Goal: Task Accomplishment & Management: Manage account settings

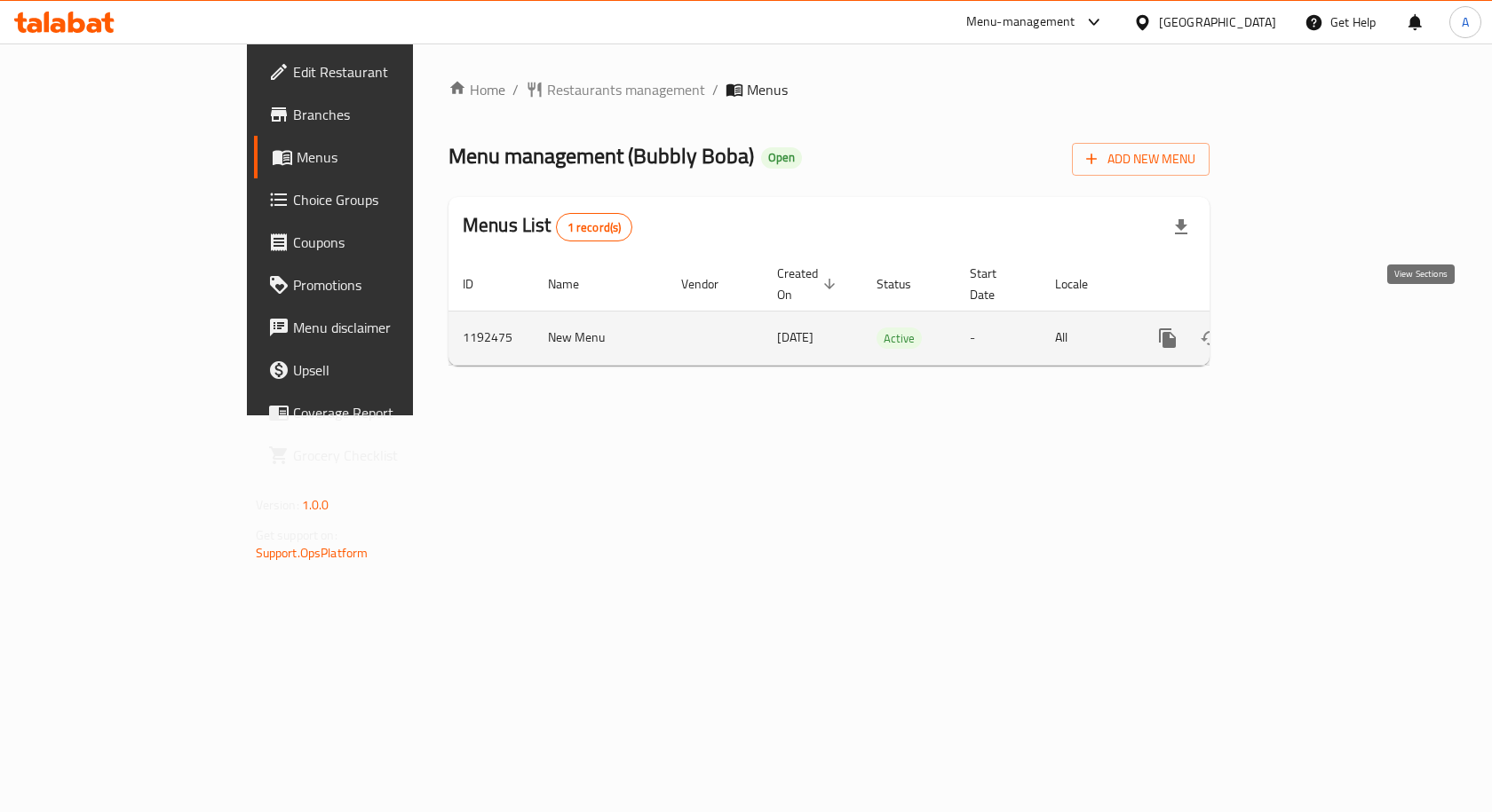
click at [1304, 330] on icon "enhanced table" at bounding box center [1296, 338] width 16 height 16
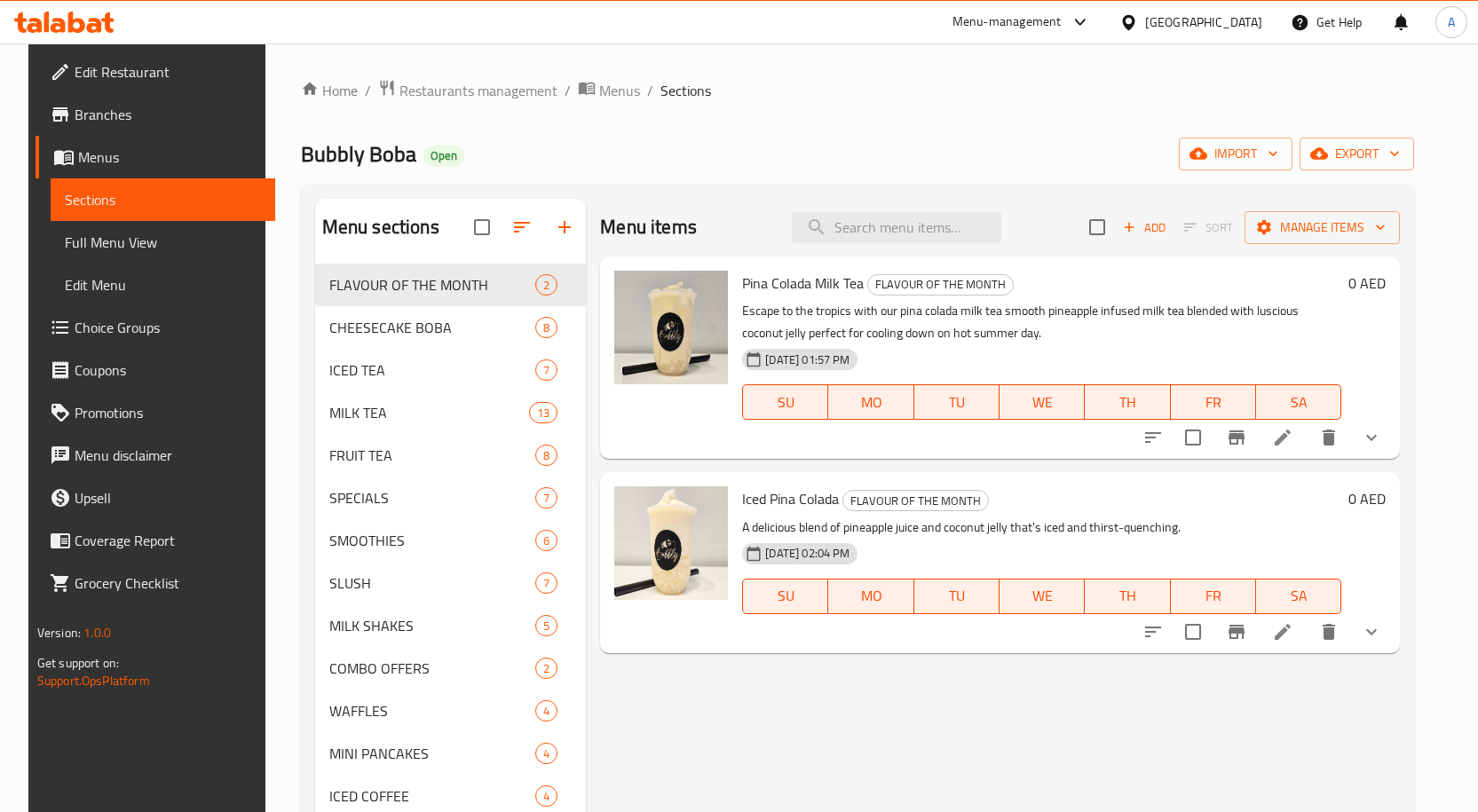
click at [125, 249] on span "Full Menu View" at bounding box center [162, 242] width 196 height 21
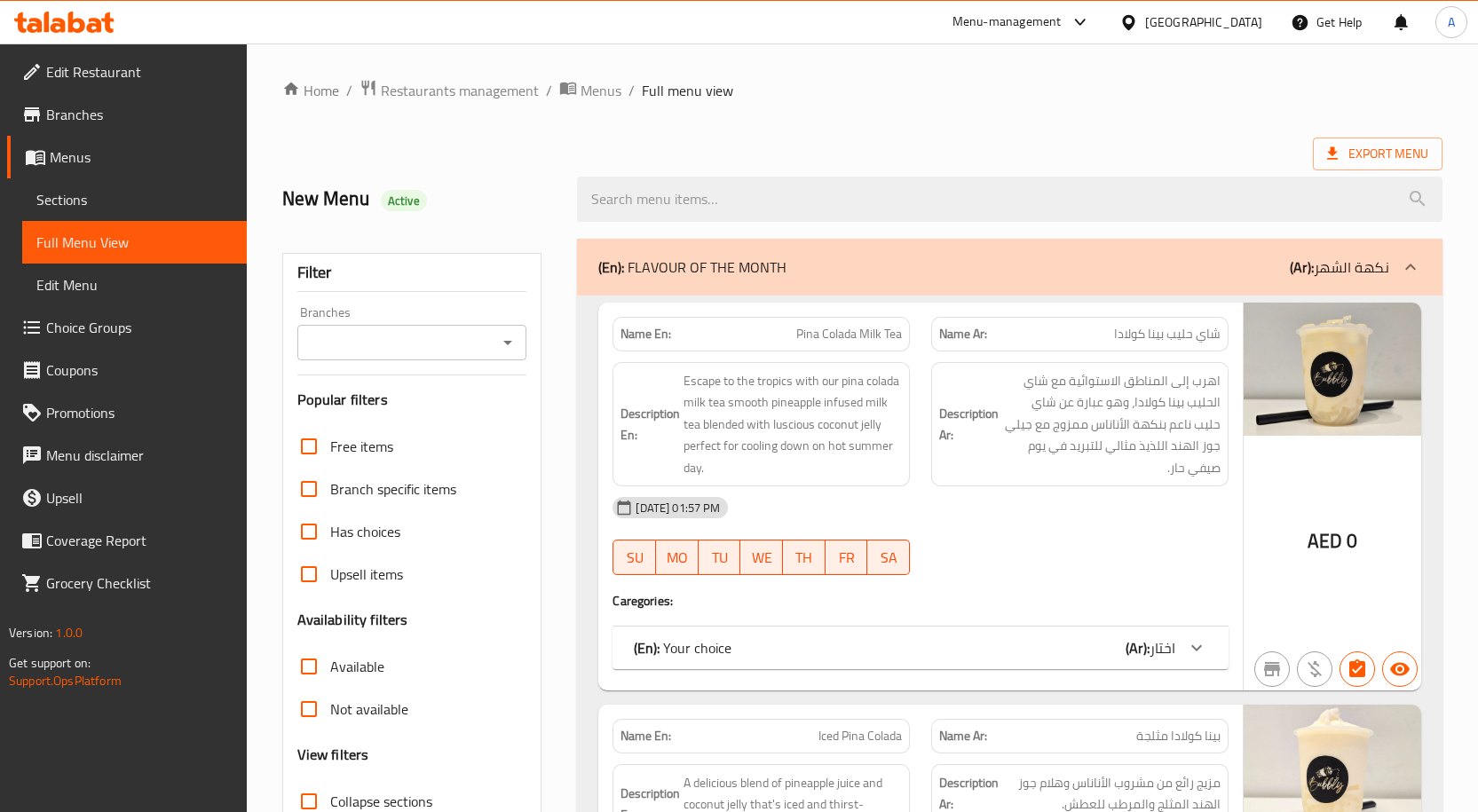
click at [507, 341] on icon "Open" at bounding box center [508, 342] width 9 height 5
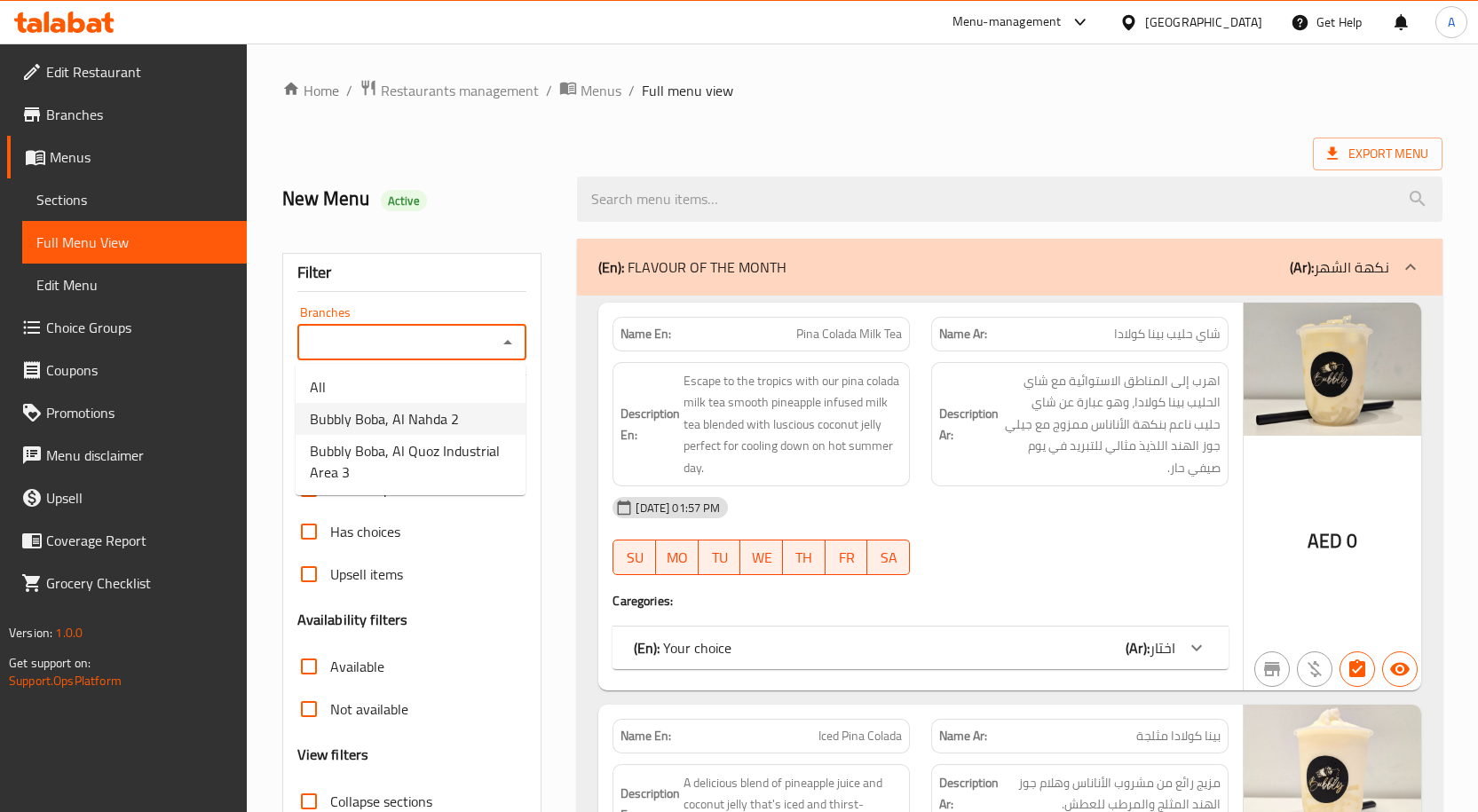
click at [417, 421] on span "Bubbly Boba, Al Nahda 2" at bounding box center [384, 418] width 149 height 21
type input "Bubbly Boba, Al Nahda 2"
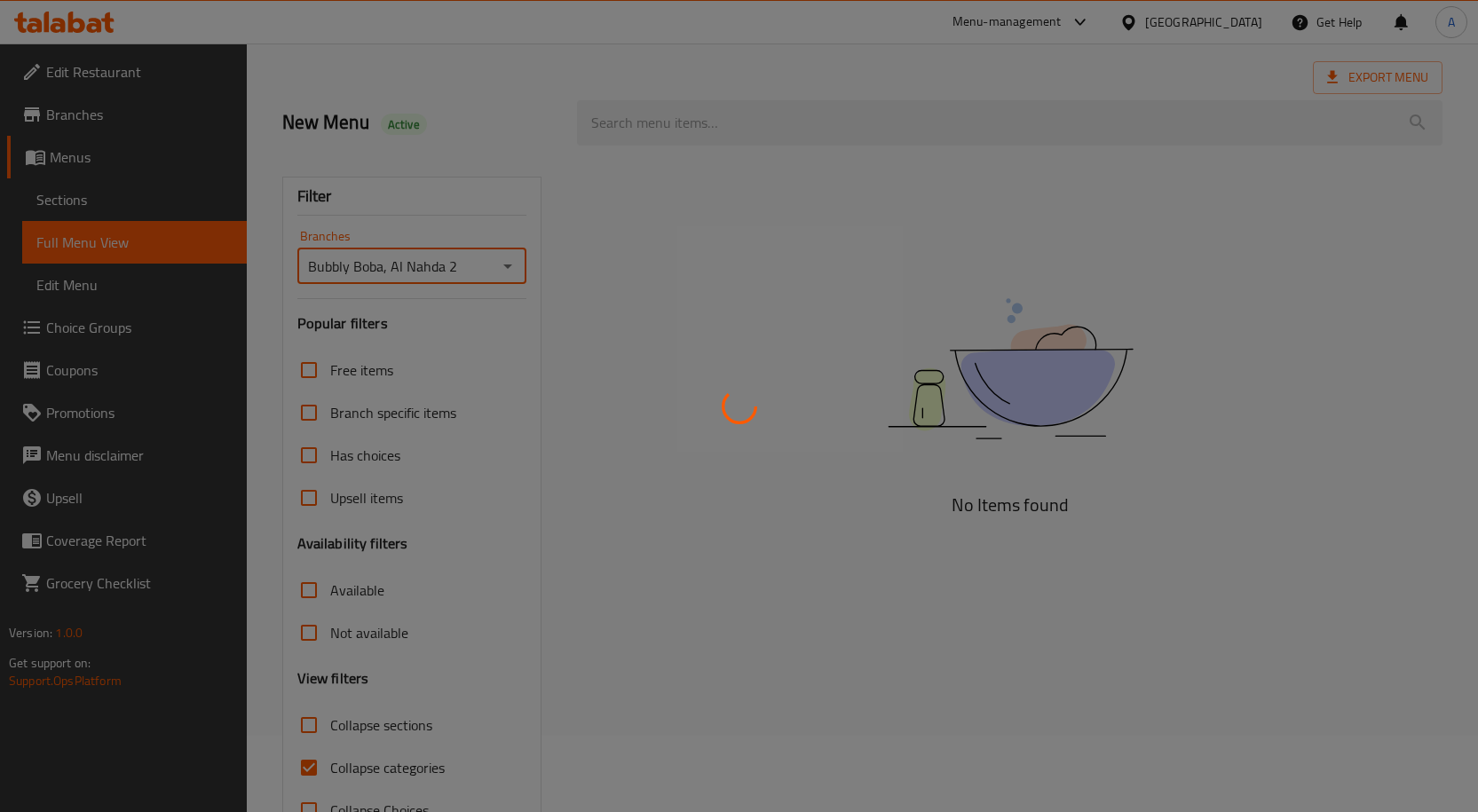
scroll to position [132, 0]
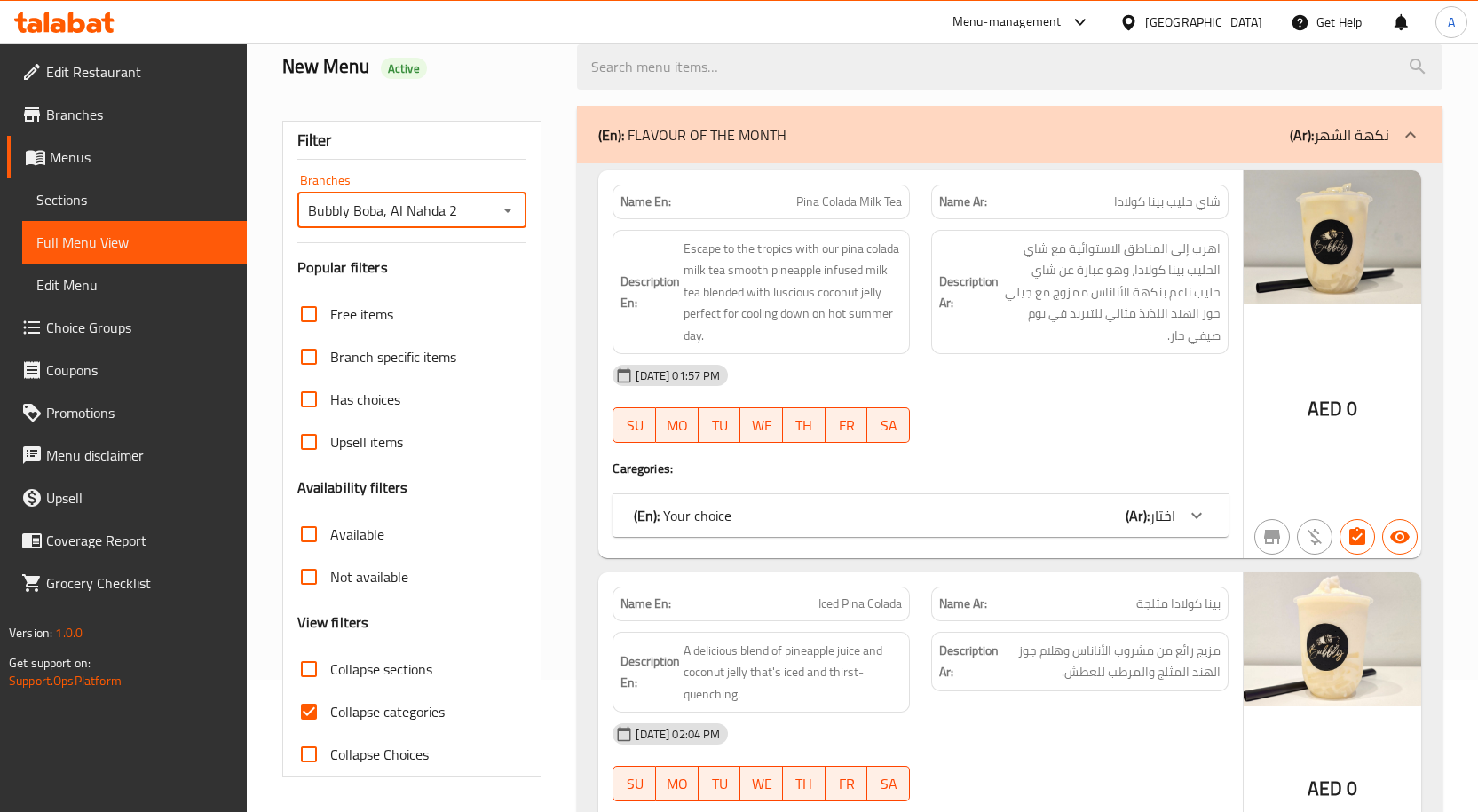
click at [311, 706] on input "Collapse categories" at bounding box center [308, 711] width 43 height 43
checkbox input "false"
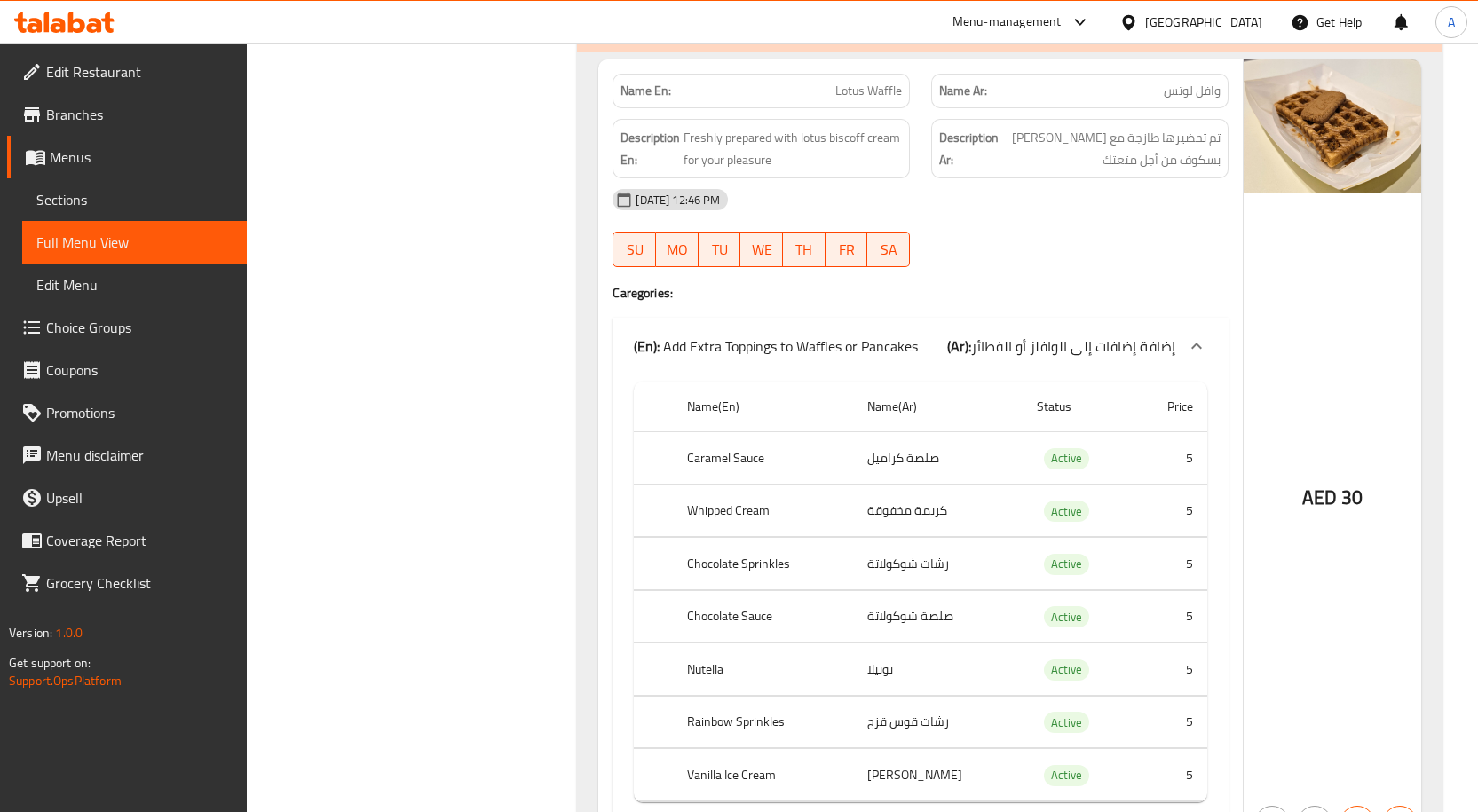
scroll to position [119649, 0]
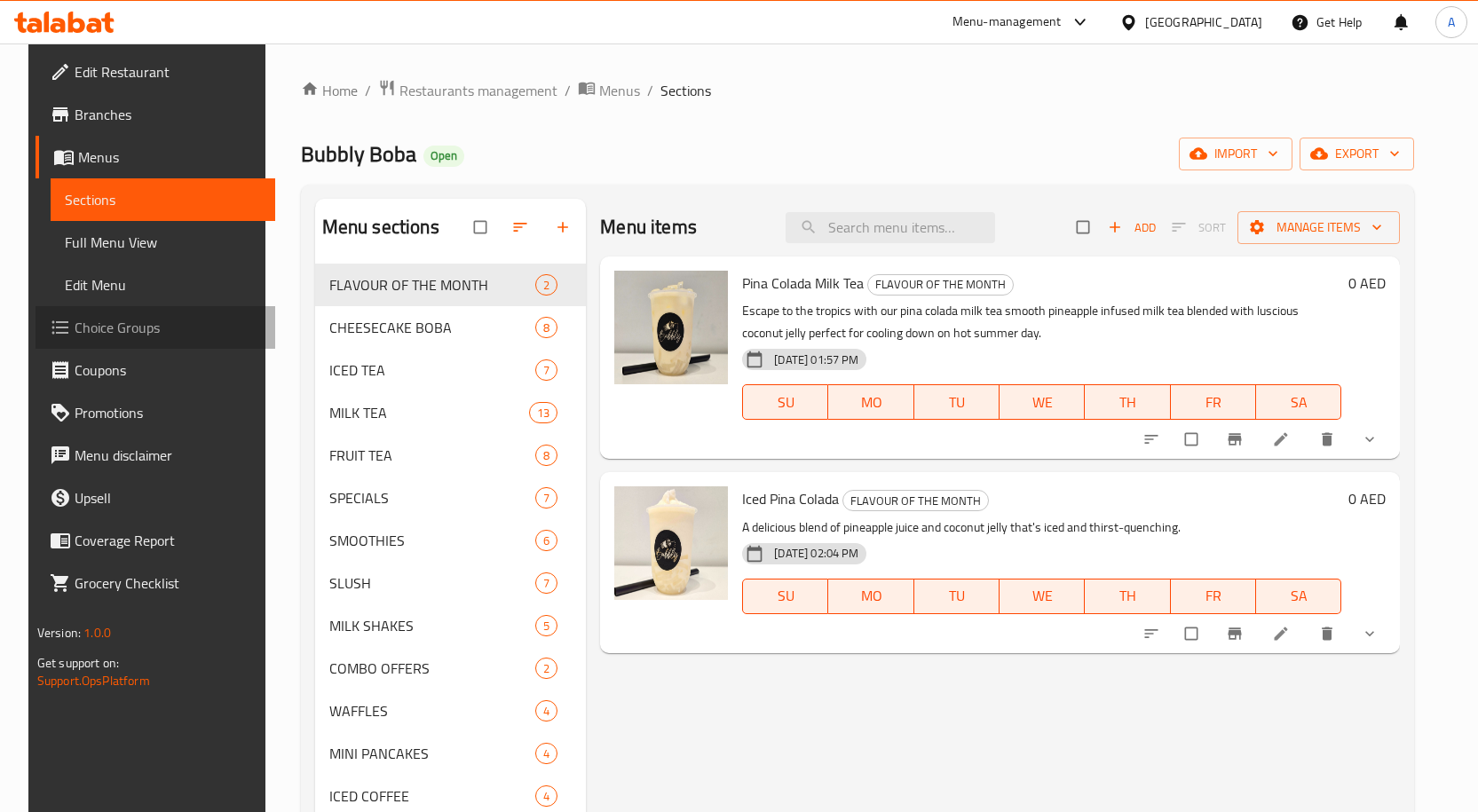
click at [112, 323] on span "Choice Groups" at bounding box center [168, 327] width 187 height 21
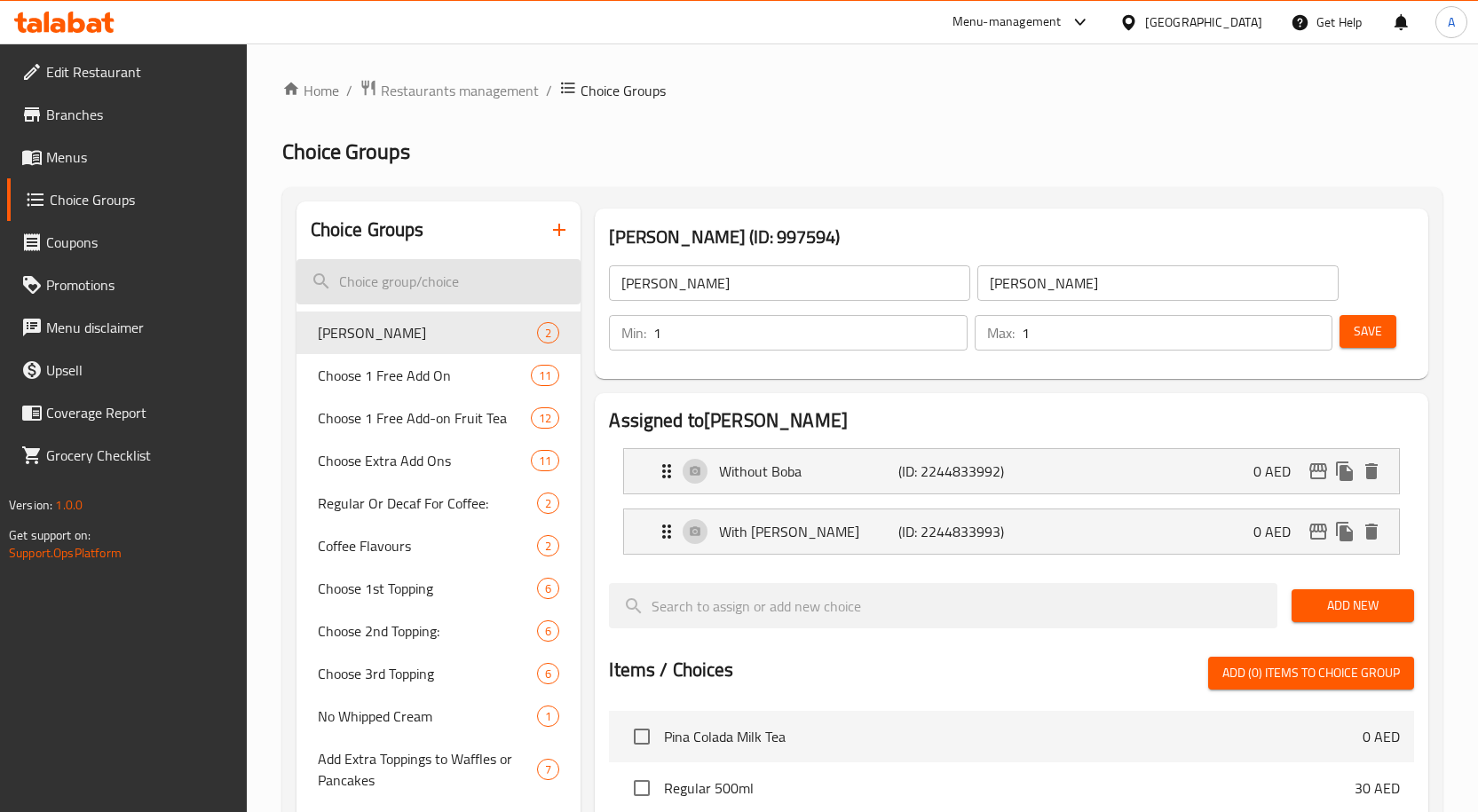
click at [408, 284] on input "search" at bounding box center [439, 282] width 285 height 46
type input "ث"
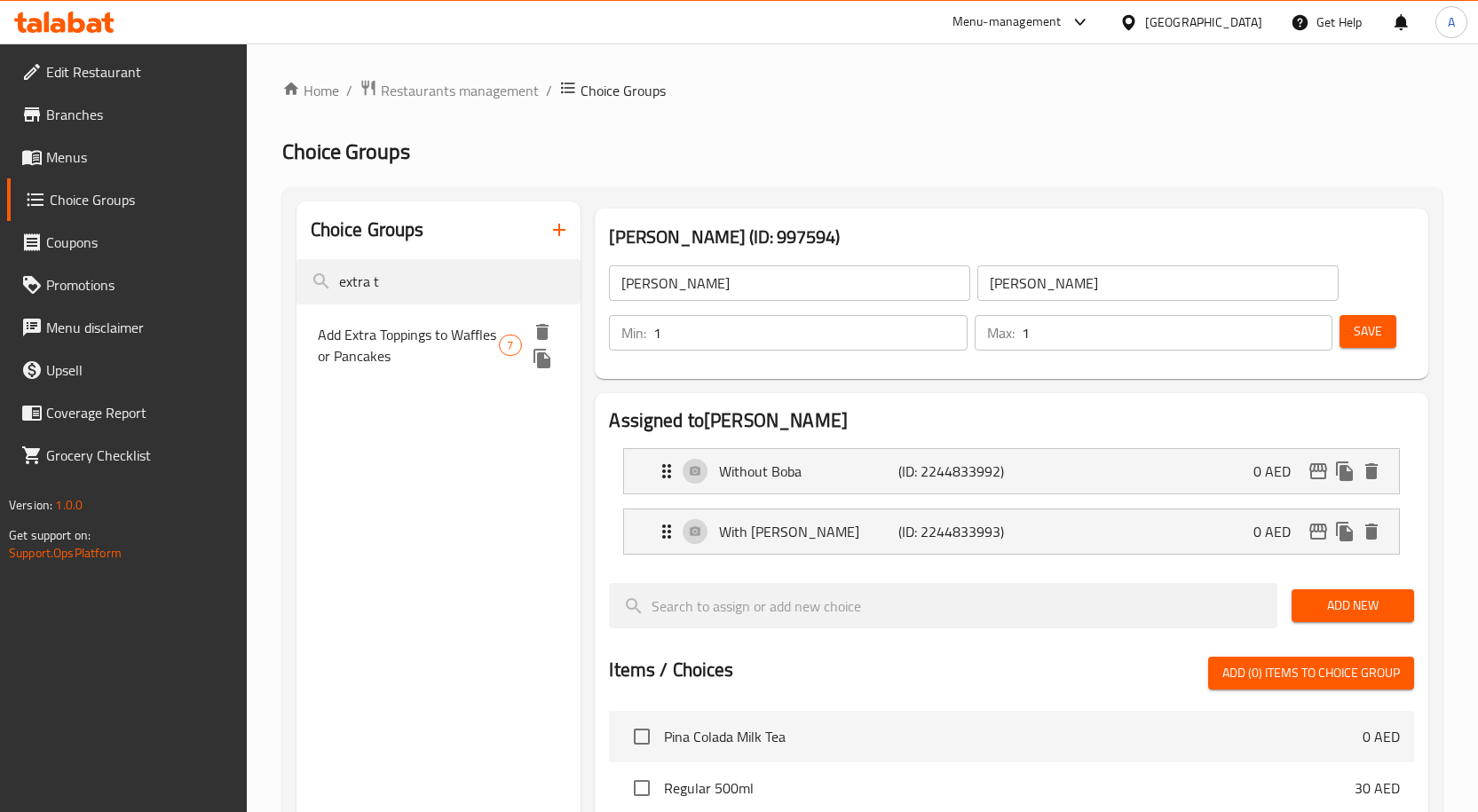
type input "extra t"
click at [424, 326] on span "Add Extra Toppings to Waffles or Pancakes" at bounding box center [409, 345] width 182 height 43
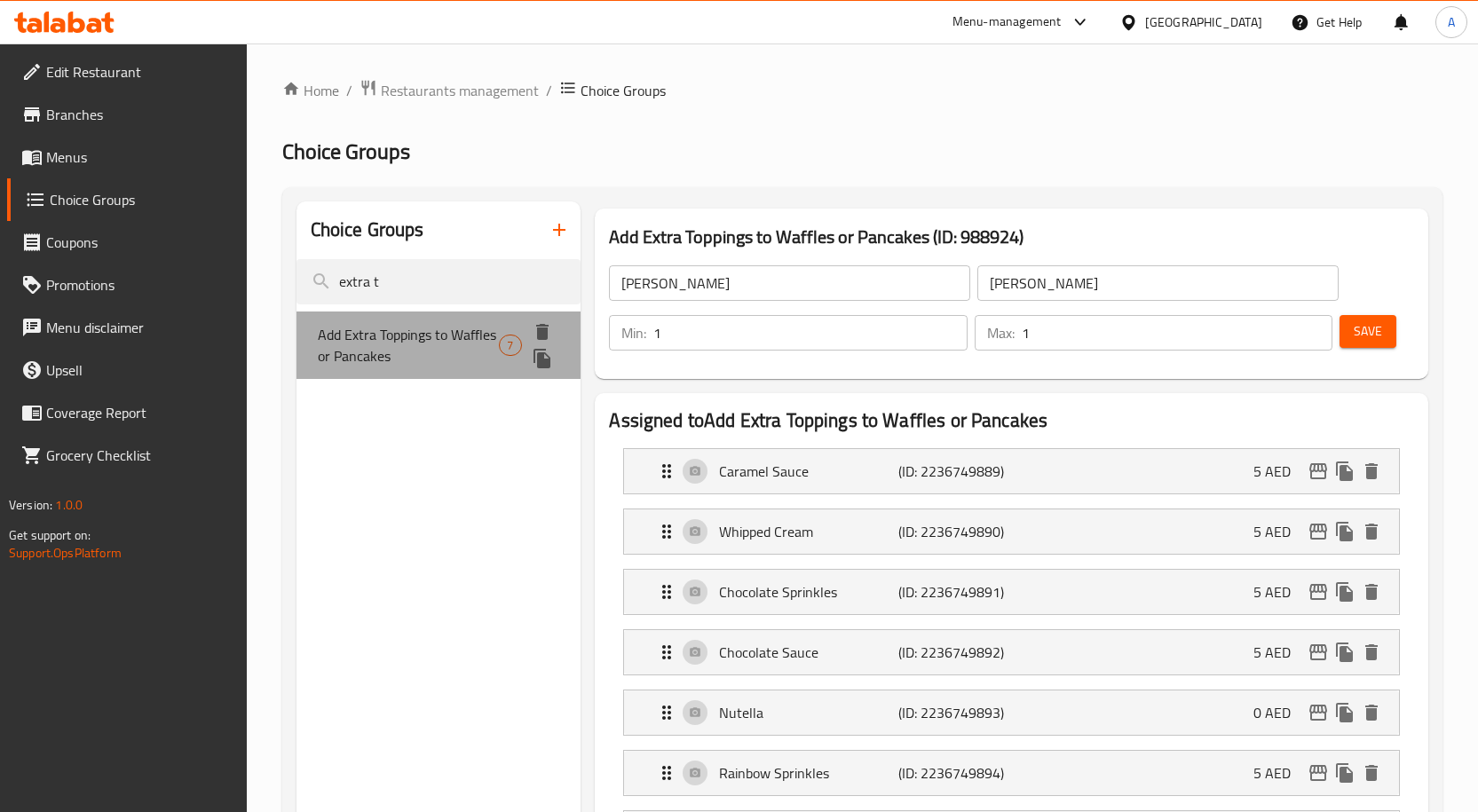
click at [424, 326] on span "Add Extra Toppings to Waffles or Pancakes" at bounding box center [409, 345] width 182 height 43
type input "Add Extra Toppings to Waffles or Pancakes"
type input "إضافة إضافات إلى الوافلز أو الفطائر"
type input "0"
type input "2"
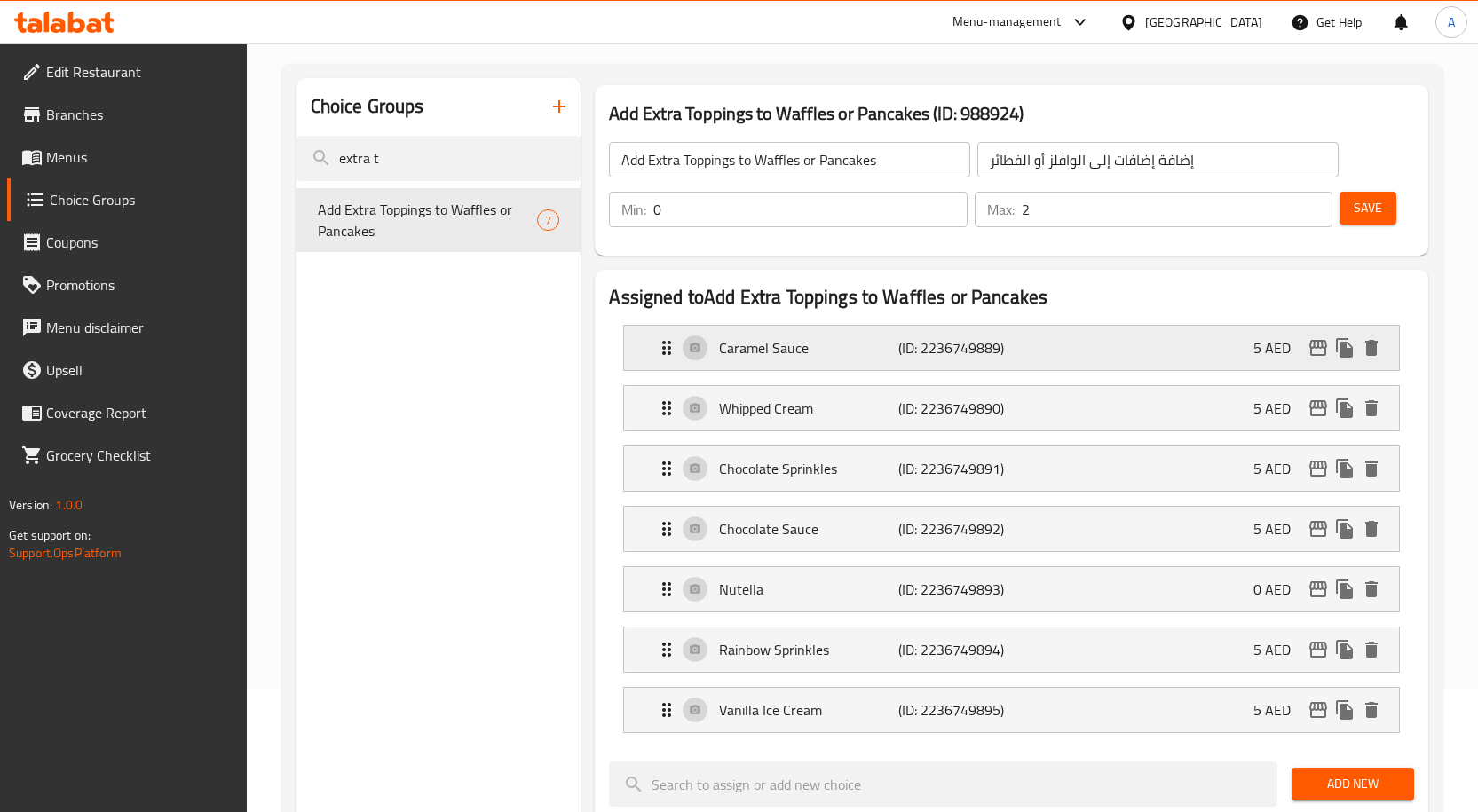
scroll to position [177, 0]
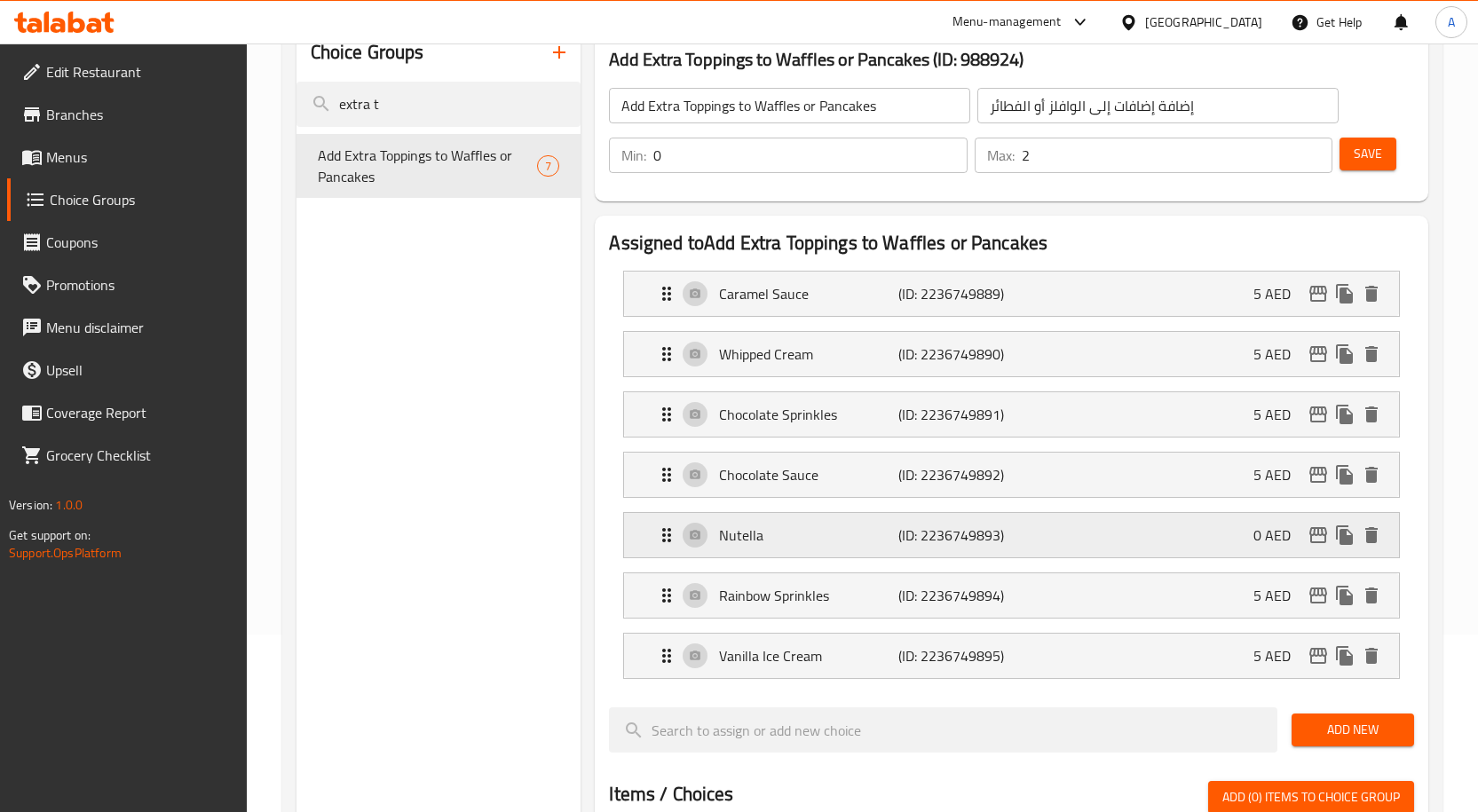
click at [1318, 533] on icon "edit" at bounding box center [1318, 535] width 18 height 16
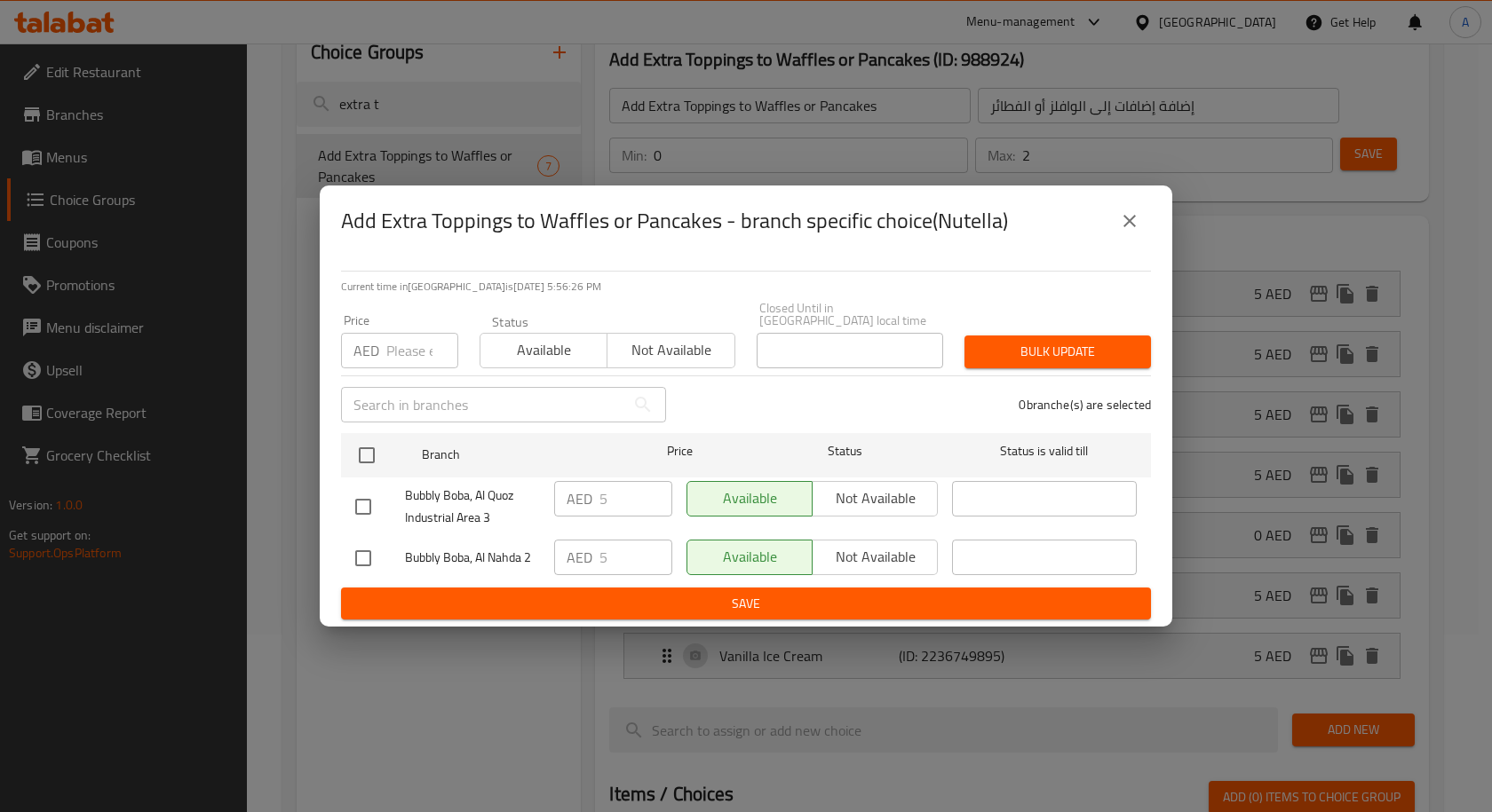
click at [1128, 225] on icon "close" at bounding box center [1129, 221] width 21 height 21
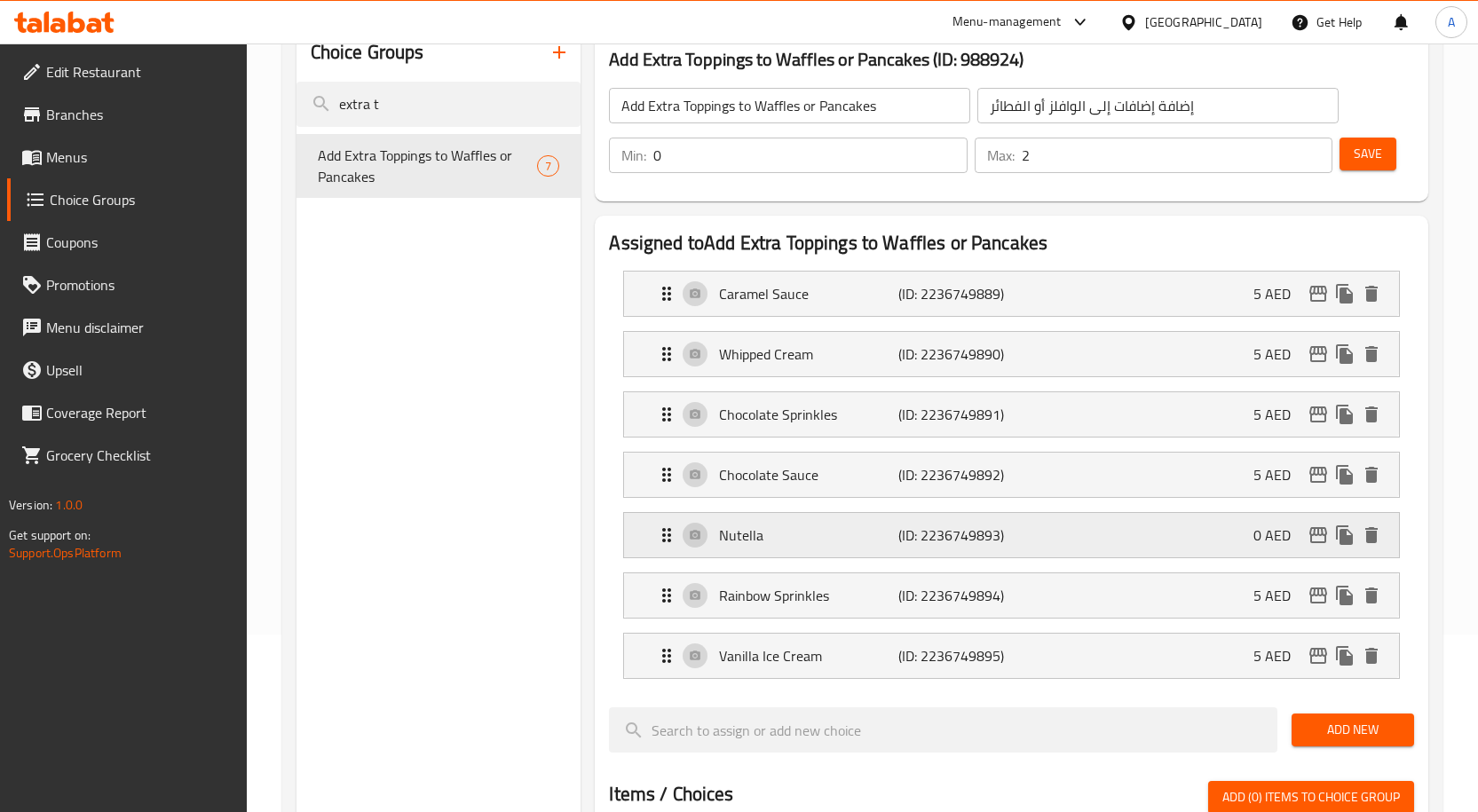
click at [1215, 545] on div "Nutella (ID: 2236749893) 0 AED" at bounding box center [1017, 535] width 722 height 45
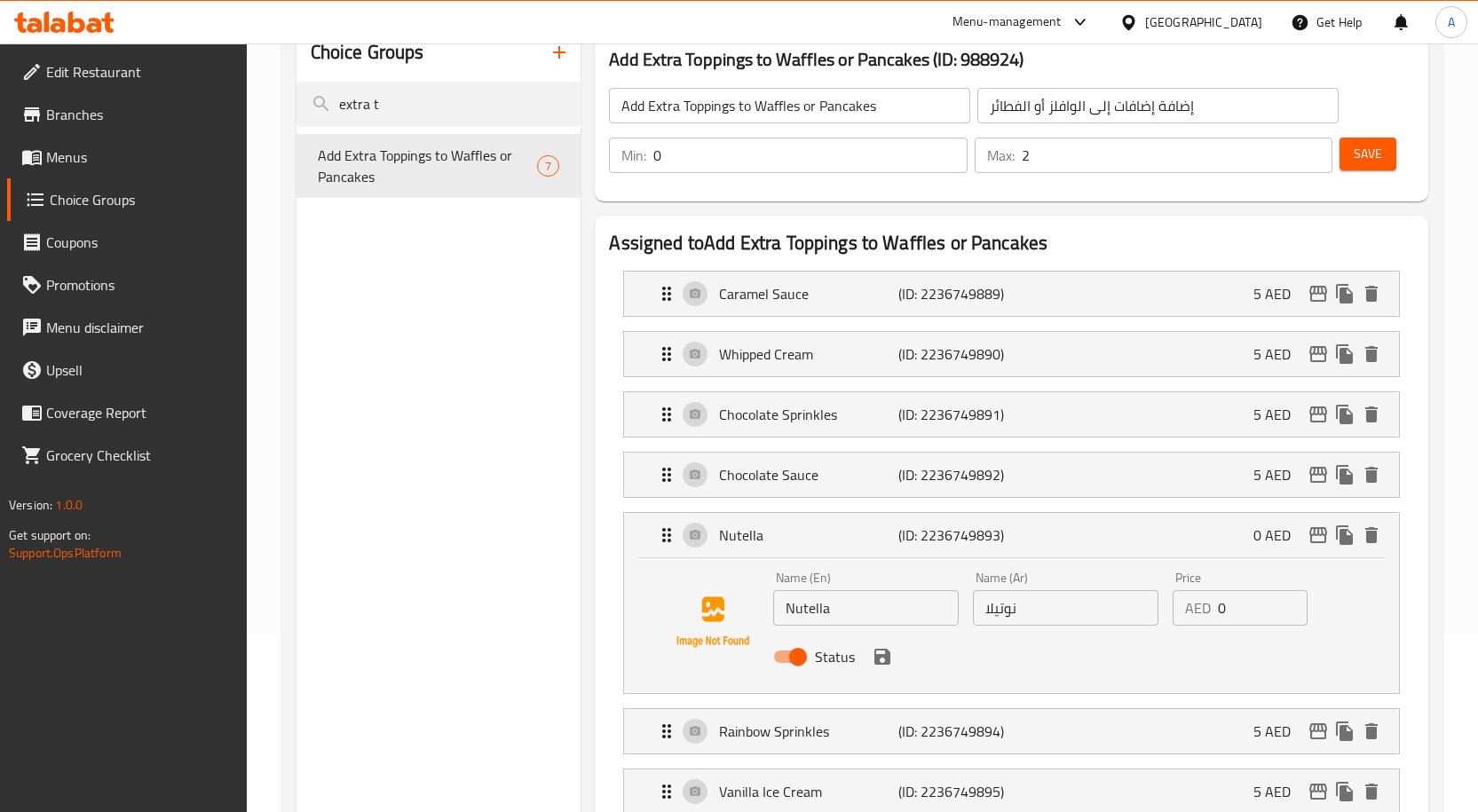
click at [1247, 615] on input "0" at bounding box center [1263, 607] width 90 height 35
click at [883, 664] on icon "save" at bounding box center [882, 656] width 16 height 16
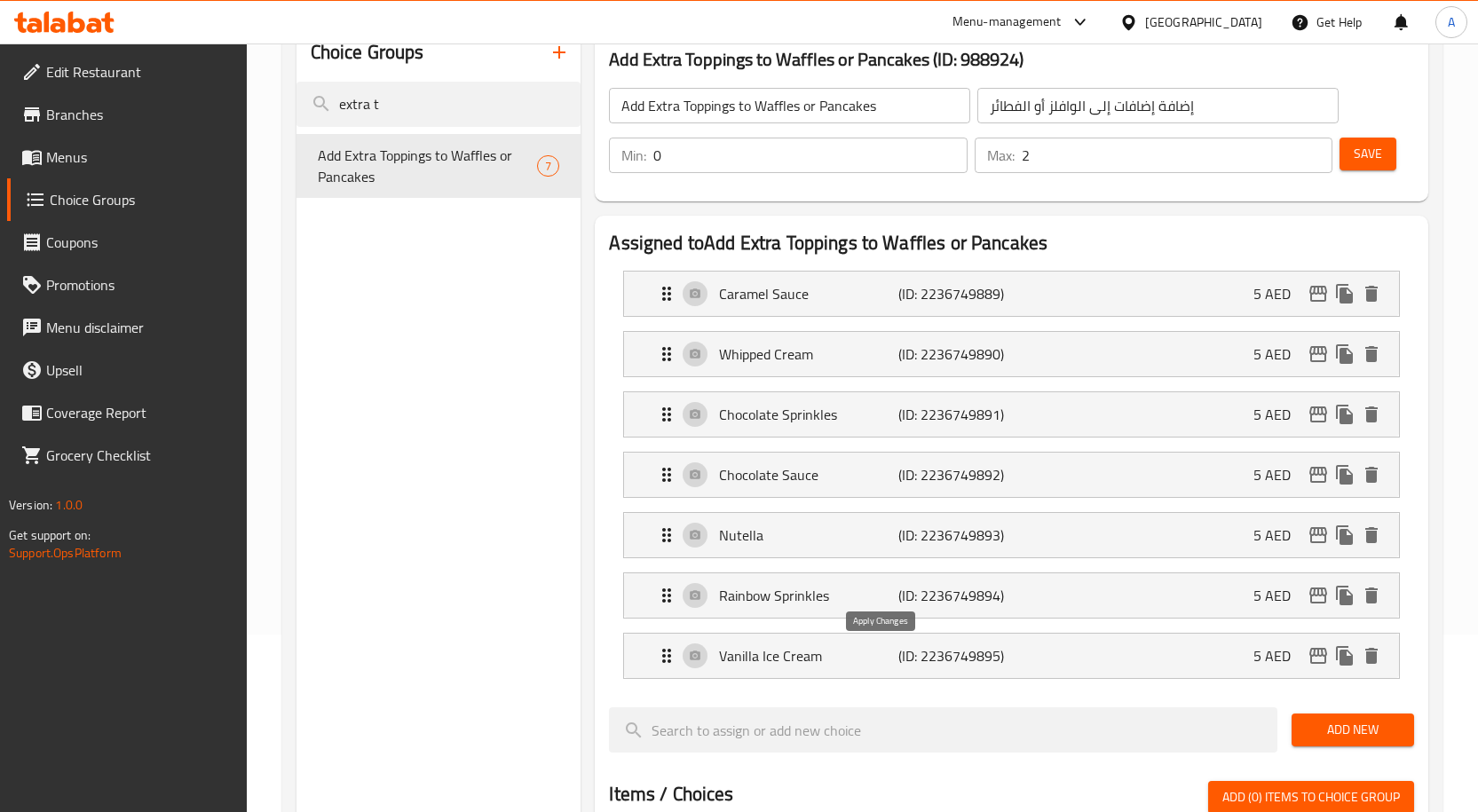
type input "5"
click at [1363, 156] on span "Save" at bounding box center [1368, 154] width 28 height 22
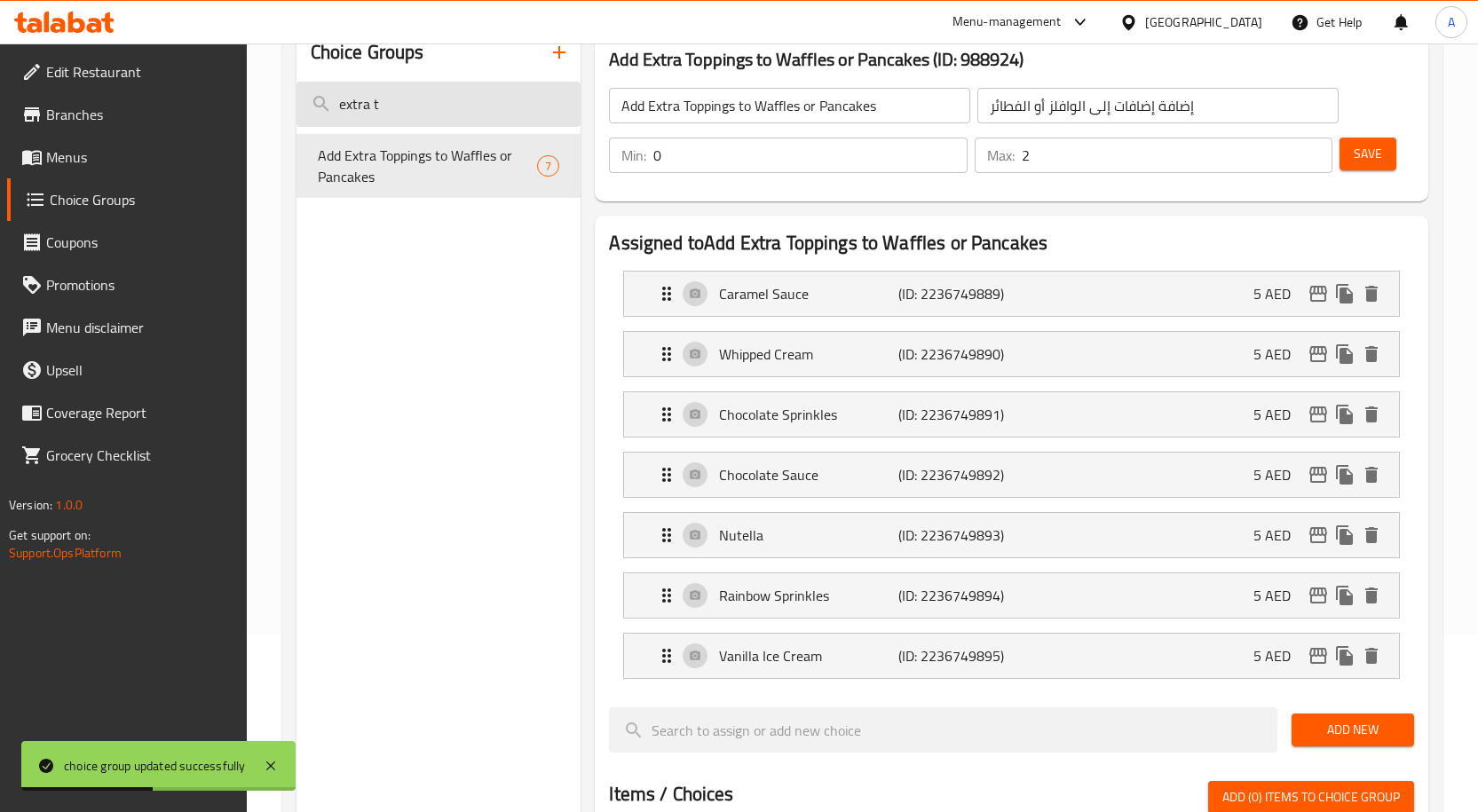
click at [422, 105] on input "extra t" at bounding box center [439, 104] width 285 height 46
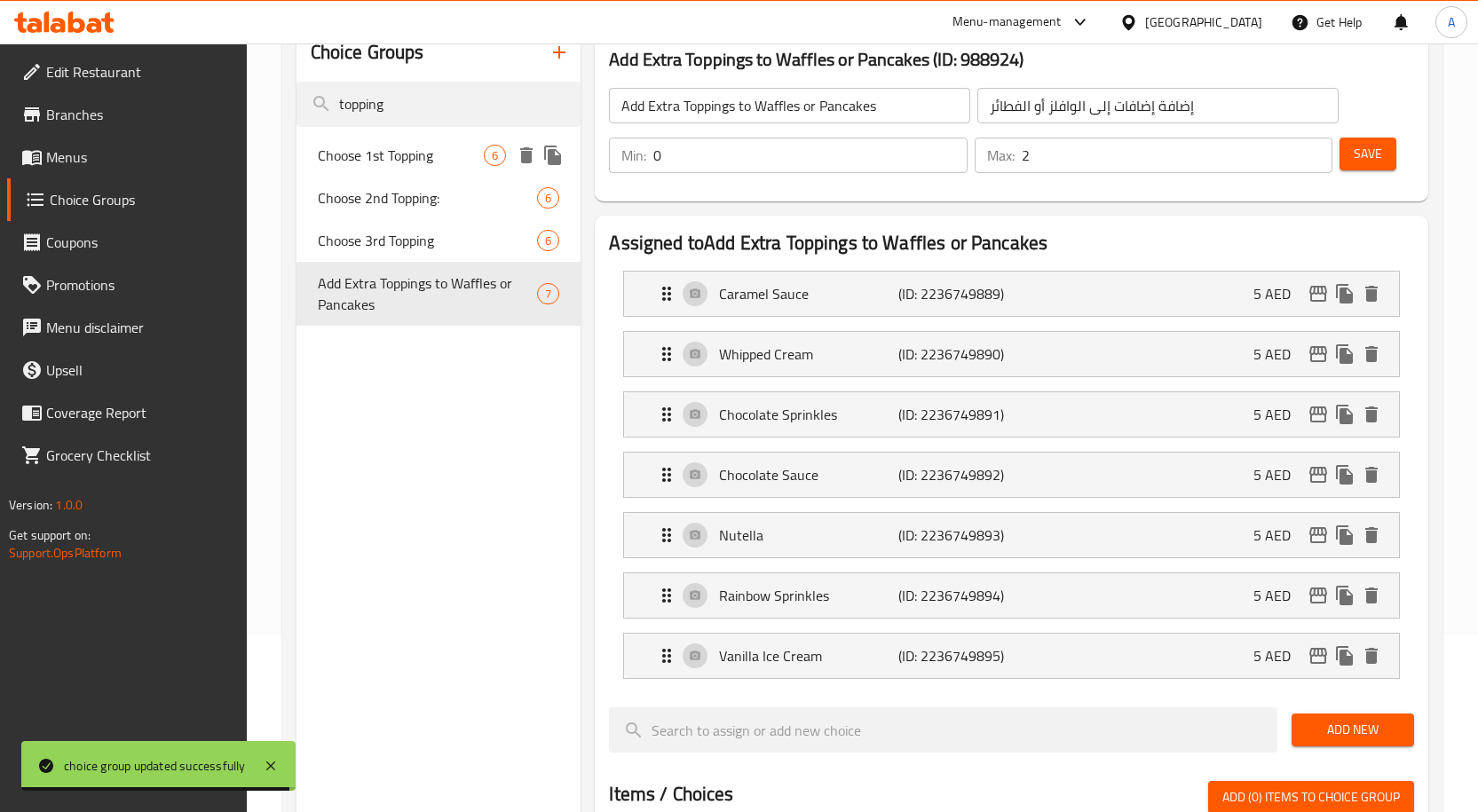
type input "topping"
click at [423, 164] on span "Choose 1st Topping" at bounding box center [401, 156] width 167 height 21
type input "Choose 1st Topping"
type input "اختر الطبقة الأولى"
type input "1"
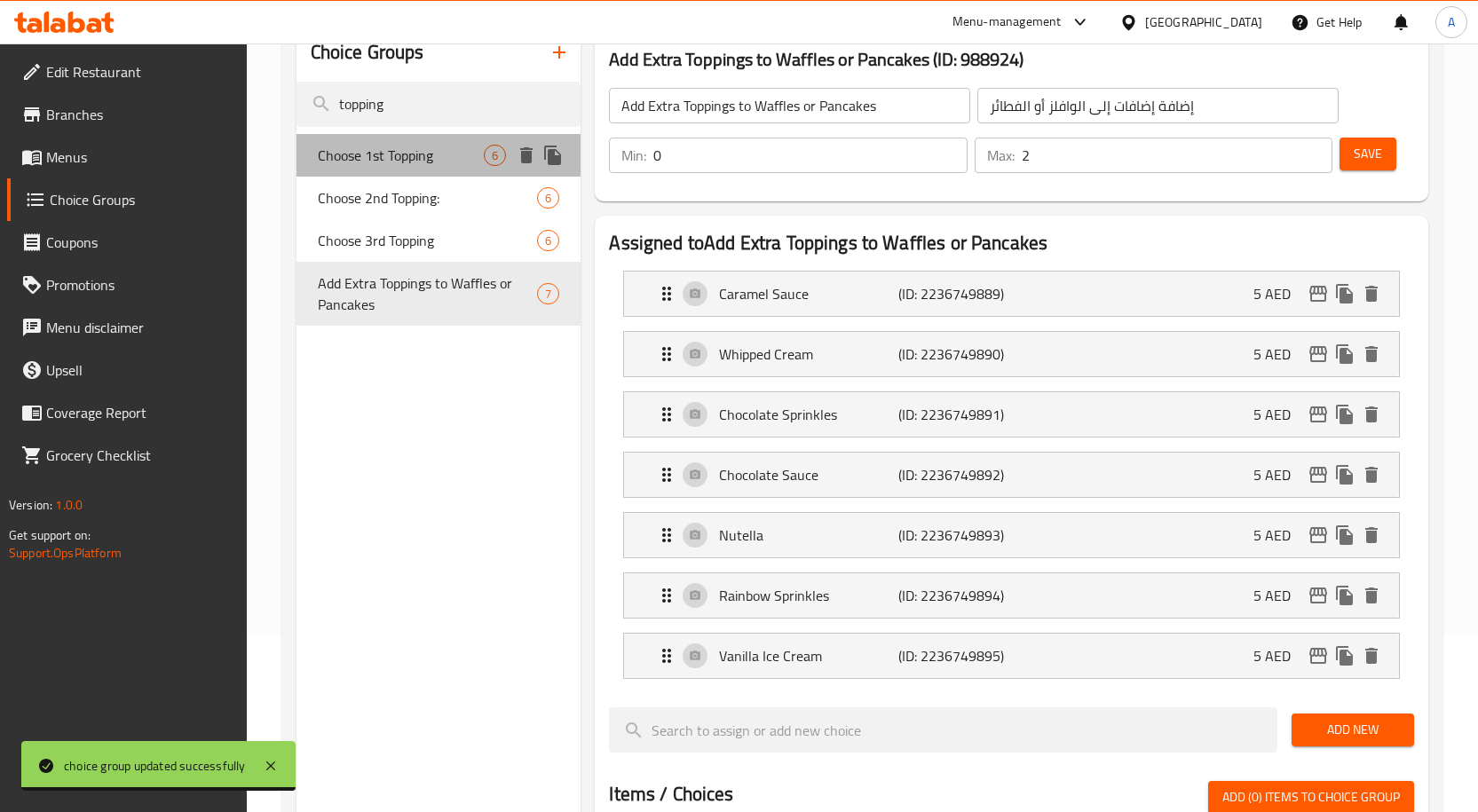
type input "1"
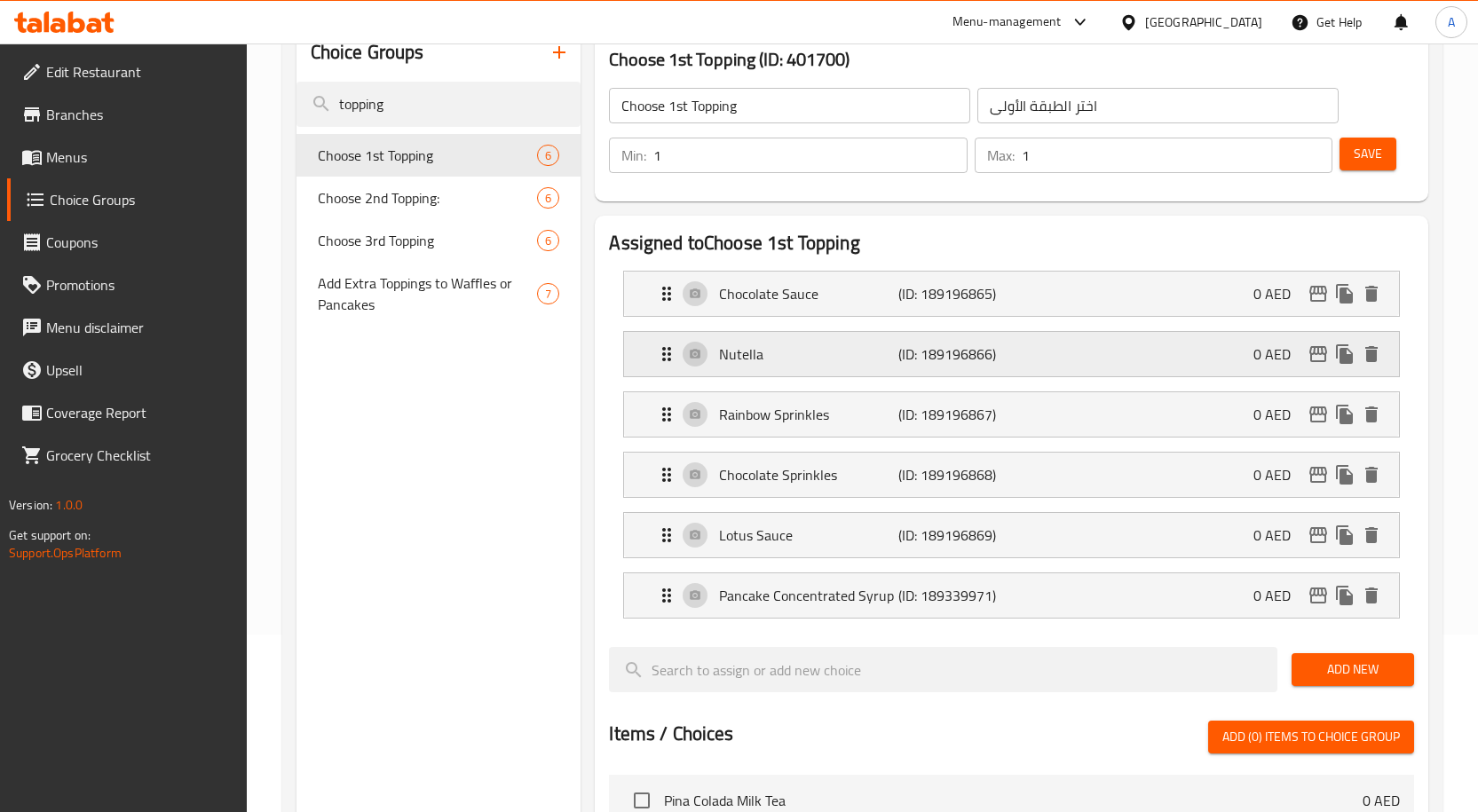
click at [1231, 361] on div "Nutella (ID: 189196866) 0 AED" at bounding box center [1017, 354] width 722 height 45
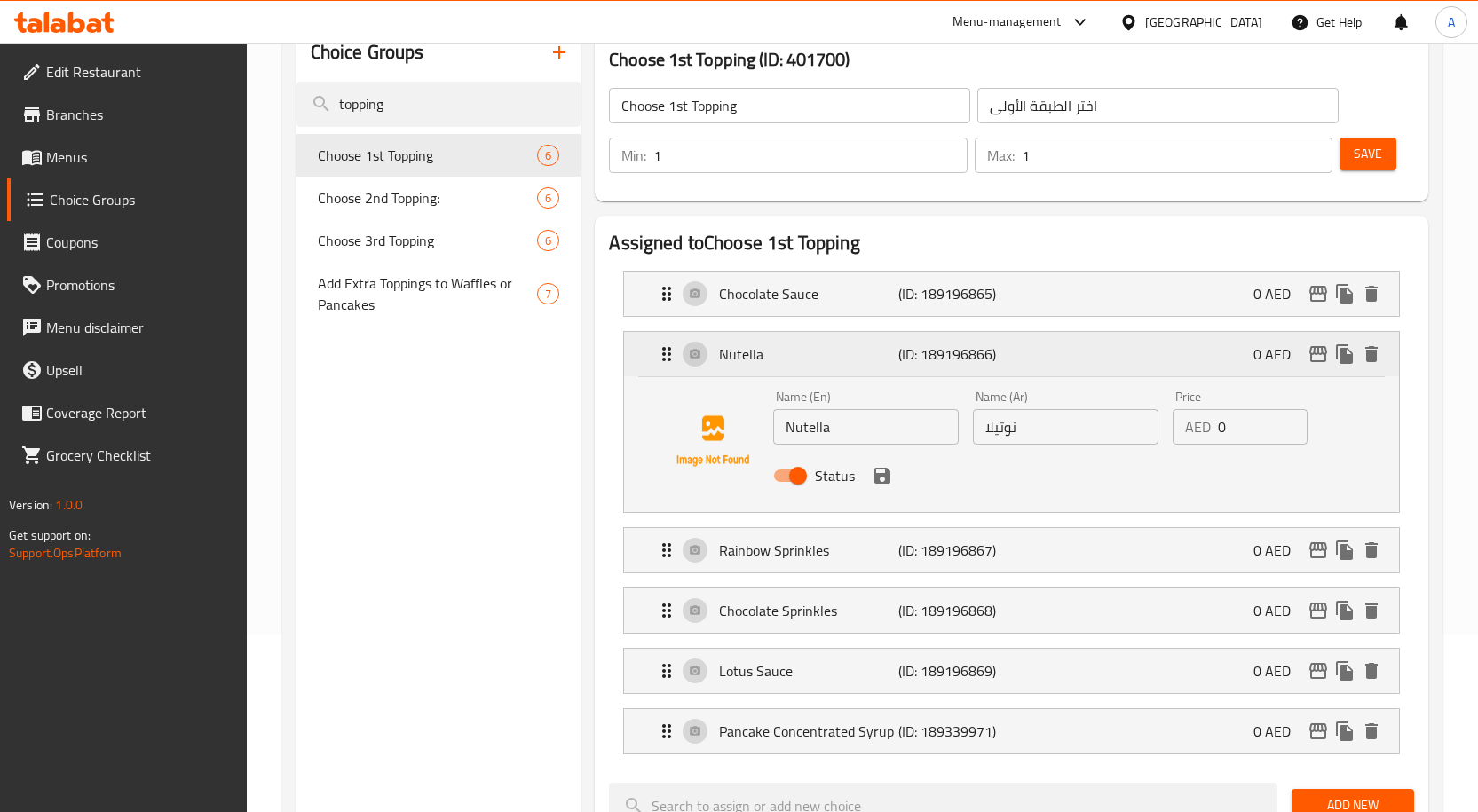
click at [1231, 361] on div "Nutella (ID: 189196866) 0 AED" at bounding box center [1017, 354] width 722 height 45
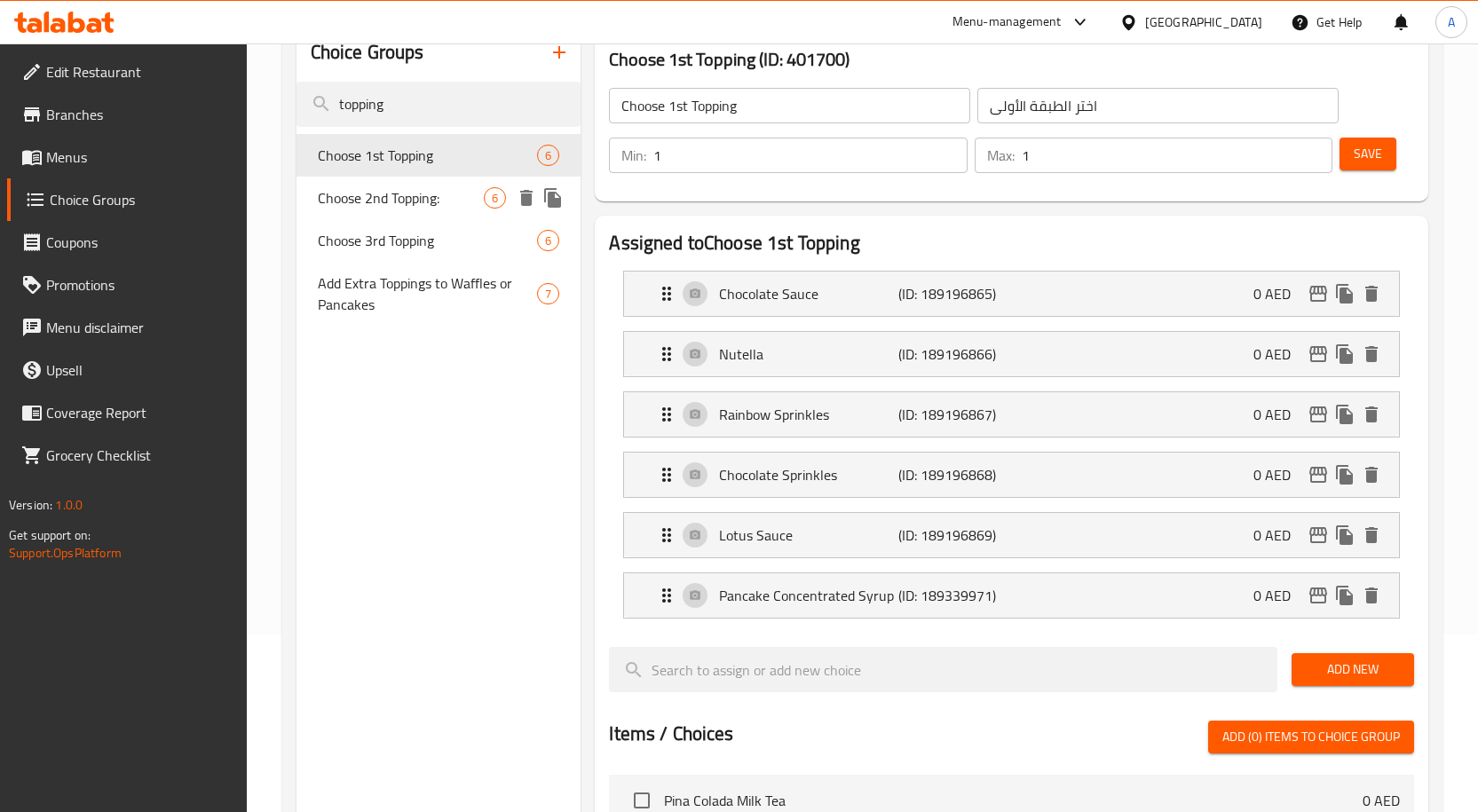
click at [388, 205] on span "Choose 2nd Topping:" at bounding box center [401, 197] width 167 height 21
type input "Choose 2nd Topping:"
type input "اختر الطبقة الثانية:"
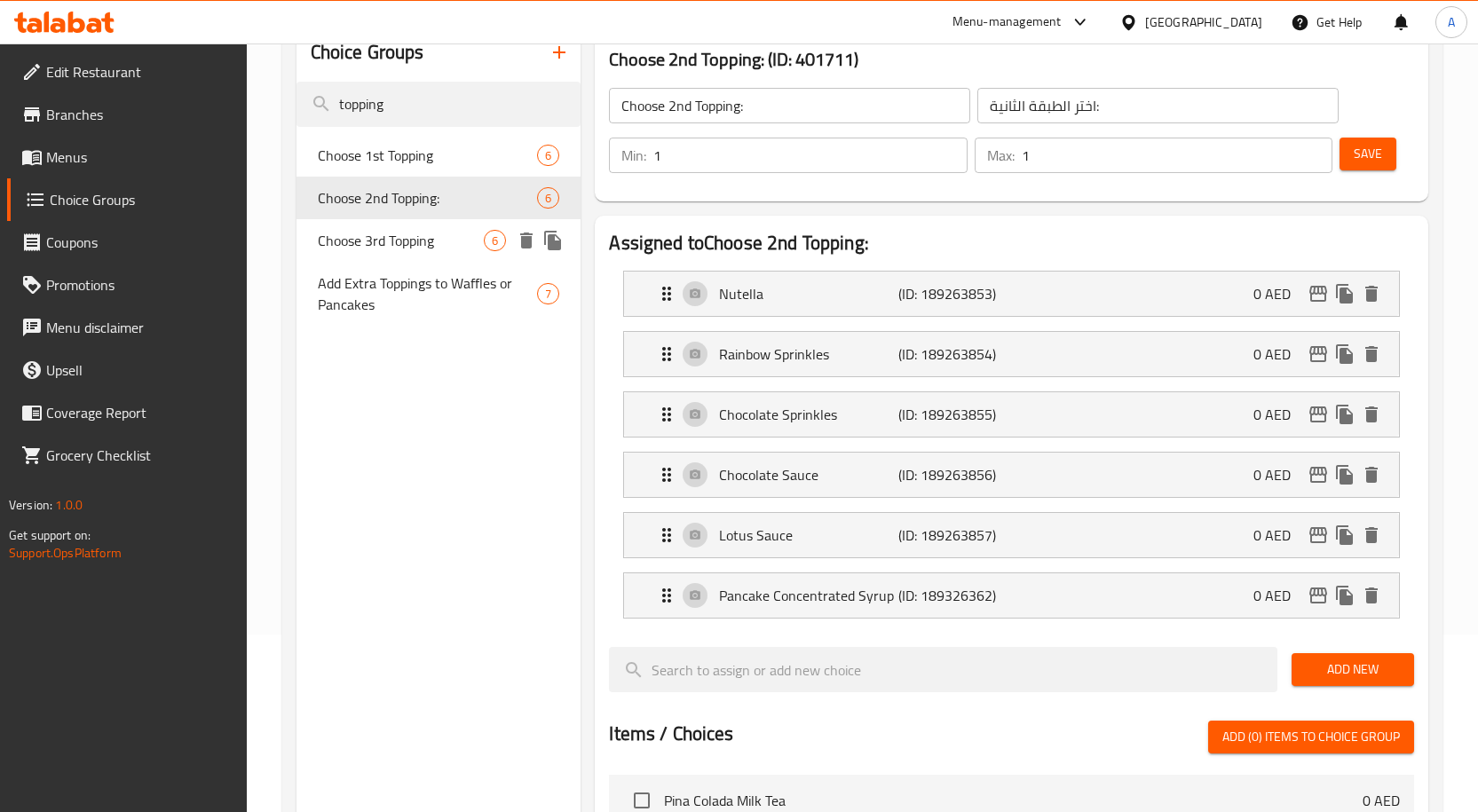
click at [465, 244] on span "Choose 3rd Topping" at bounding box center [401, 240] width 167 height 21
type input "Choose 3rd Topping"
type input "اختر الطبقة الثالثة"
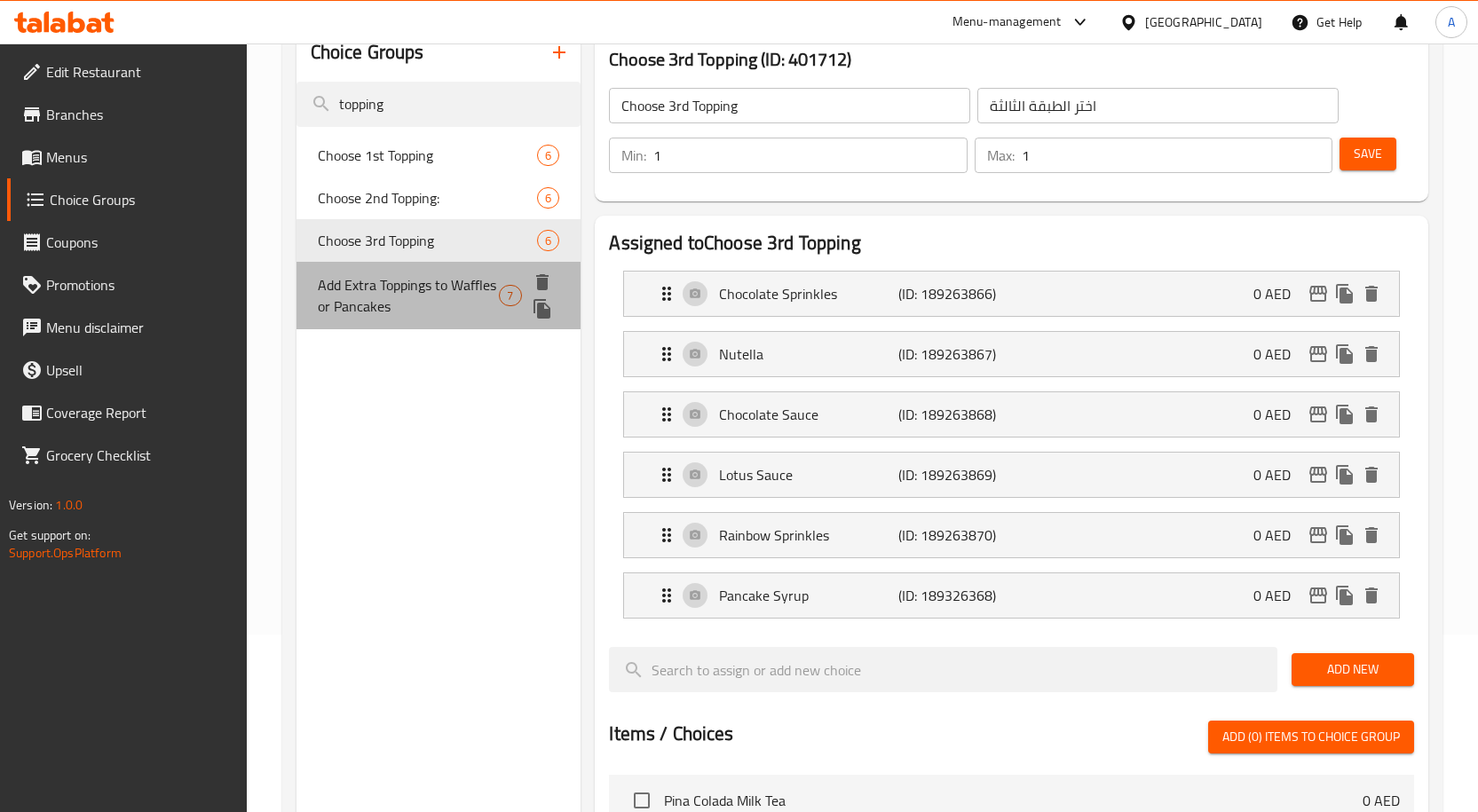
click at [449, 280] on span "Add Extra Toppings to Waffles or Pancakes" at bounding box center [409, 295] width 182 height 43
type input "Add Extra Toppings to Waffles or Pancakes"
type input "إضافة إضافات إلى الوافلز أو الفطائر"
type input "0"
type input "2"
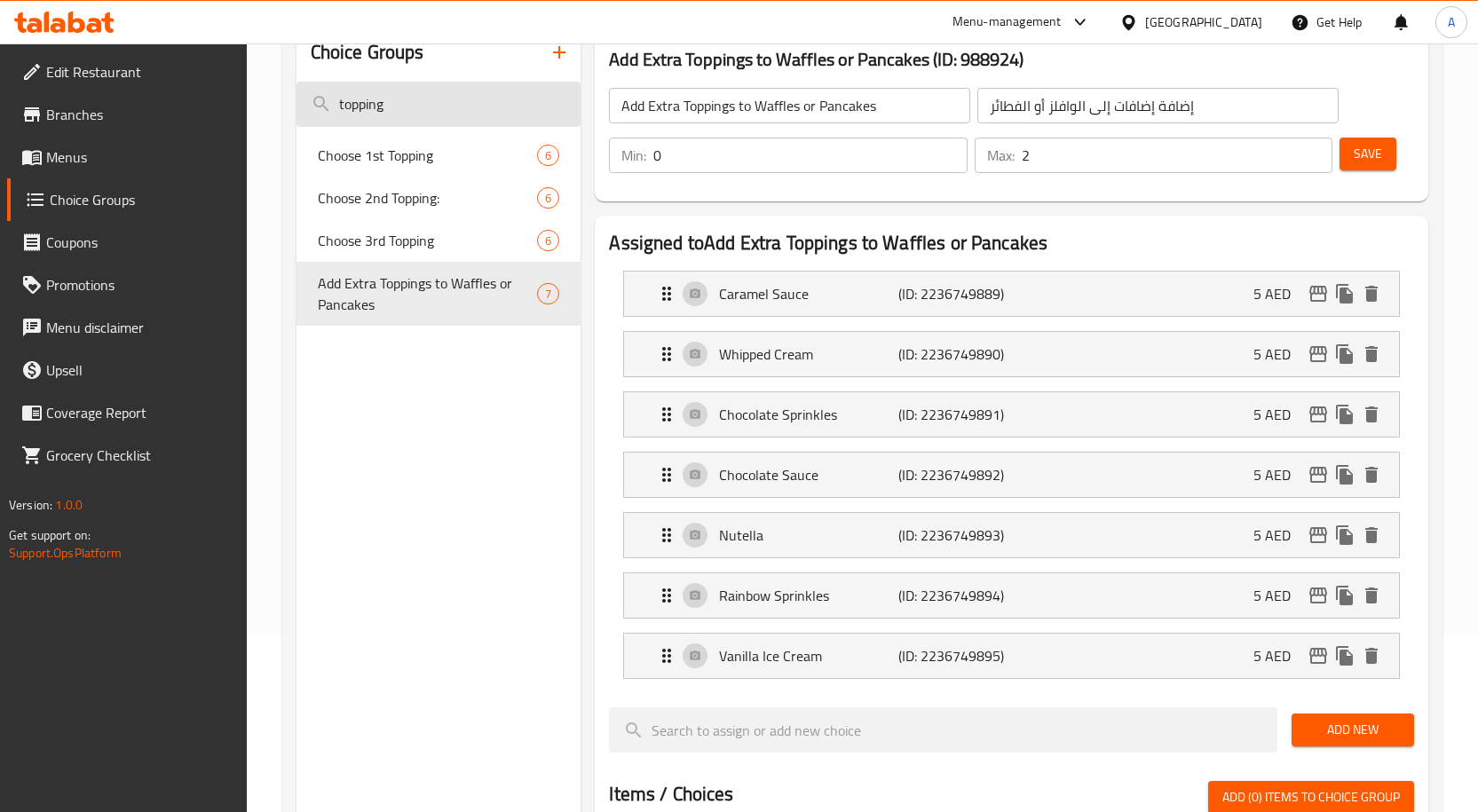
click at [418, 103] on input "topping" at bounding box center [439, 104] width 285 height 46
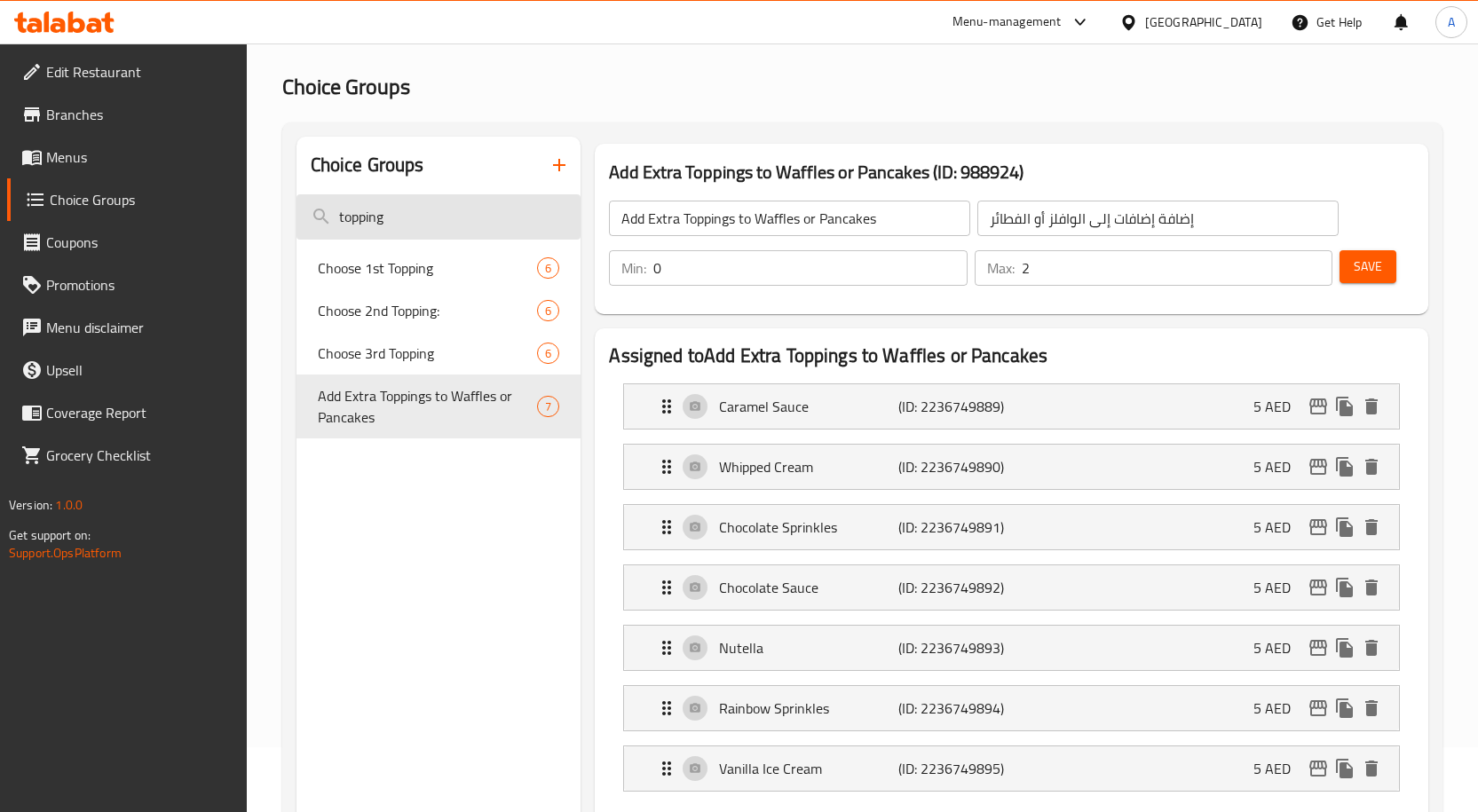
scroll to position [0, 0]
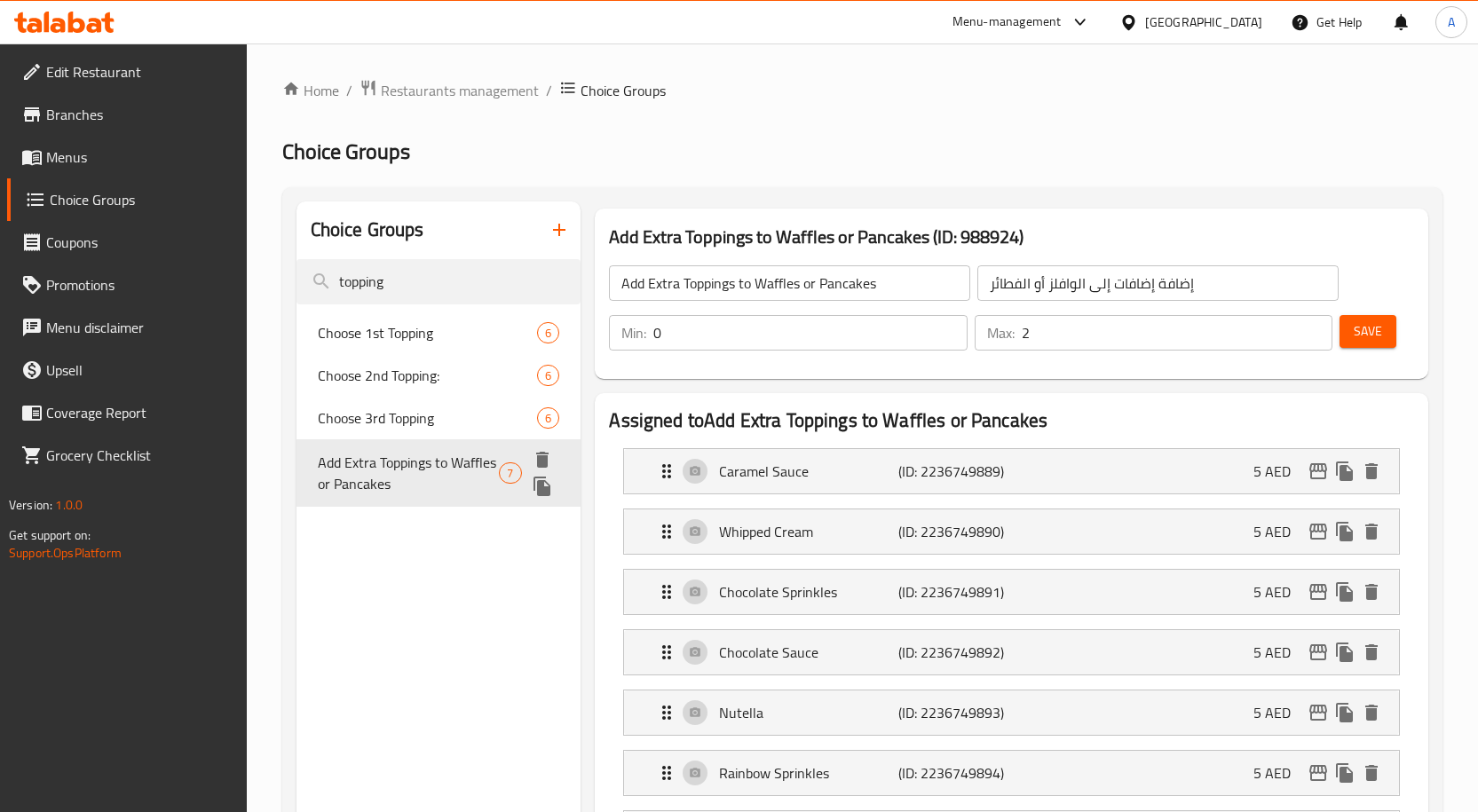
click at [398, 465] on span "Add Extra Toppings to Waffles or Pancakes" at bounding box center [409, 472] width 182 height 43
click at [108, 153] on span "Menus" at bounding box center [139, 157] width 187 height 21
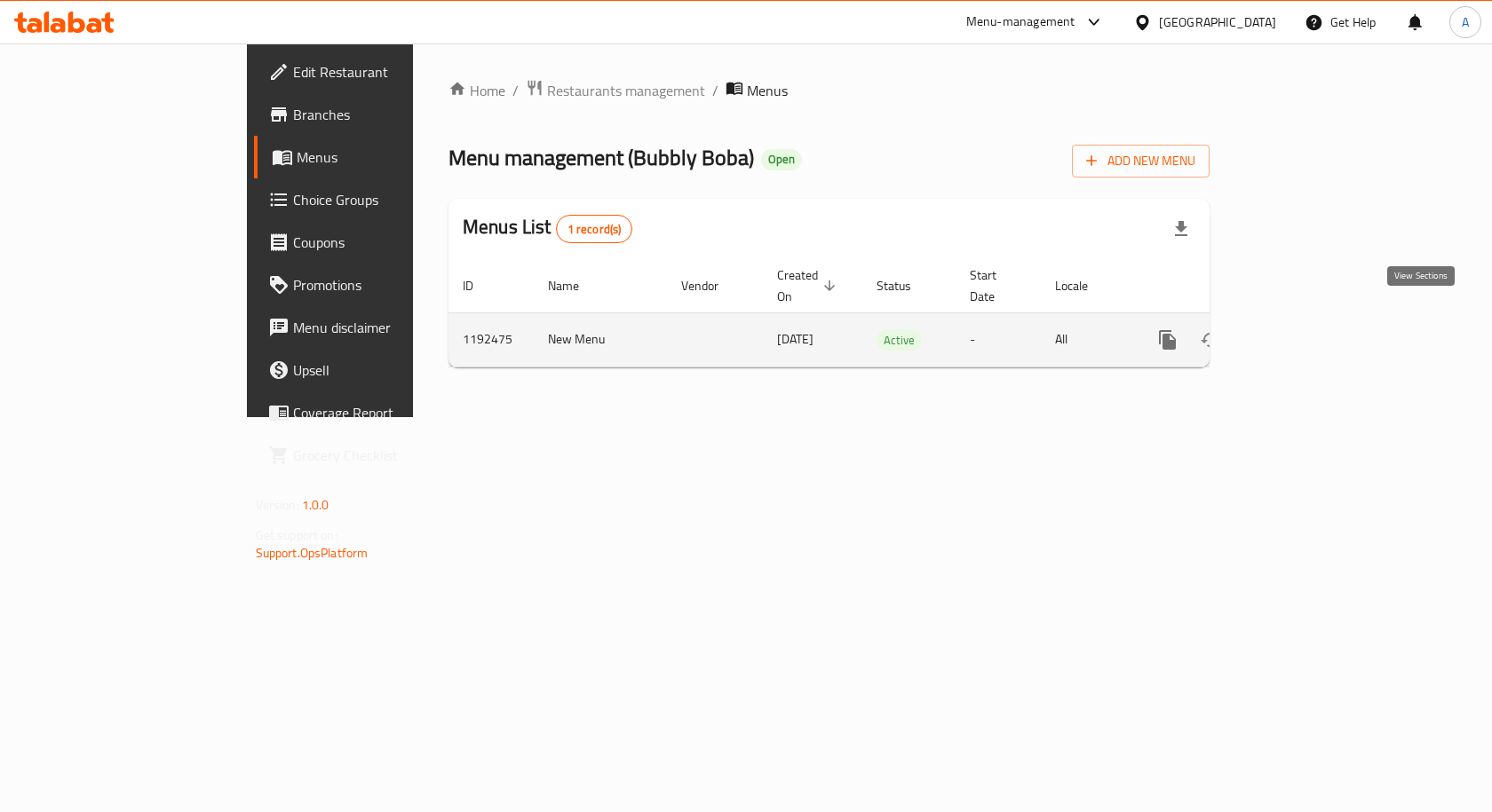
click at [1306, 329] on icon "enhanced table" at bounding box center [1296, 340] width 21 height 21
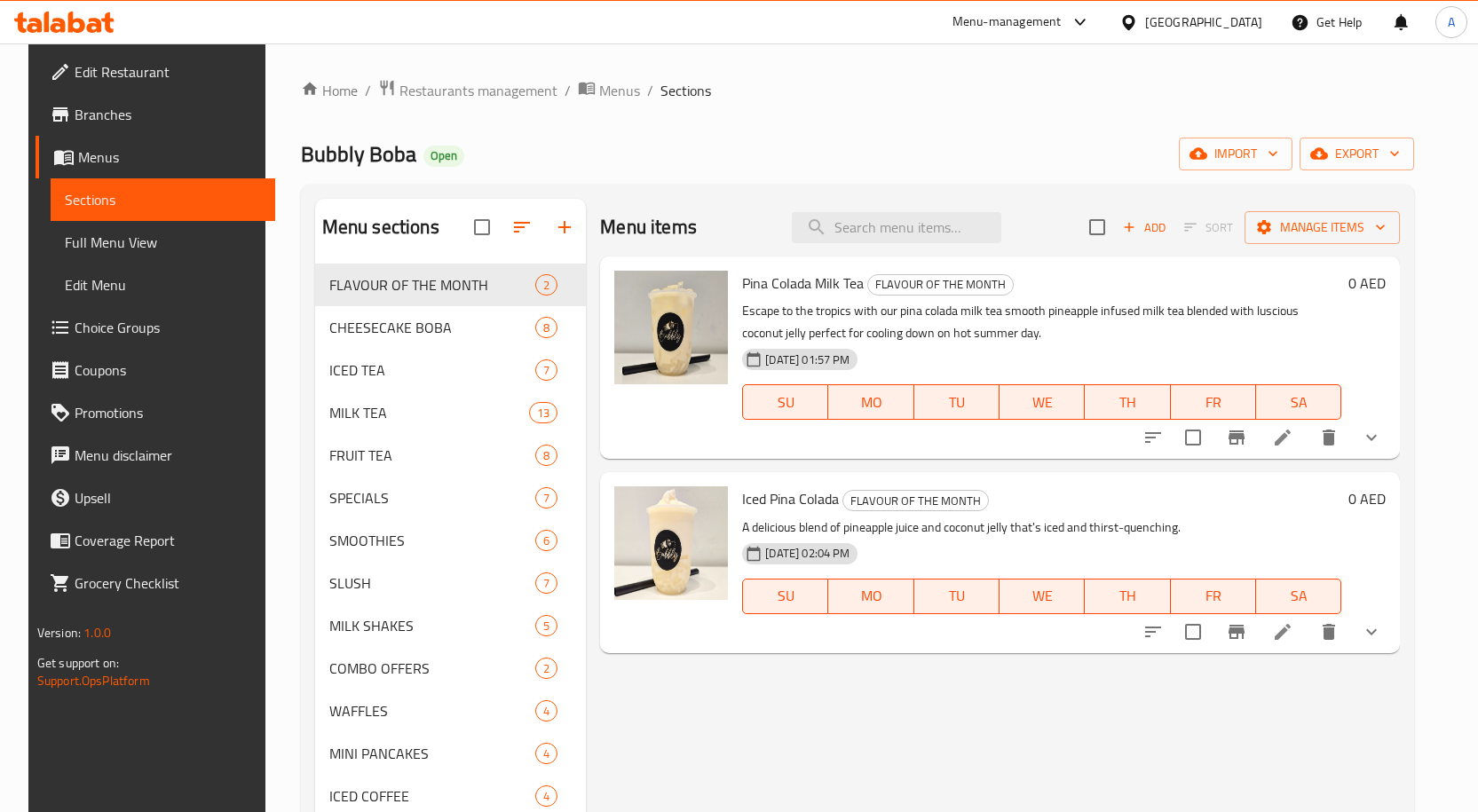
click at [121, 247] on span "Full Menu View" at bounding box center [162, 242] width 196 height 21
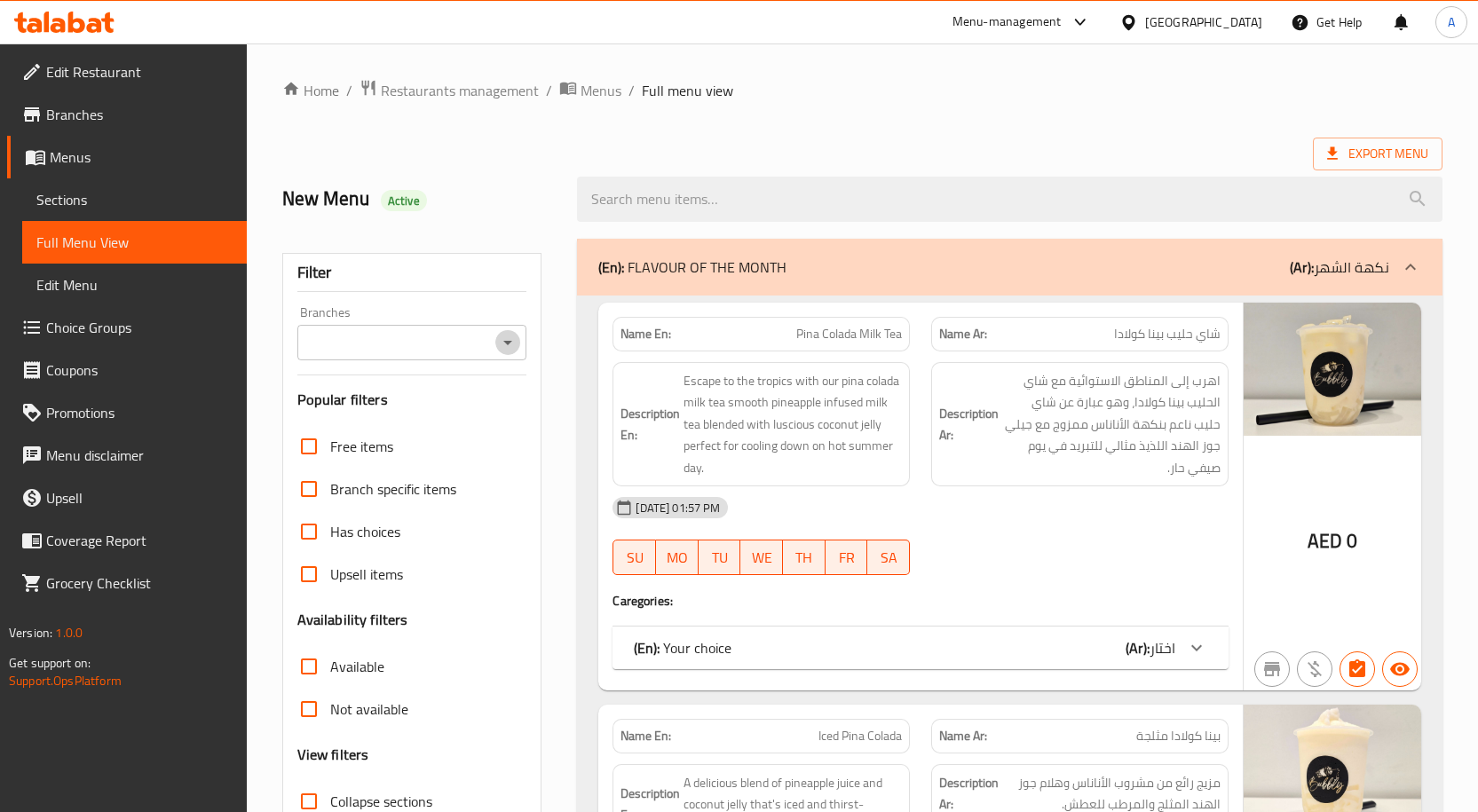
click at [508, 341] on icon "Open" at bounding box center [508, 342] width 9 height 5
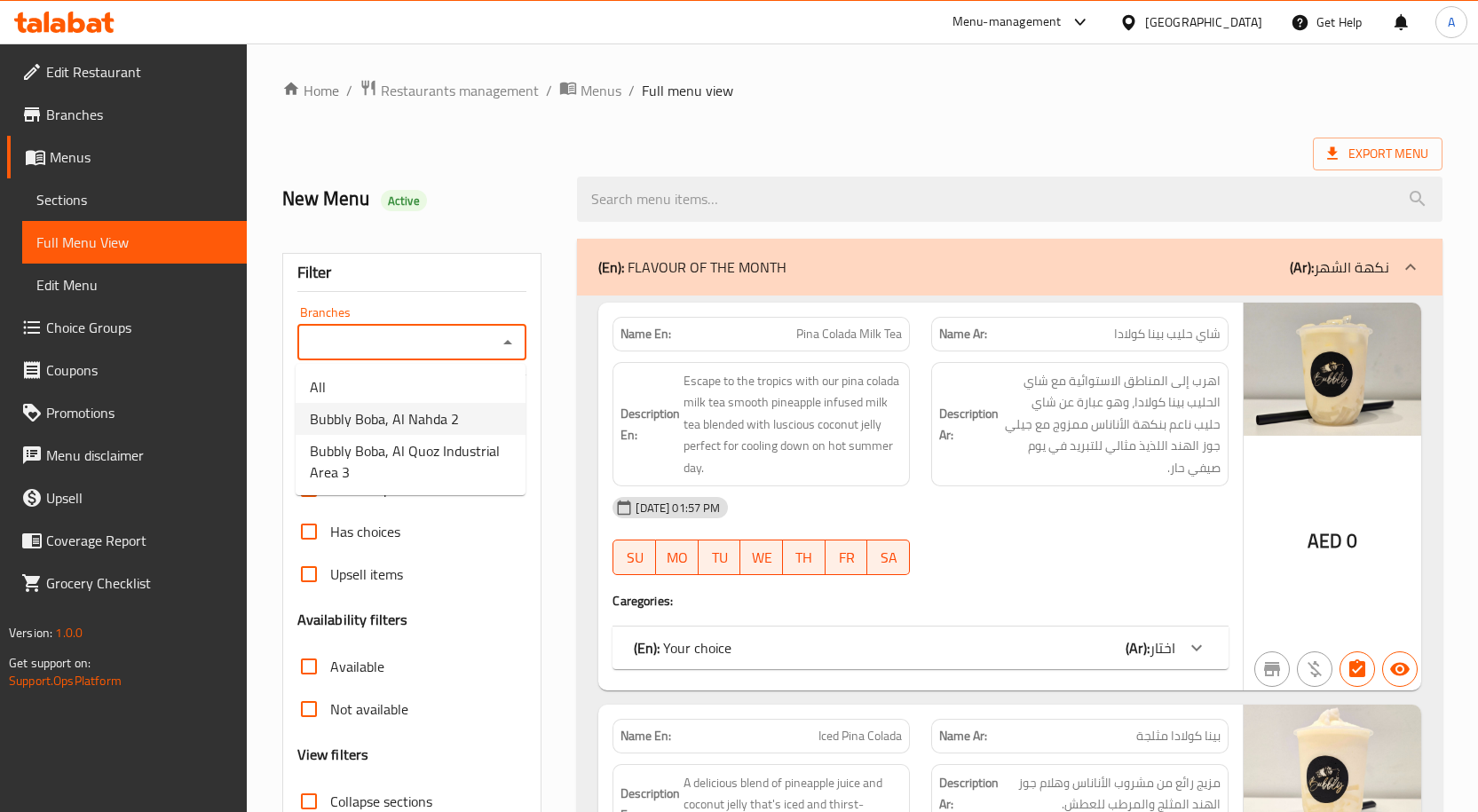
click at [397, 430] on span "Bubbly Boba, Al Nahda 2" at bounding box center [384, 418] width 149 height 21
type input "Bubbly Boba, Al Nahda 2"
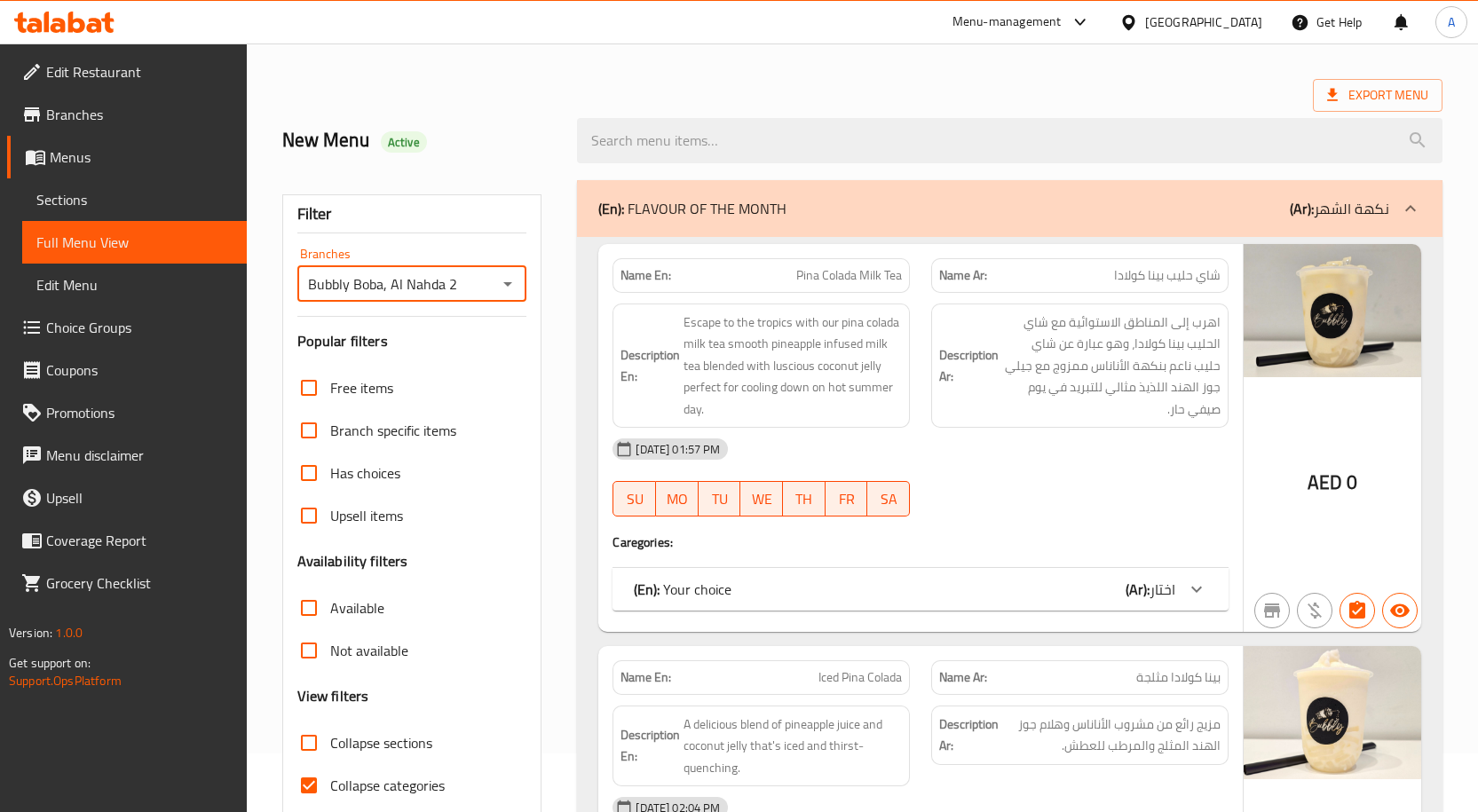
scroll to position [310, 0]
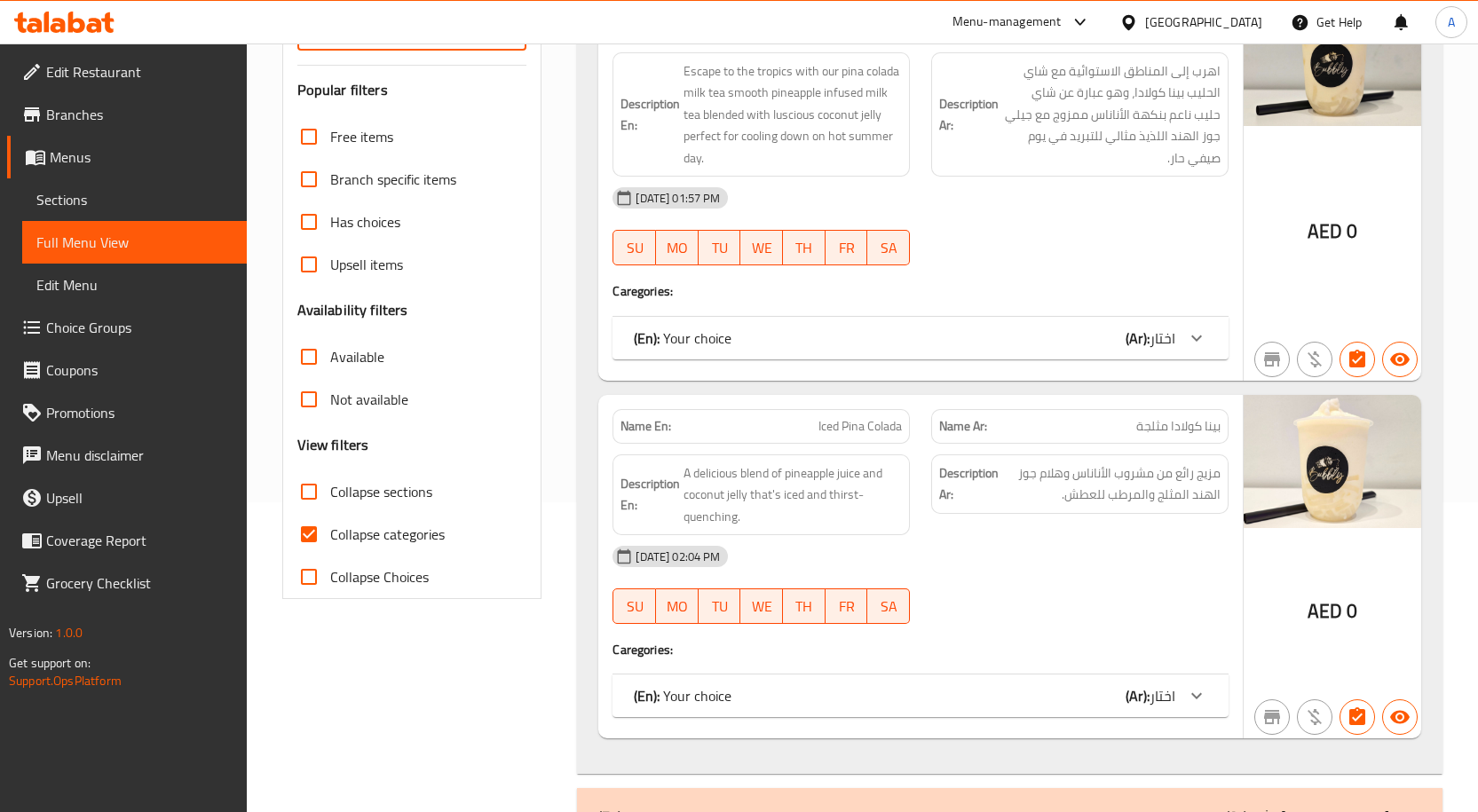
click at [304, 537] on input "Collapse categories" at bounding box center [308, 534] width 43 height 43
checkbox input "false"
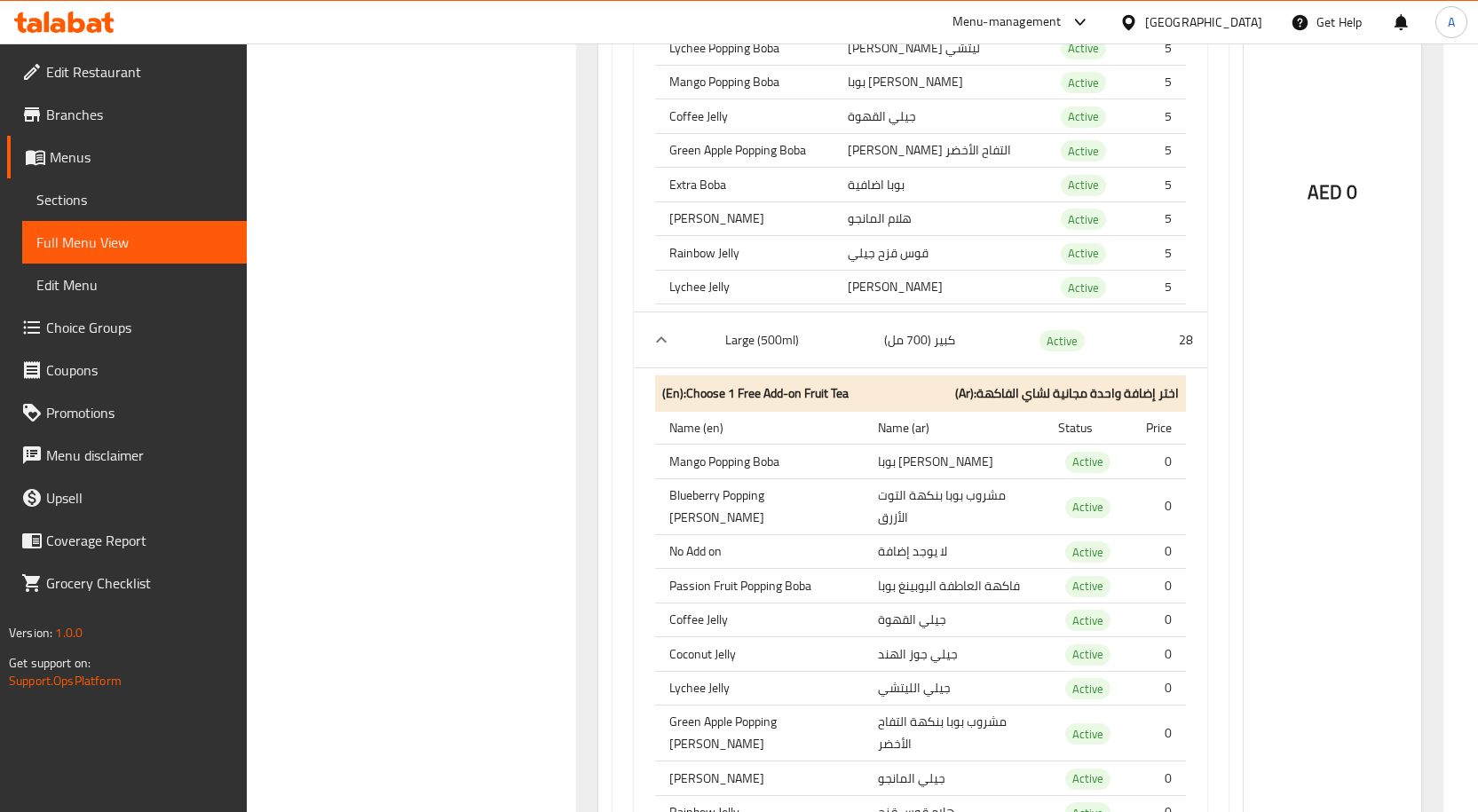
scroll to position [0, 0]
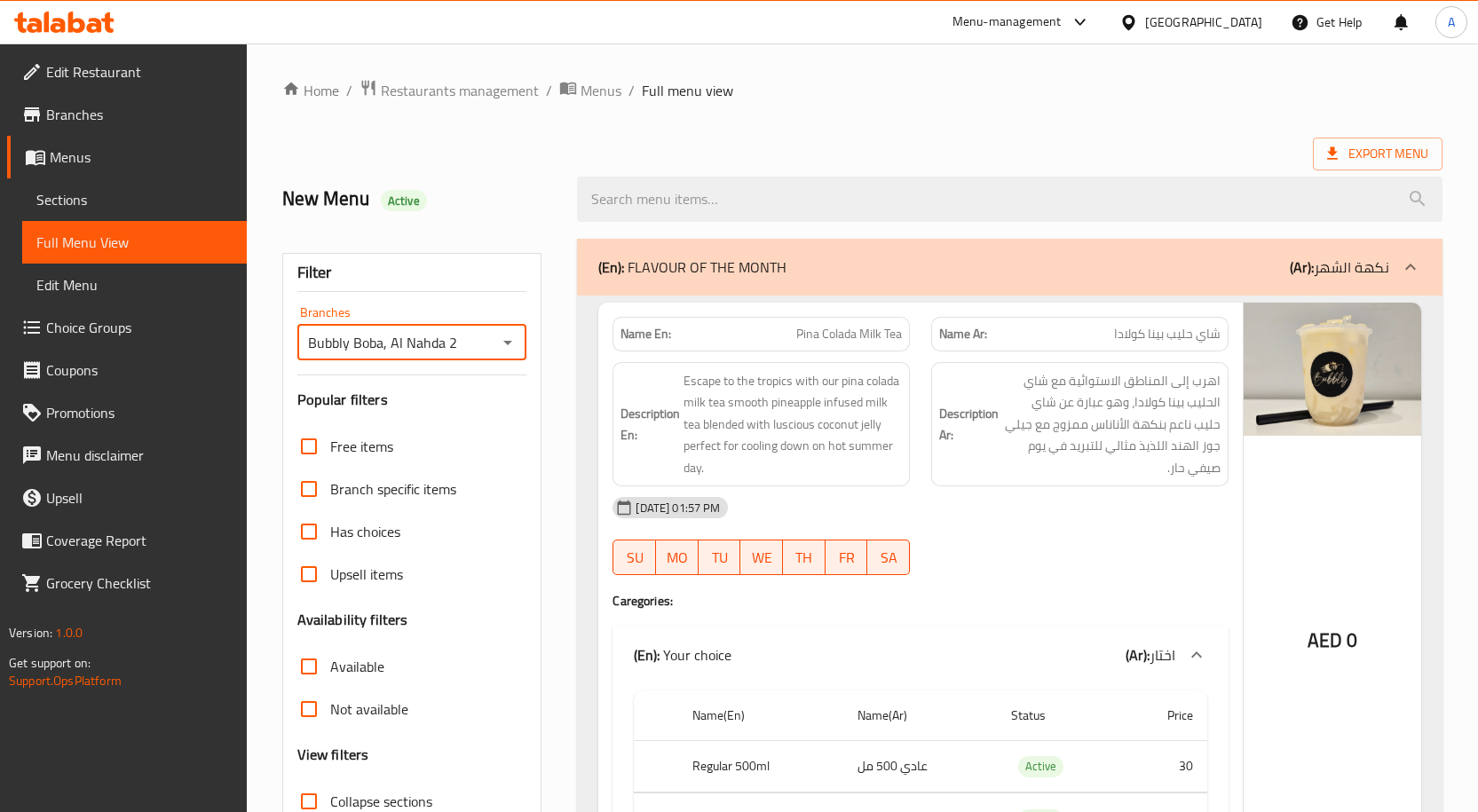
click at [469, 340] on input "Bubbly Boba, Al Nahda 2" at bounding box center [397, 342] width 190 height 25
click at [493, 343] on div "Bubbly Boba, Al Nahda 2 Branches" at bounding box center [412, 341] width 230 height 35
click at [506, 347] on icon "Open" at bounding box center [508, 342] width 21 height 21
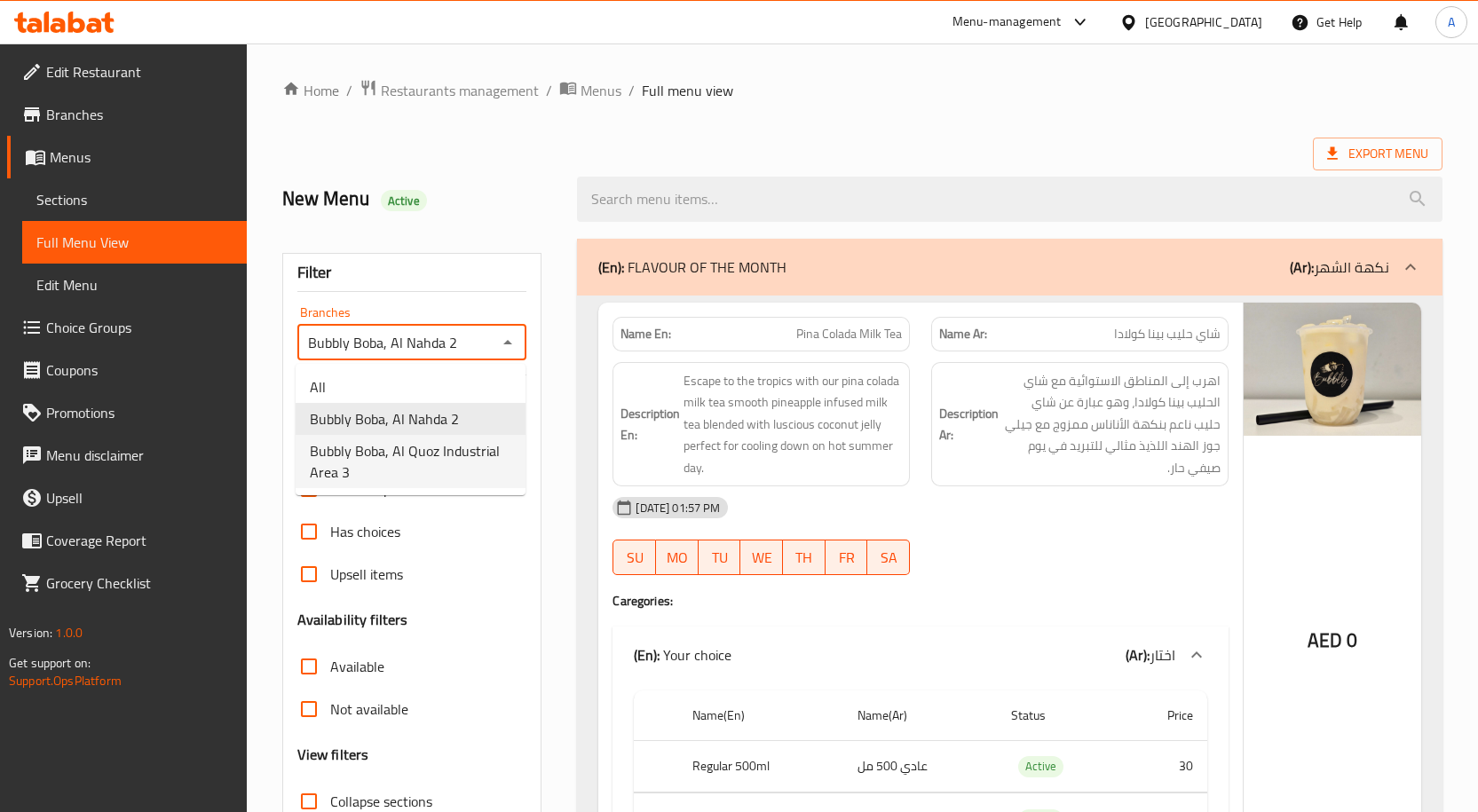
click at [460, 446] on span "Bubbly Boba, Al Quoz Industrial Area 3" at bounding box center [411, 461] width 201 height 43
type input "Bubbly Boba, Al Quoz Industrial Area 3"
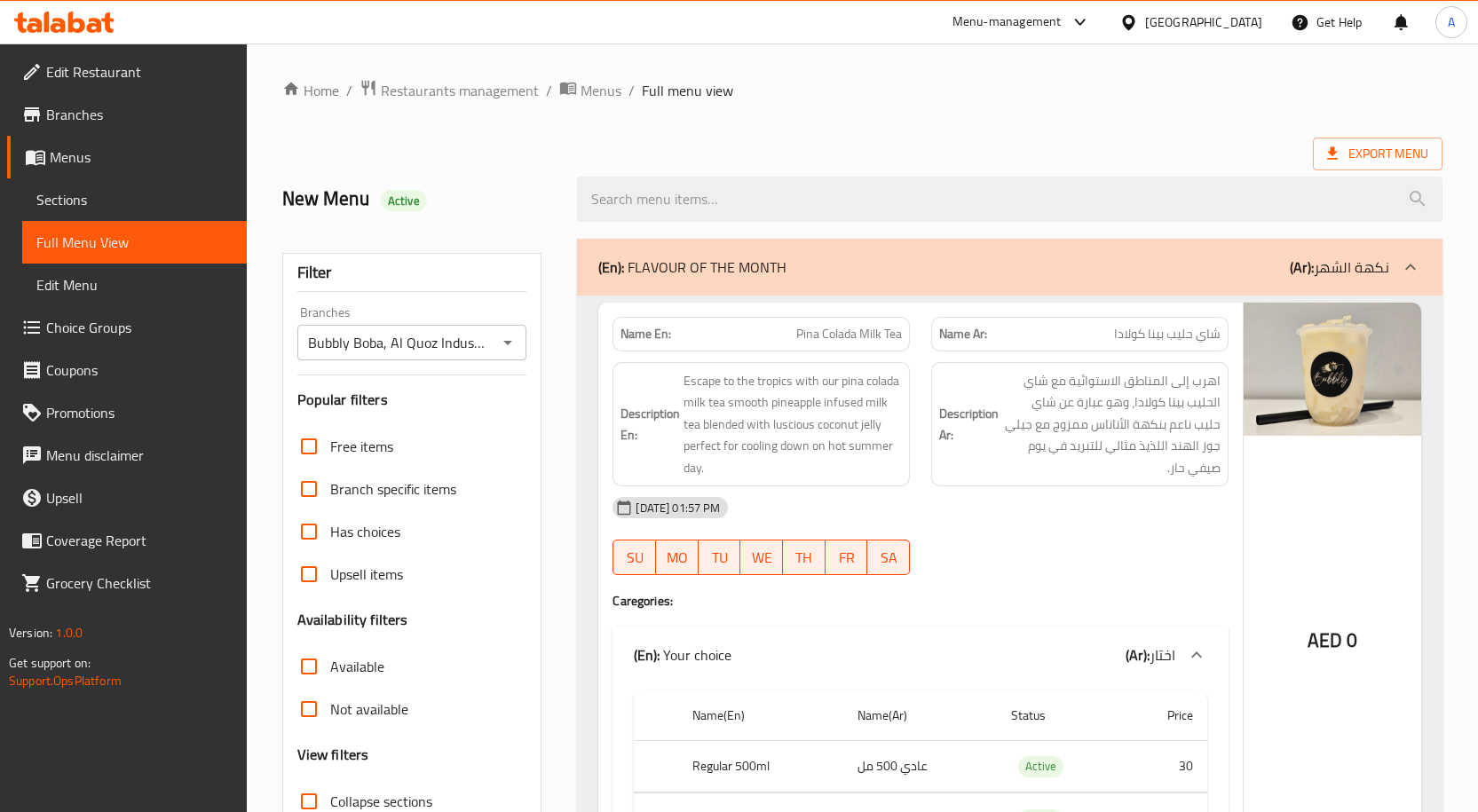
click at [496, 93] on span "Restaurants management" at bounding box center [459, 90] width 158 height 21
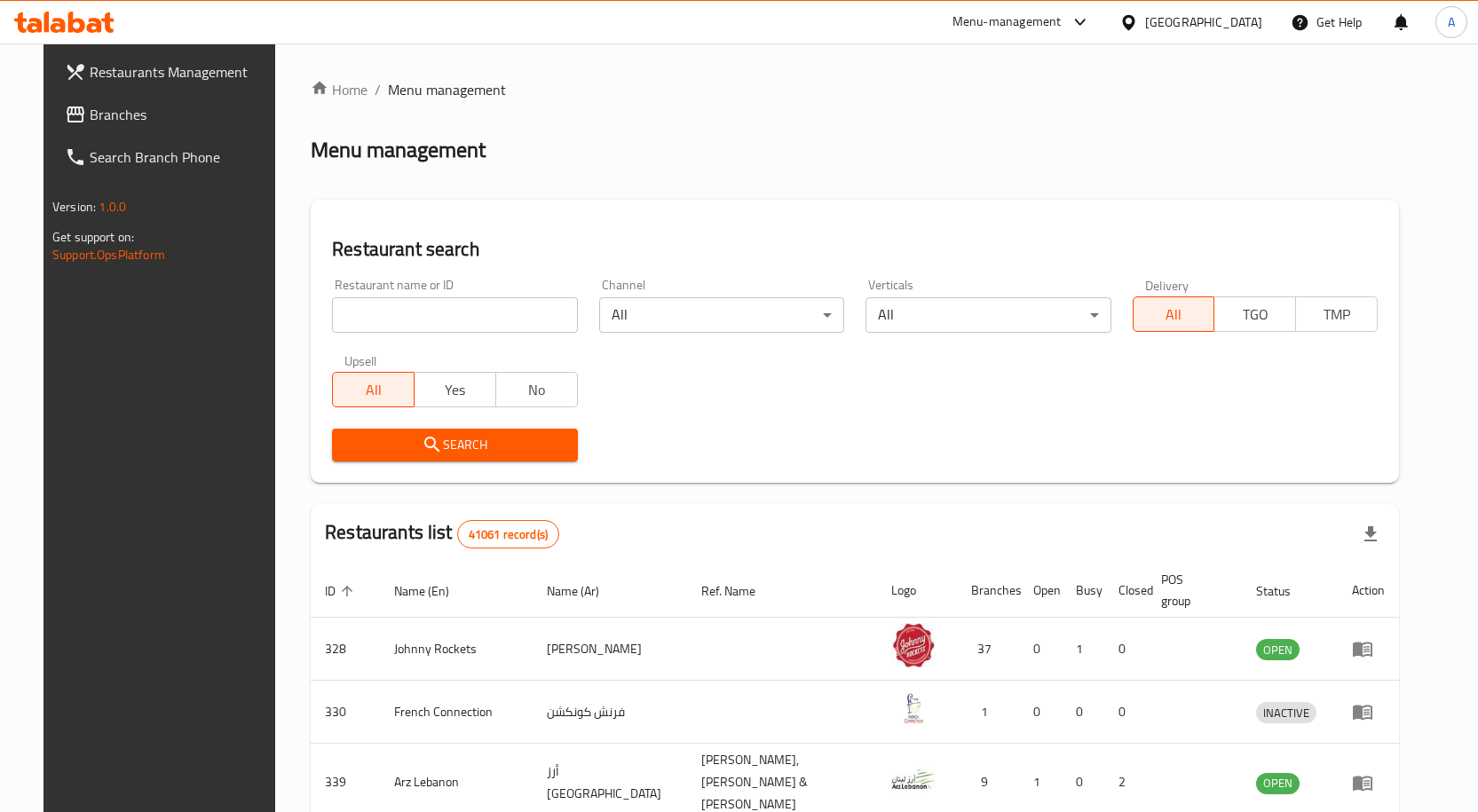
click at [490, 333] on div "Restaurant name or ID Restaurant name or ID" at bounding box center [454, 306] width 267 height 76
click at [507, 308] on input "search" at bounding box center [454, 314] width 245 height 35
paste input "Bubbly Boba"
type input "Bubbly Boba"
click button "Search" at bounding box center [454, 445] width 245 height 33
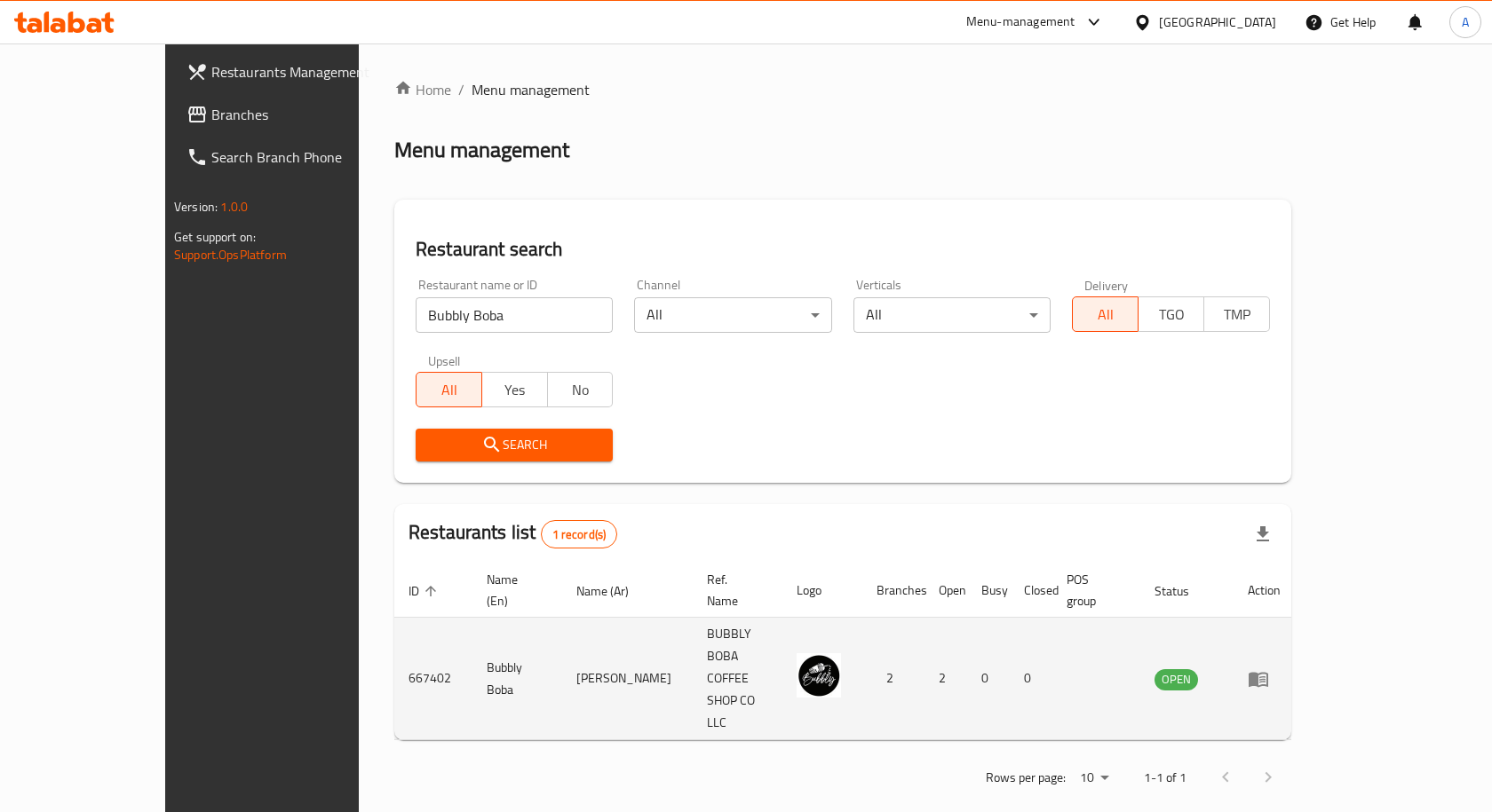
click at [473, 640] on td "Bubbly Boba" at bounding box center [517, 678] width 90 height 122
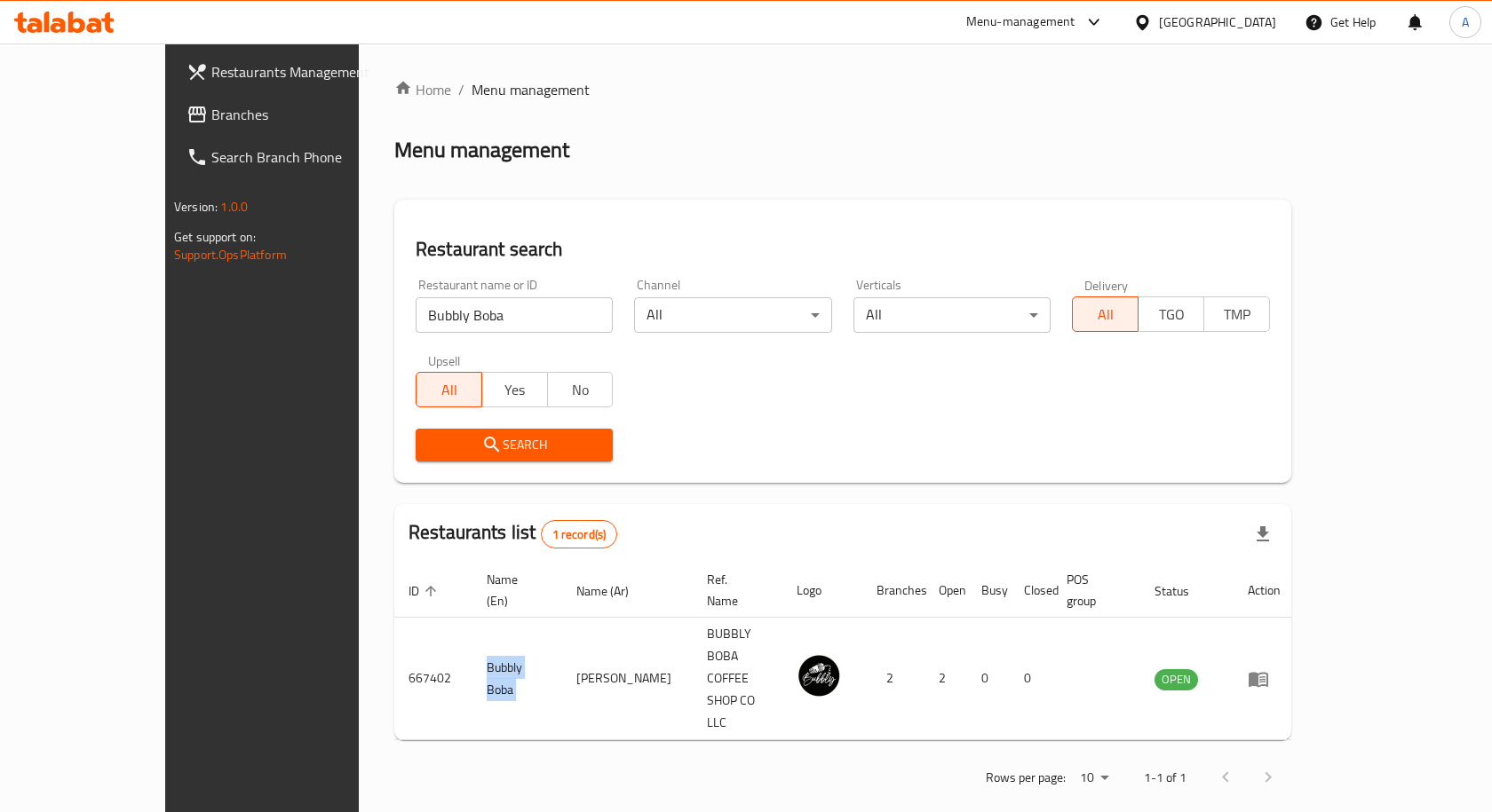
copy td "Bubbly Boba"
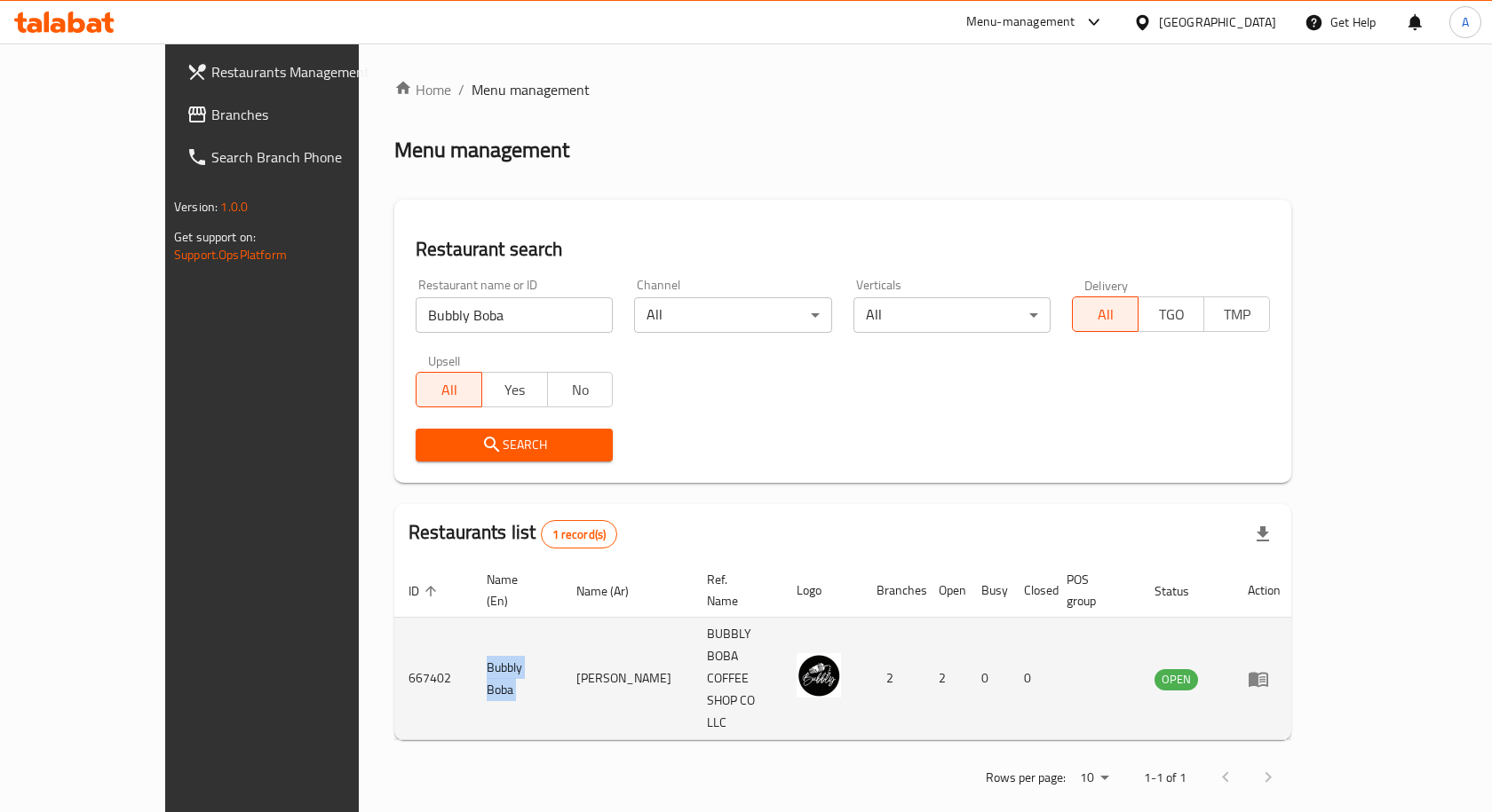
click at [1268, 672] on icon "enhanced table" at bounding box center [1259, 679] width 20 height 15
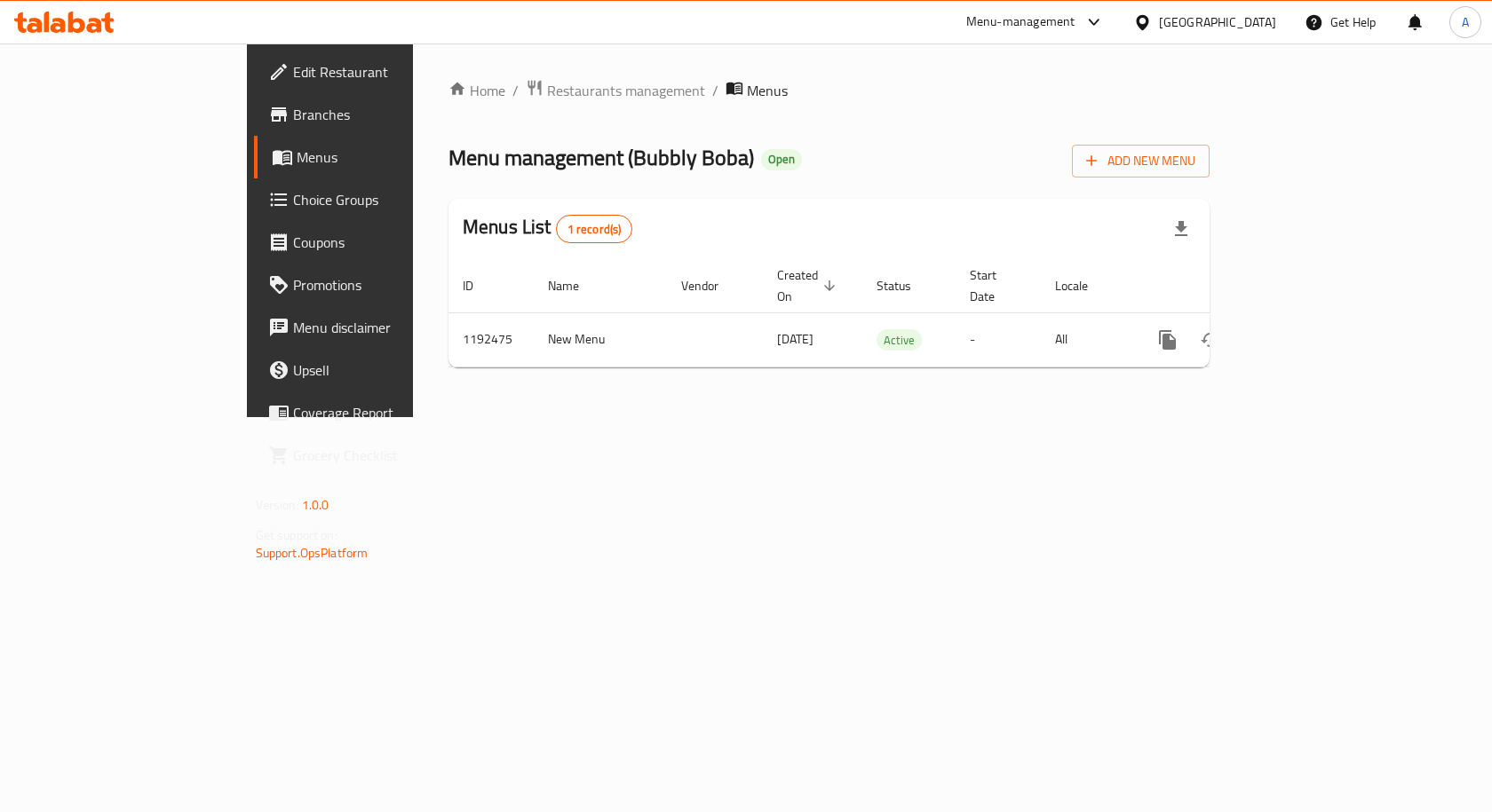
click at [293, 115] on span "Branches" at bounding box center [387, 114] width 189 height 21
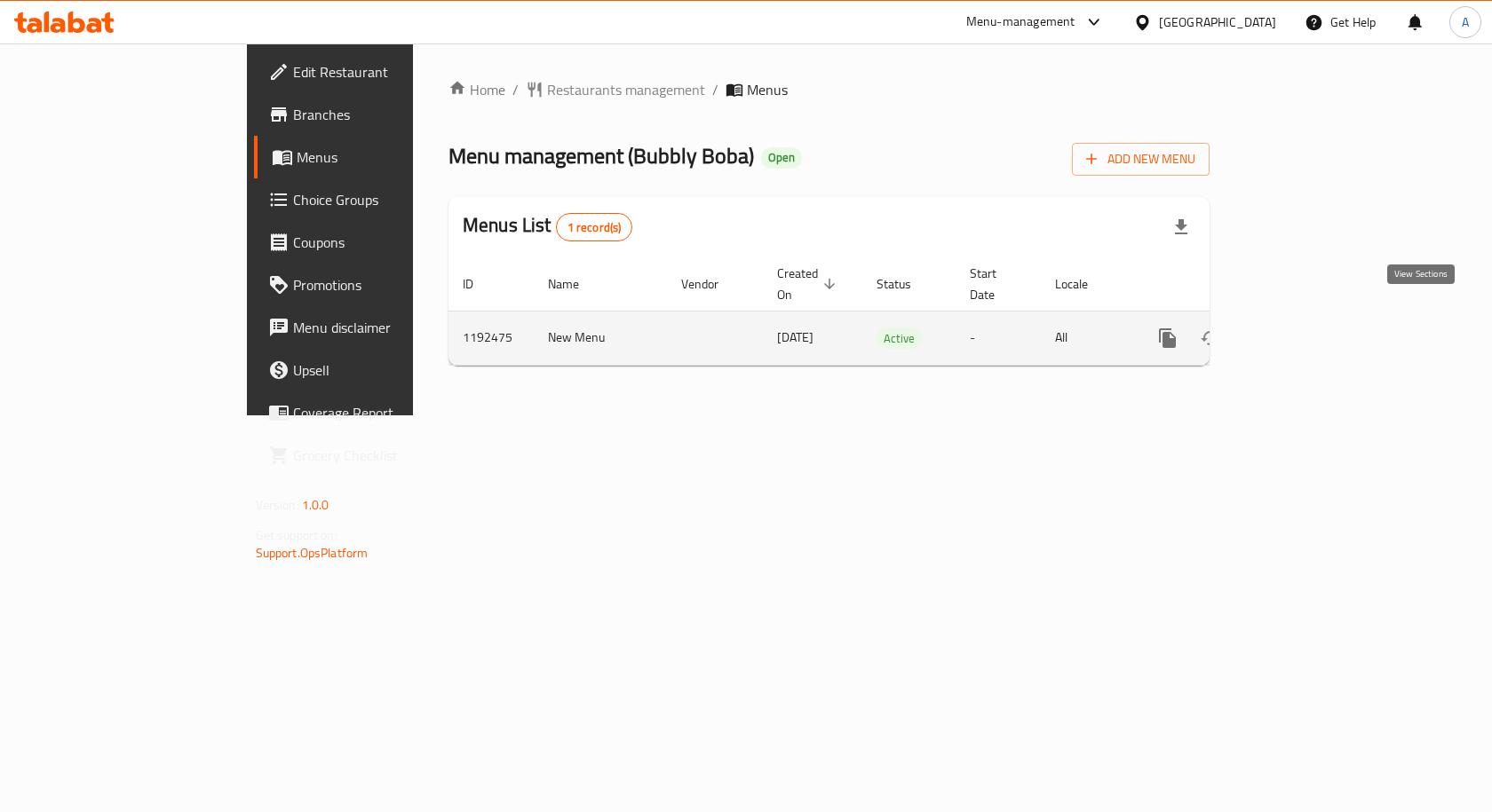
click at [1306, 327] on icon "enhanced table" at bounding box center [1296, 338] width 21 height 21
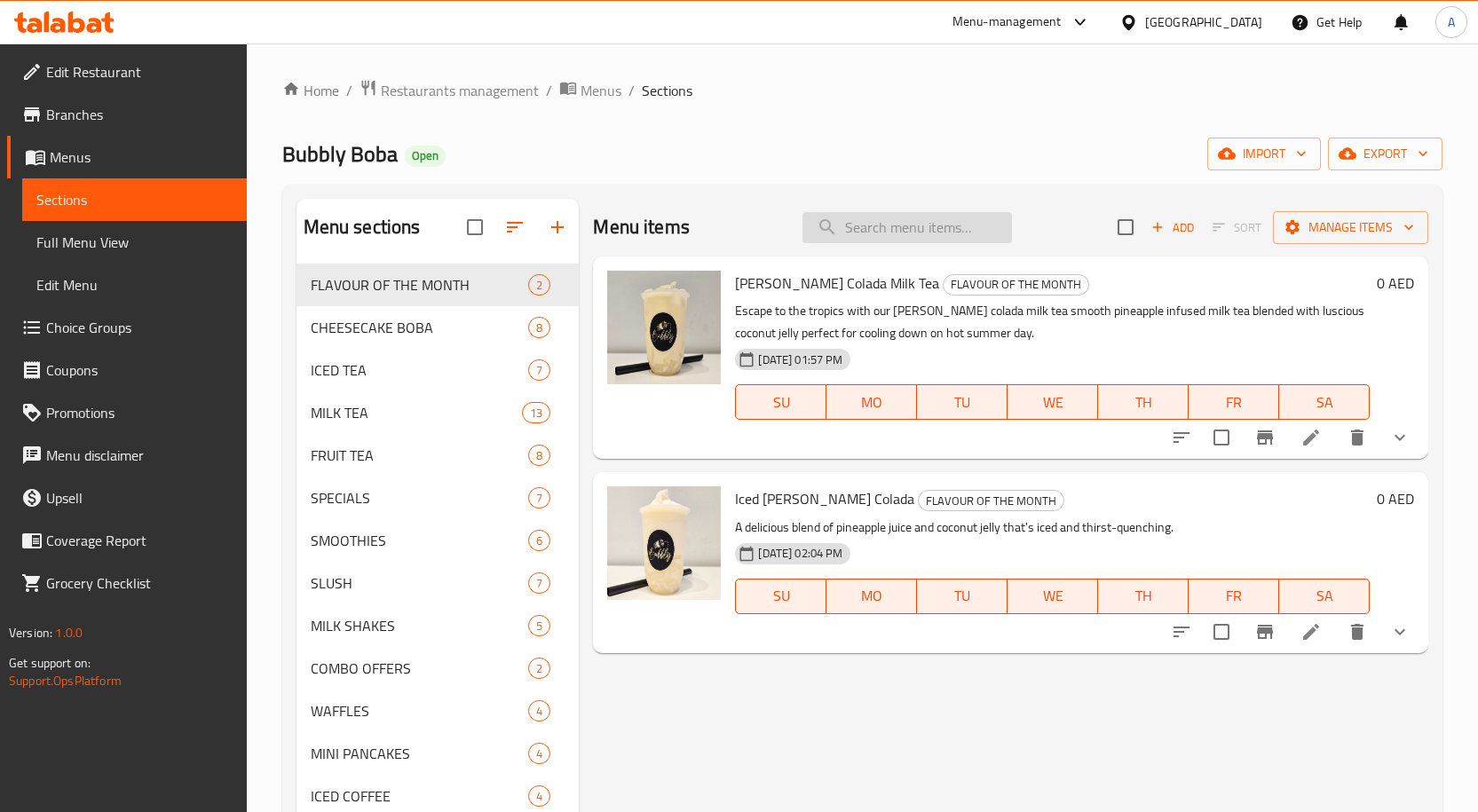
click at [859, 228] on input "search" at bounding box center [907, 228] width 210 height 31
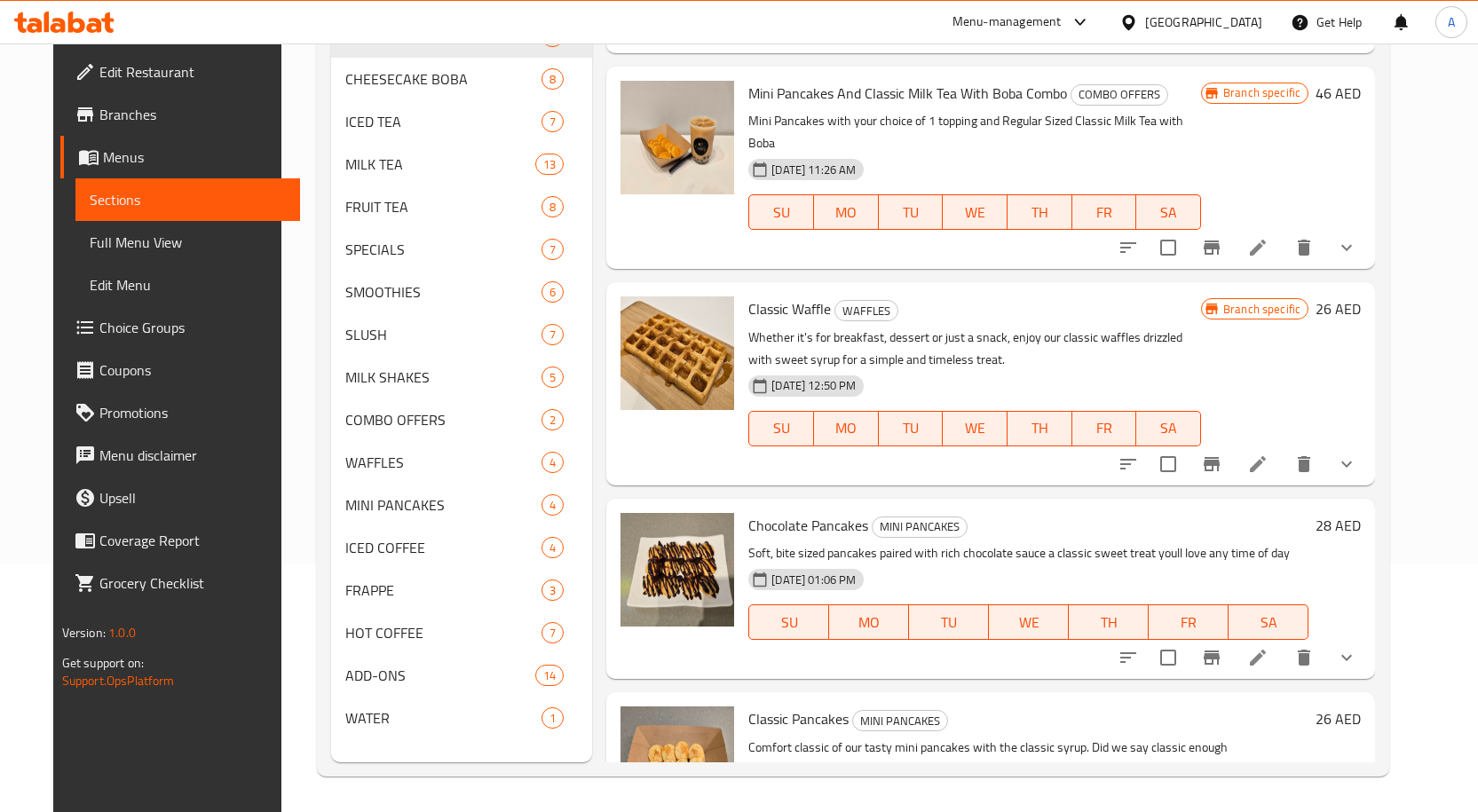
scroll to position [828, 0]
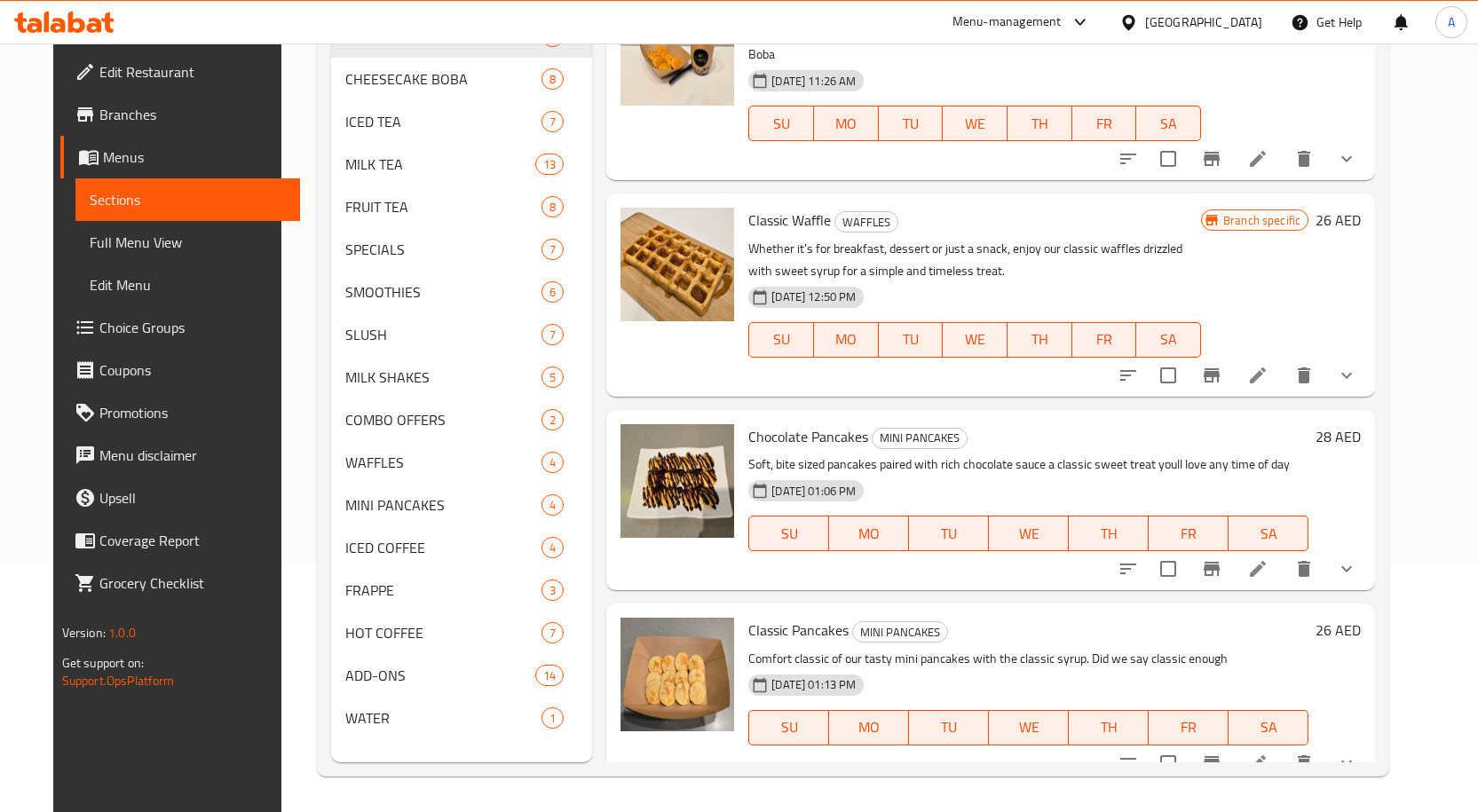
type input "classic"
click at [1223, 753] on icon "Branch-specific-item" at bounding box center [1211, 764] width 21 height 21
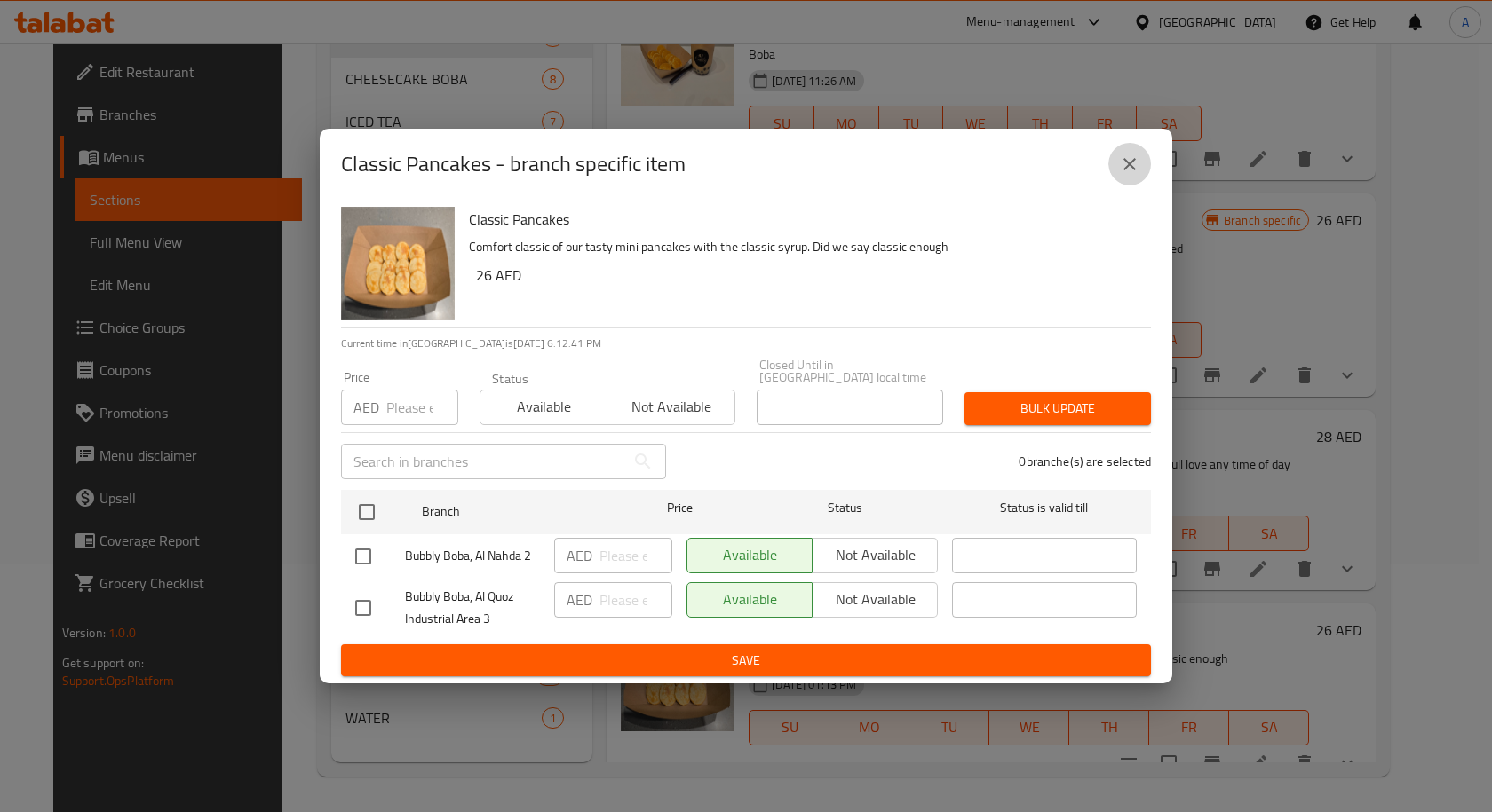
click at [1133, 163] on icon "close" at bounding box center [1129, 164] width 21 height 21
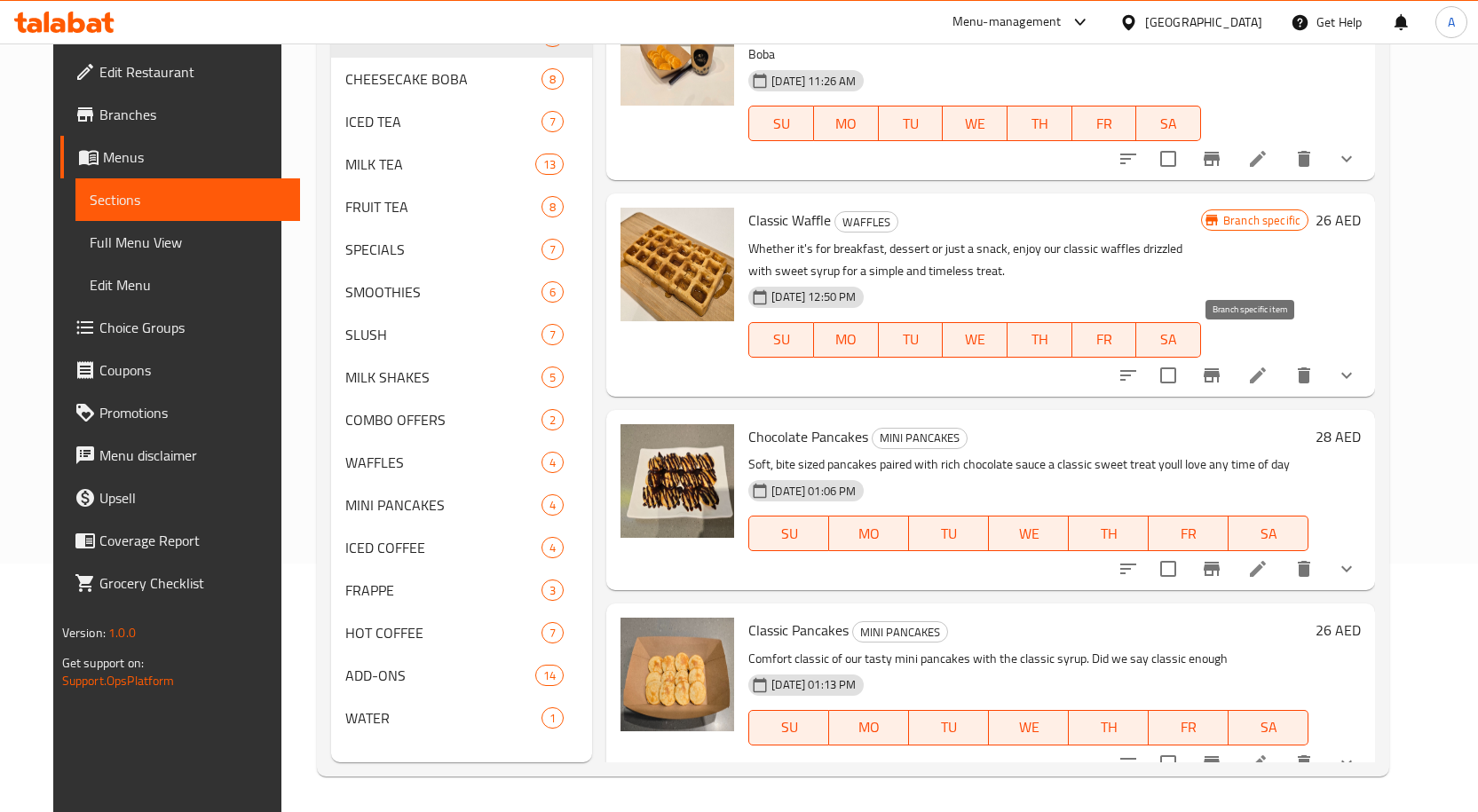
click at [1223, 365] on icon "Branch-specific-item" at bounding box center [1211, 376] width 21 height 21
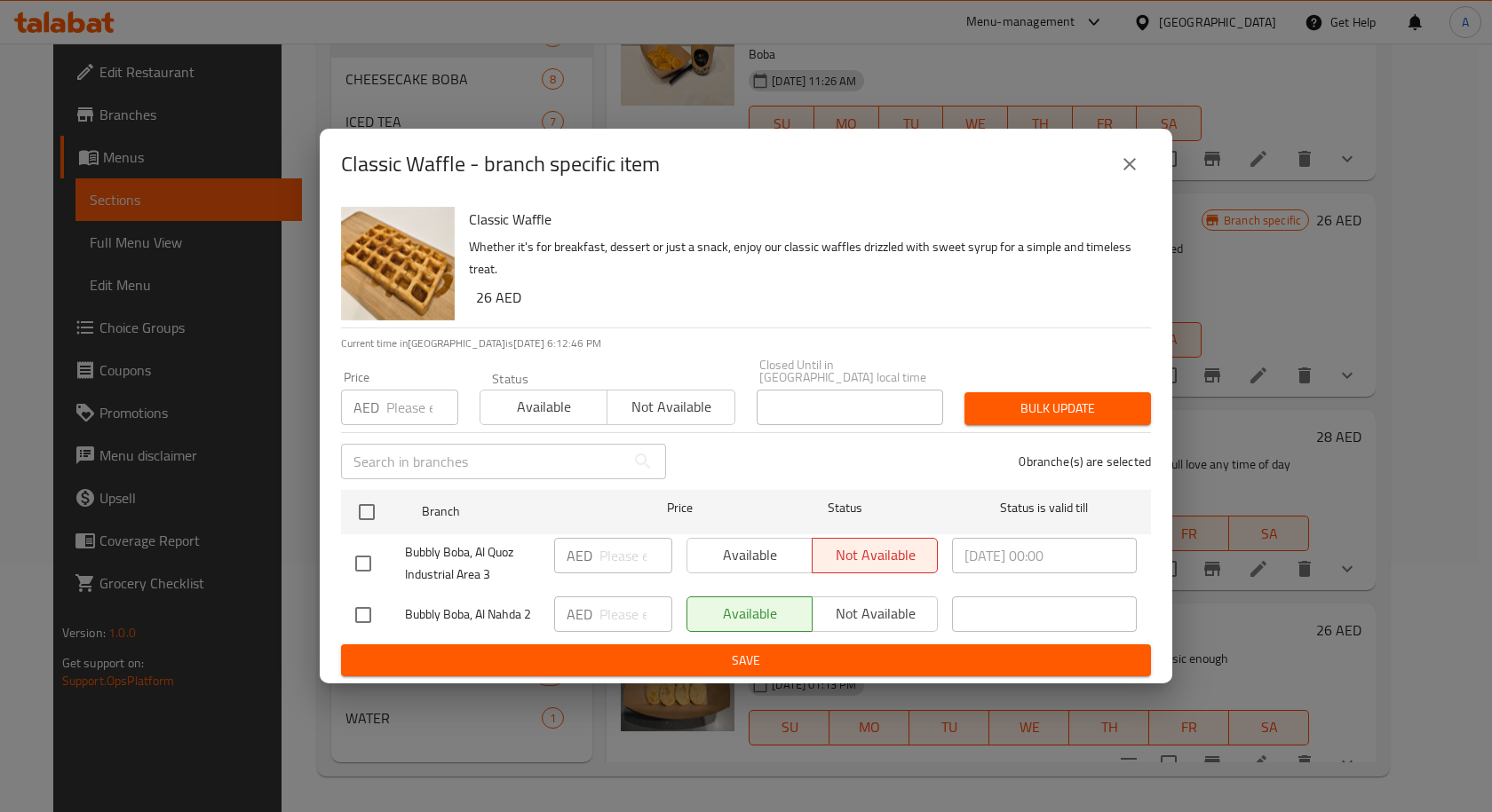
click at [1128, 170] on icon "close" at bounding box center [1129, 164] width 21 height 21
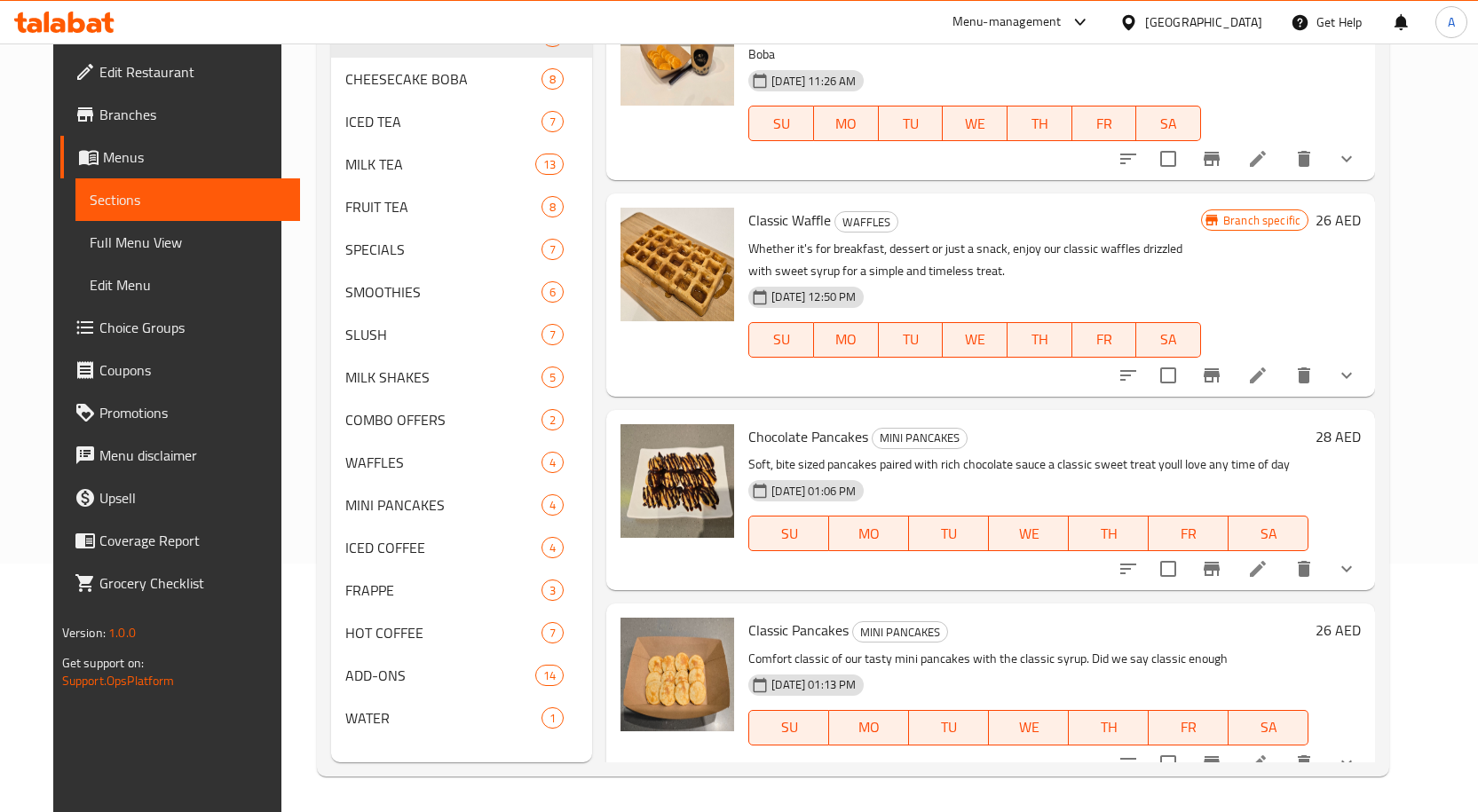
click at [100, 110] on span "Branches" at bounding box center [193, 114] width 187 height 21
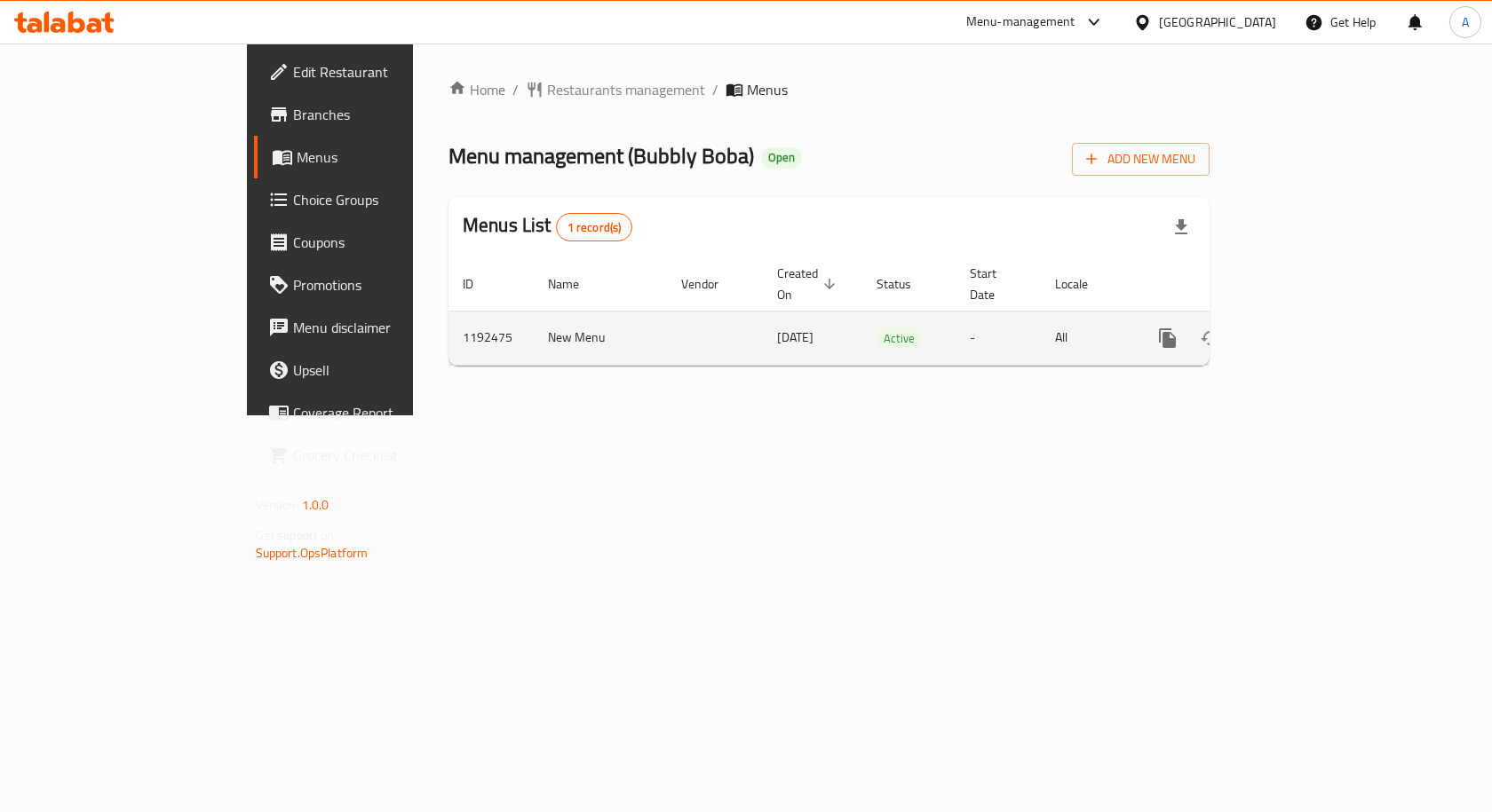
click at [1306, 327] on icon "enhanced table" at bounding box center [1296, 338] width 21 height 21
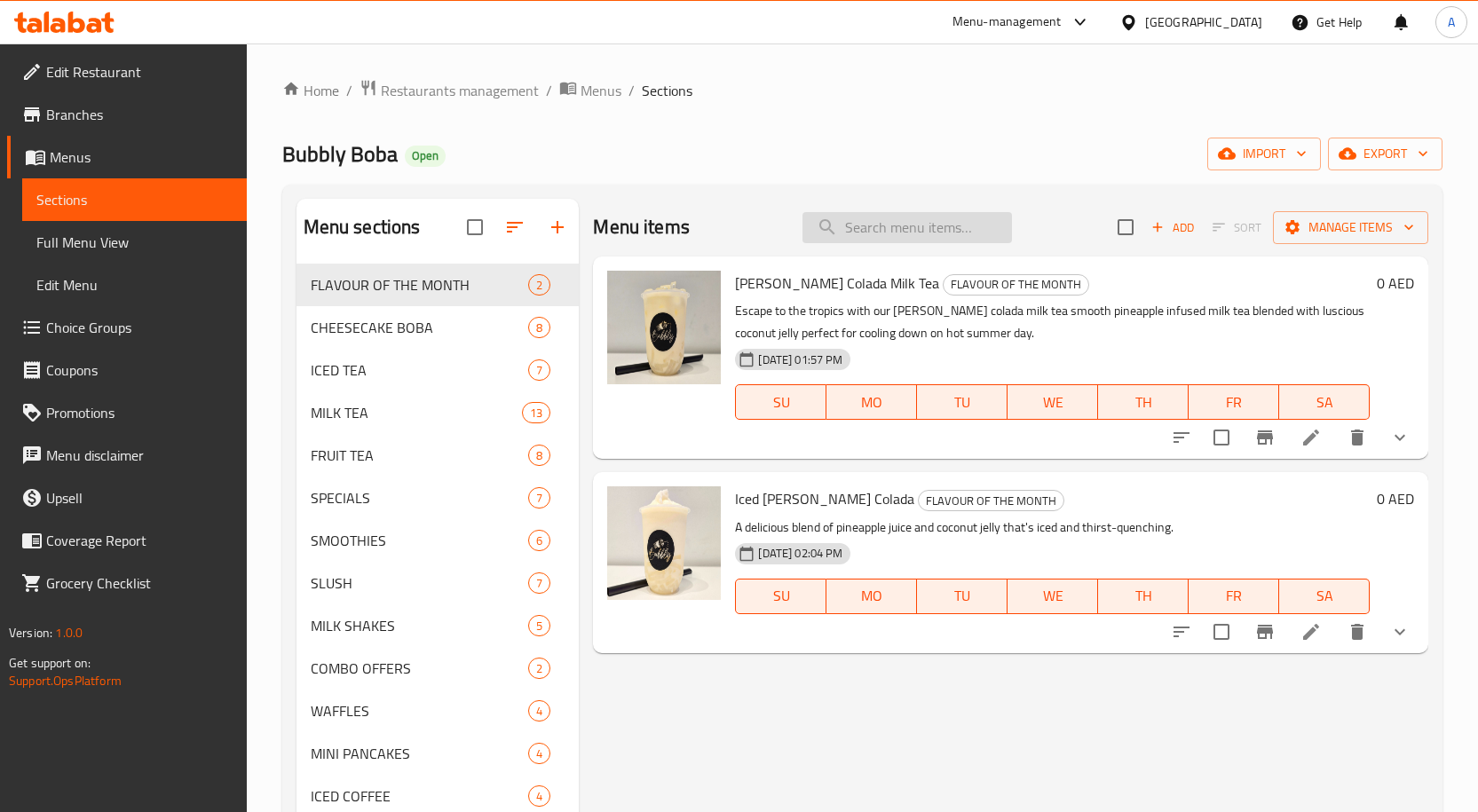
click at [841, 214] on input "search" at bounding box center [907, 228] width 210 height 31
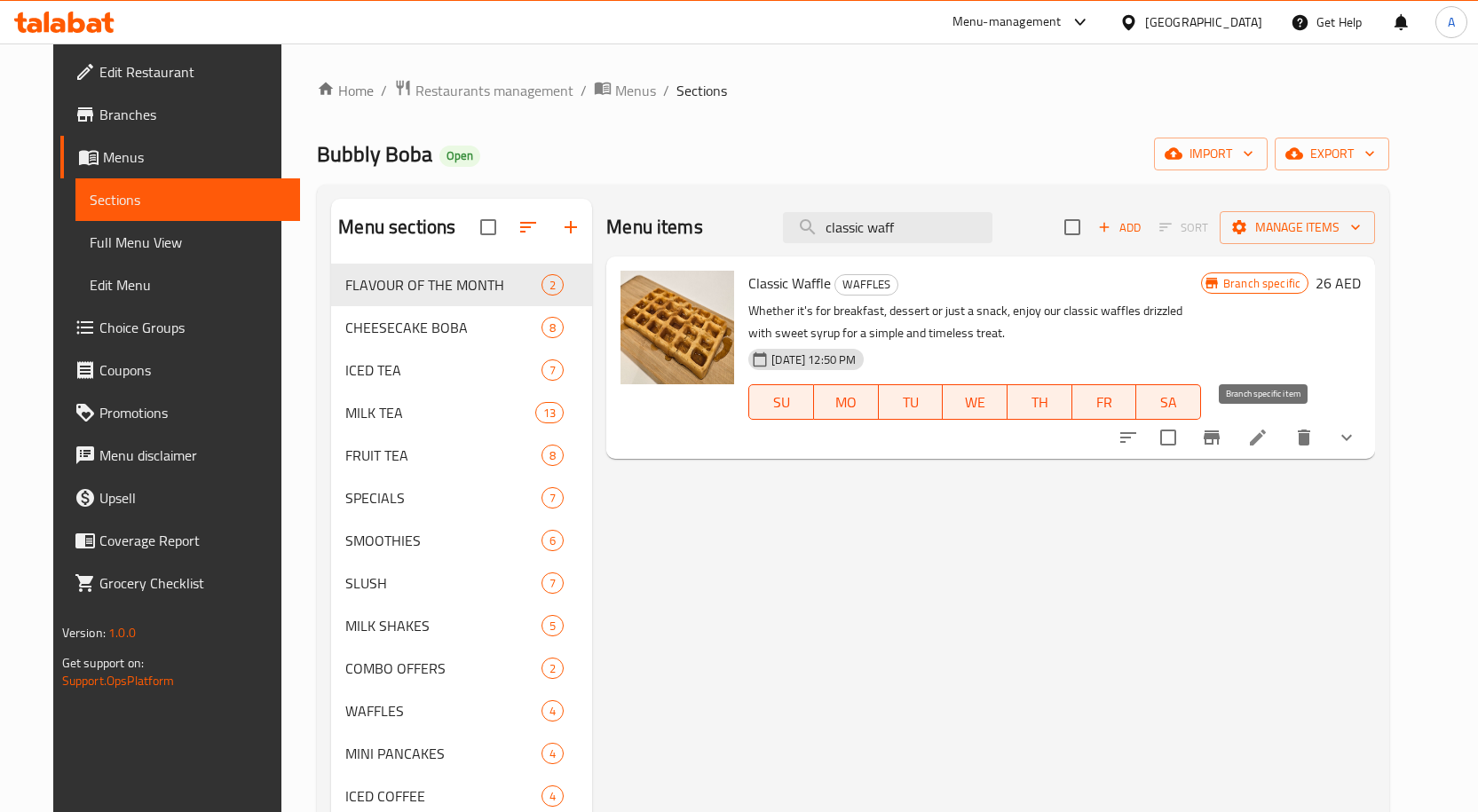
type input "classic waff"
click at [1223, 438] on icon "Branch-specific-item" at bounding box center [1211, 437] width 21 height 21
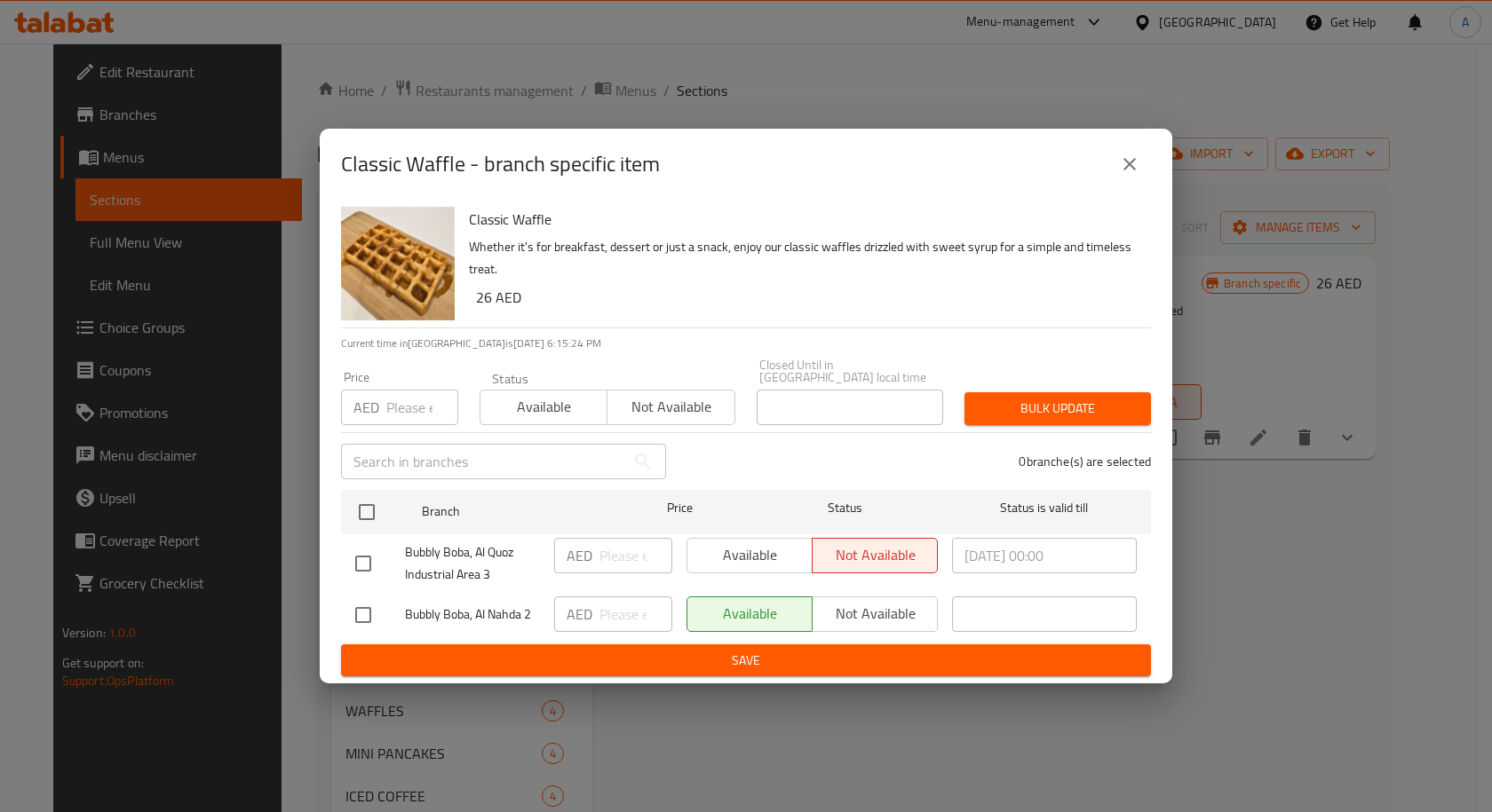
click at [1136, 169] on icon "close" at bounding box center [1129, 164] width 21 height 21
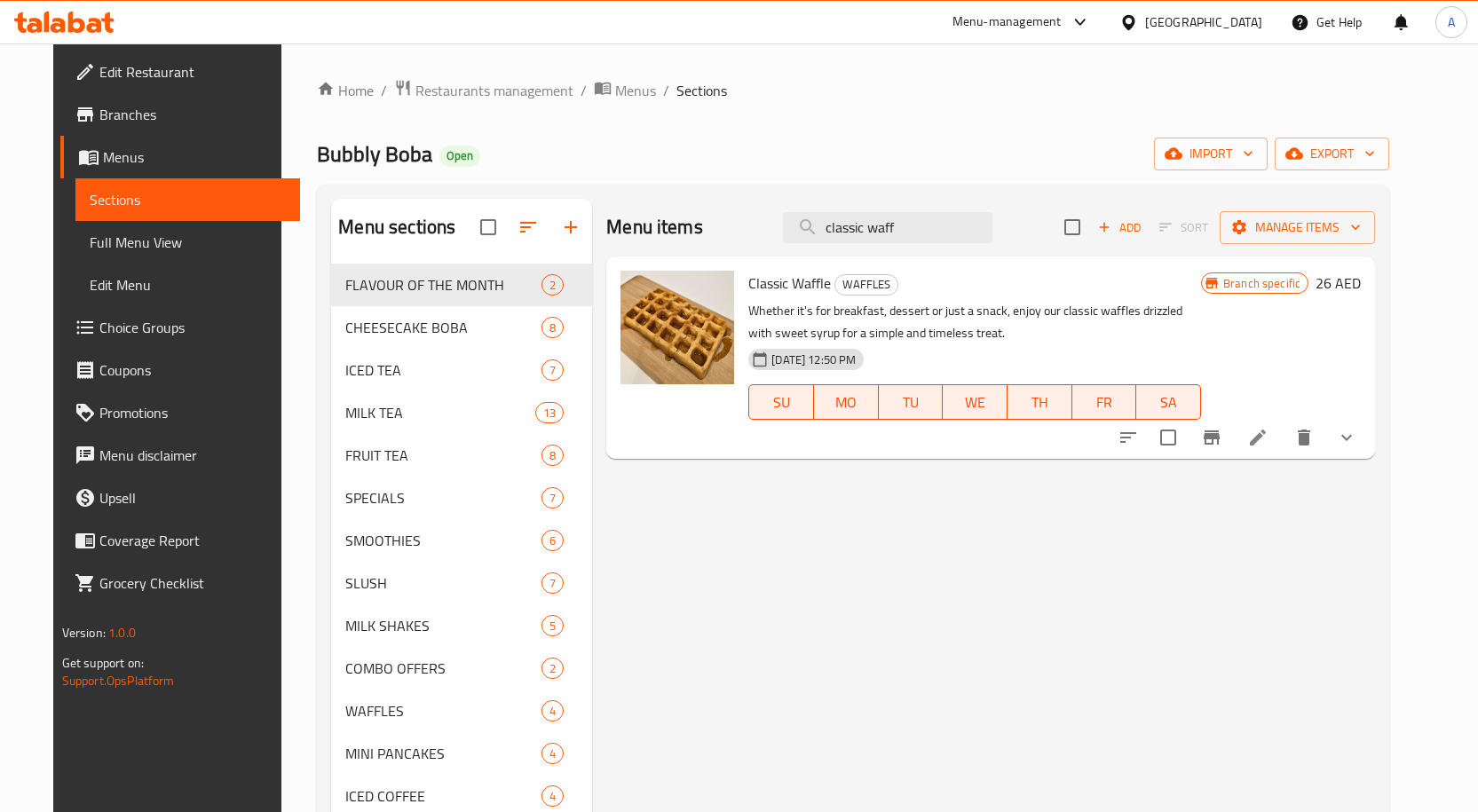
click at [100, 110] on span "Branches" at bounding box center [193, 114] width 187 height 21
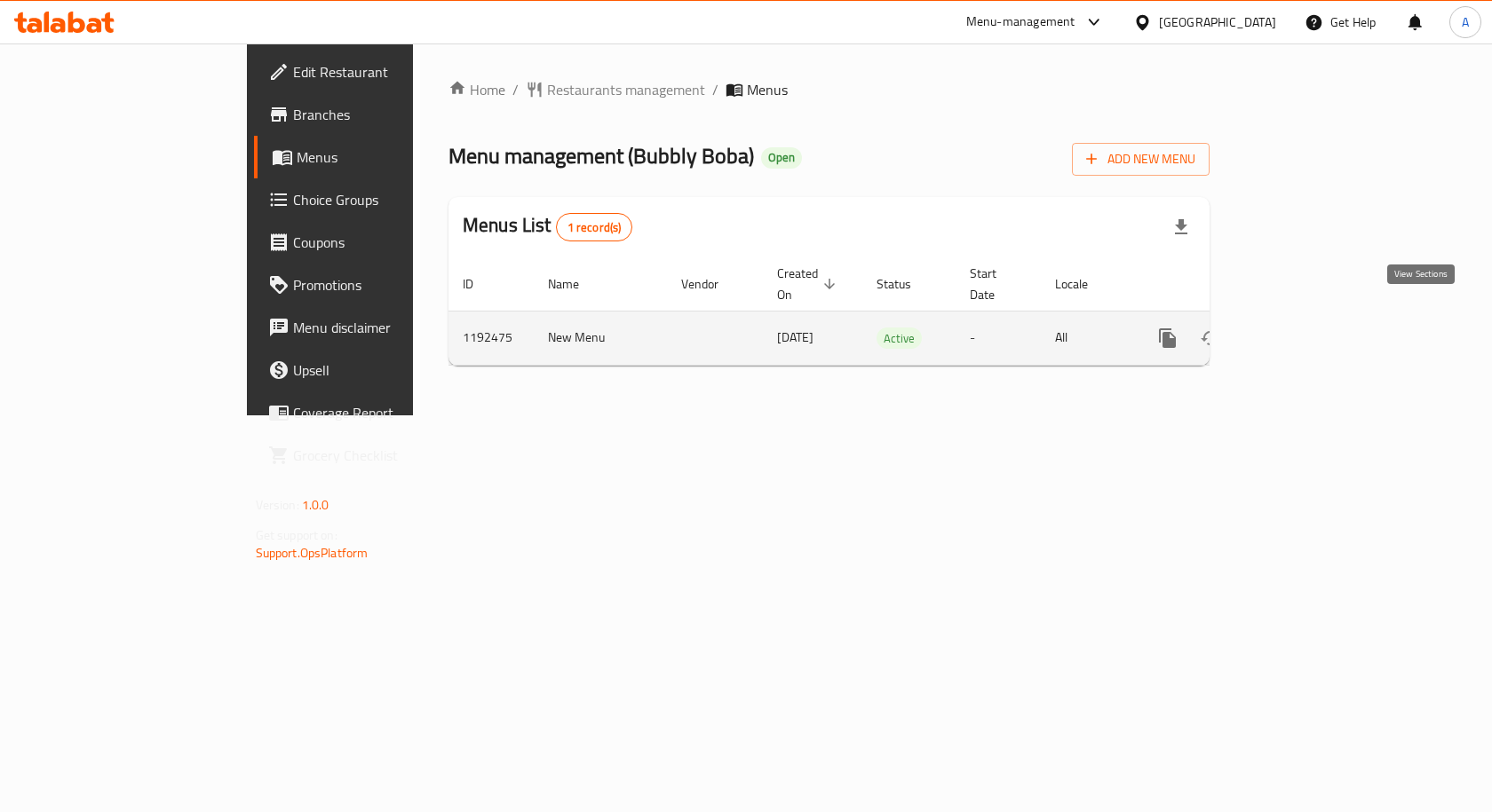
click at [1306, 327] on icon "enhanced table" at bounding box center [1296, 338] width 21 height 21
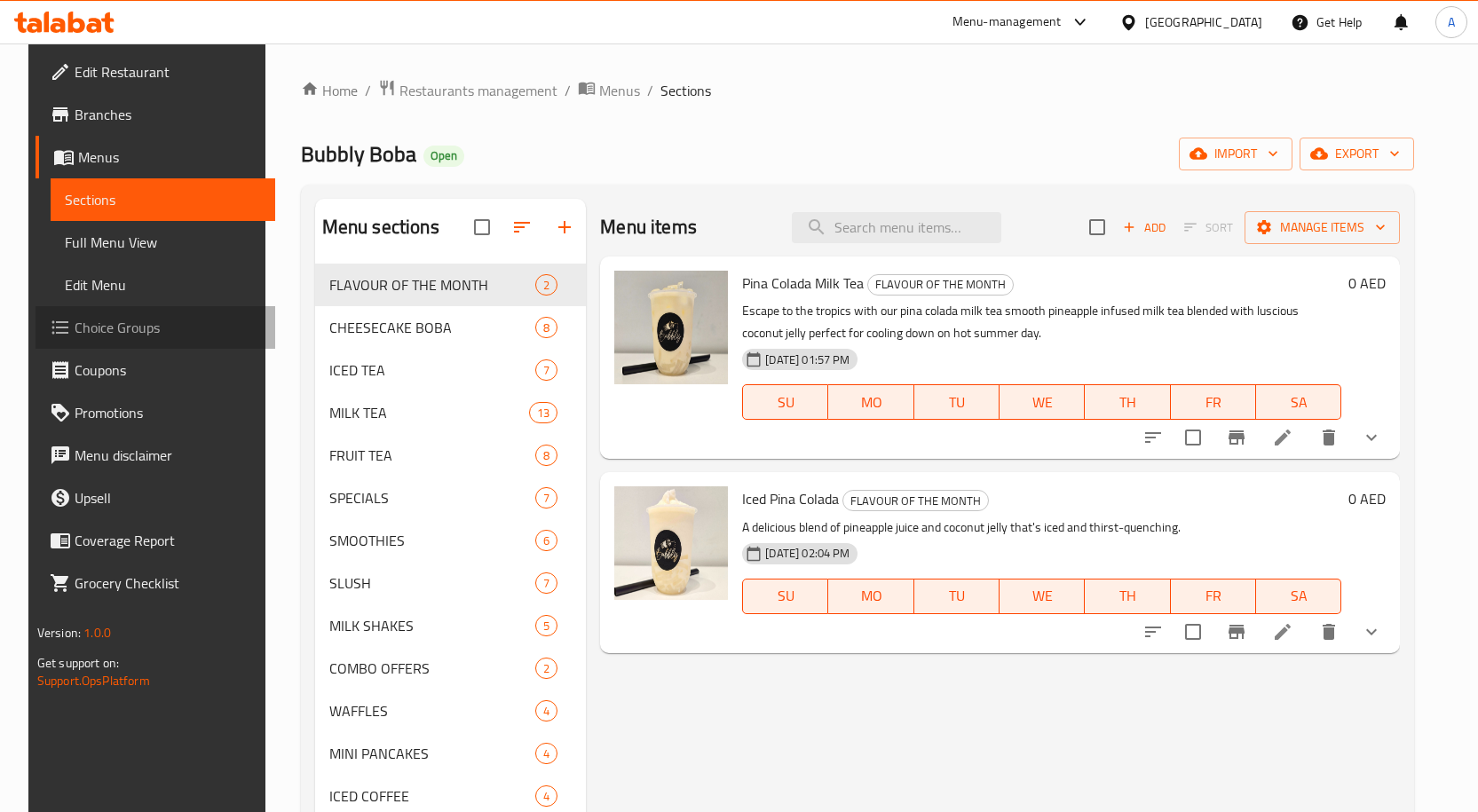
click at [135, 339] on link "Choice Groups" at bounding box center [155, 327] width 240 height 43
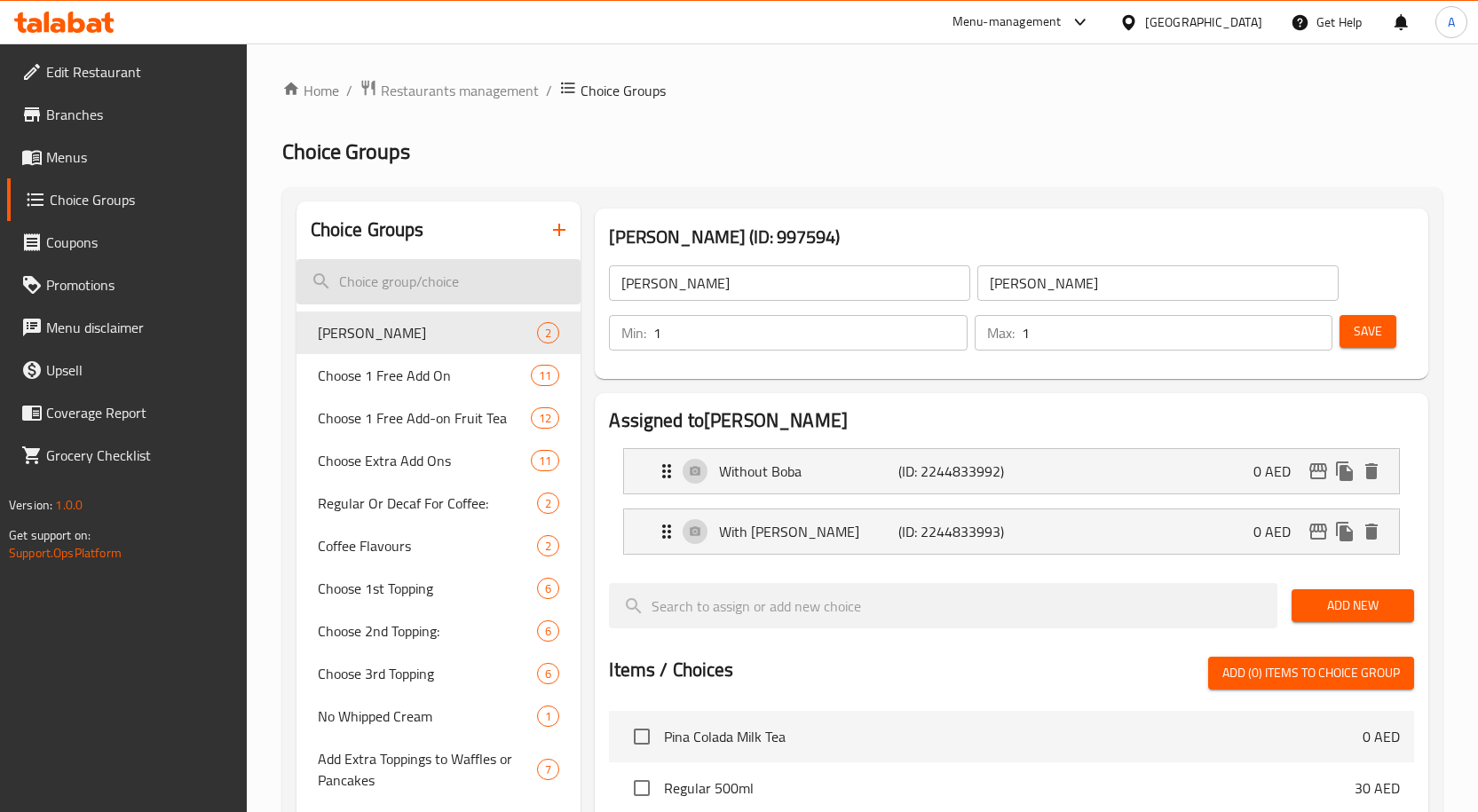
click at [497, 278] on input "search" at bounding box center [439, 282] width 285 height 46
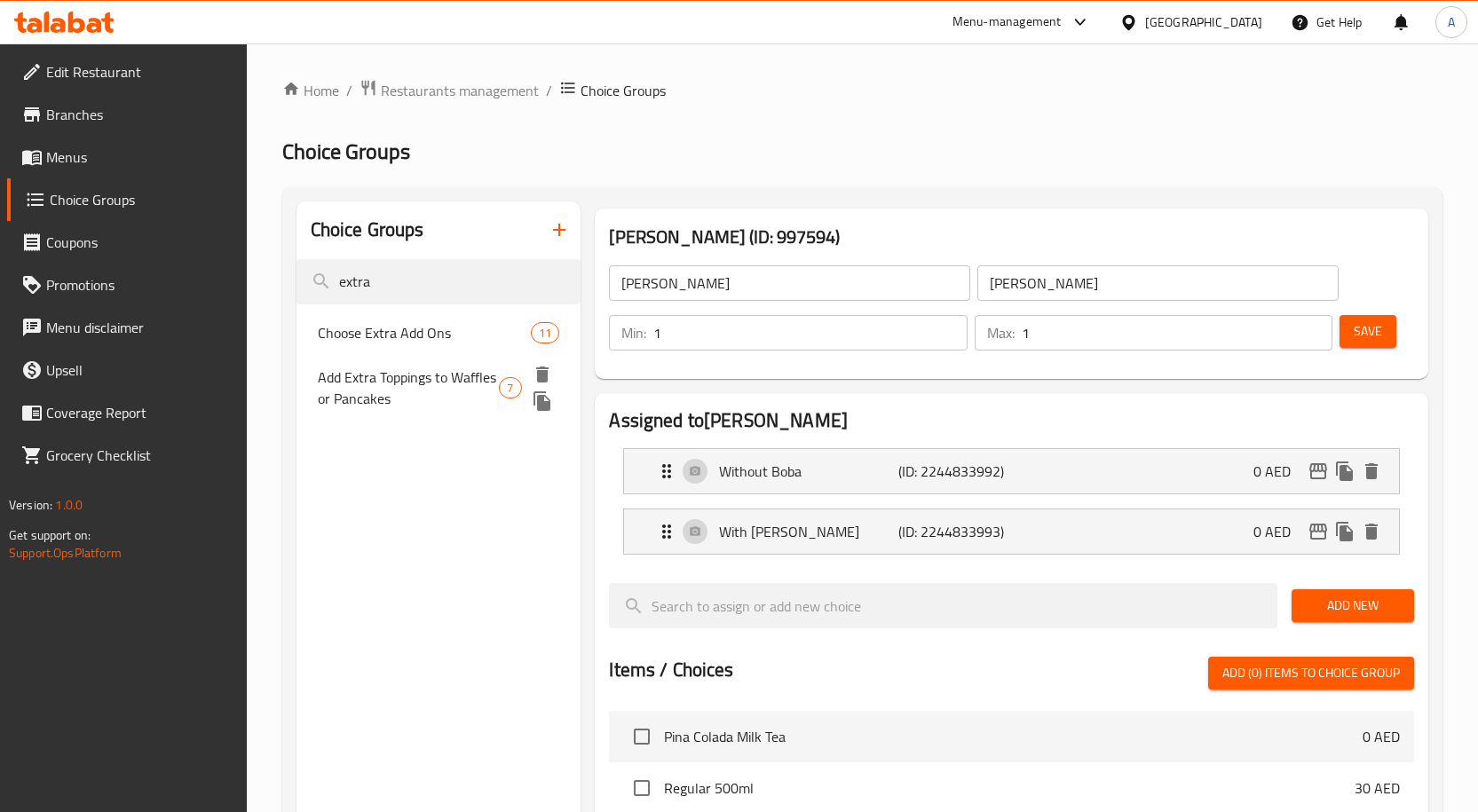
type input "extra"
click at [393, 379] on span "Add Extra Toppings to Waffles or Pancakes" at bounding box center [409, 387] width 182 height 43
type input "Add Extra Toppings to Waffles or Pancakes"
type input "إضافة إضافات إلى الوافلز أو الفطائر"
type input "0"
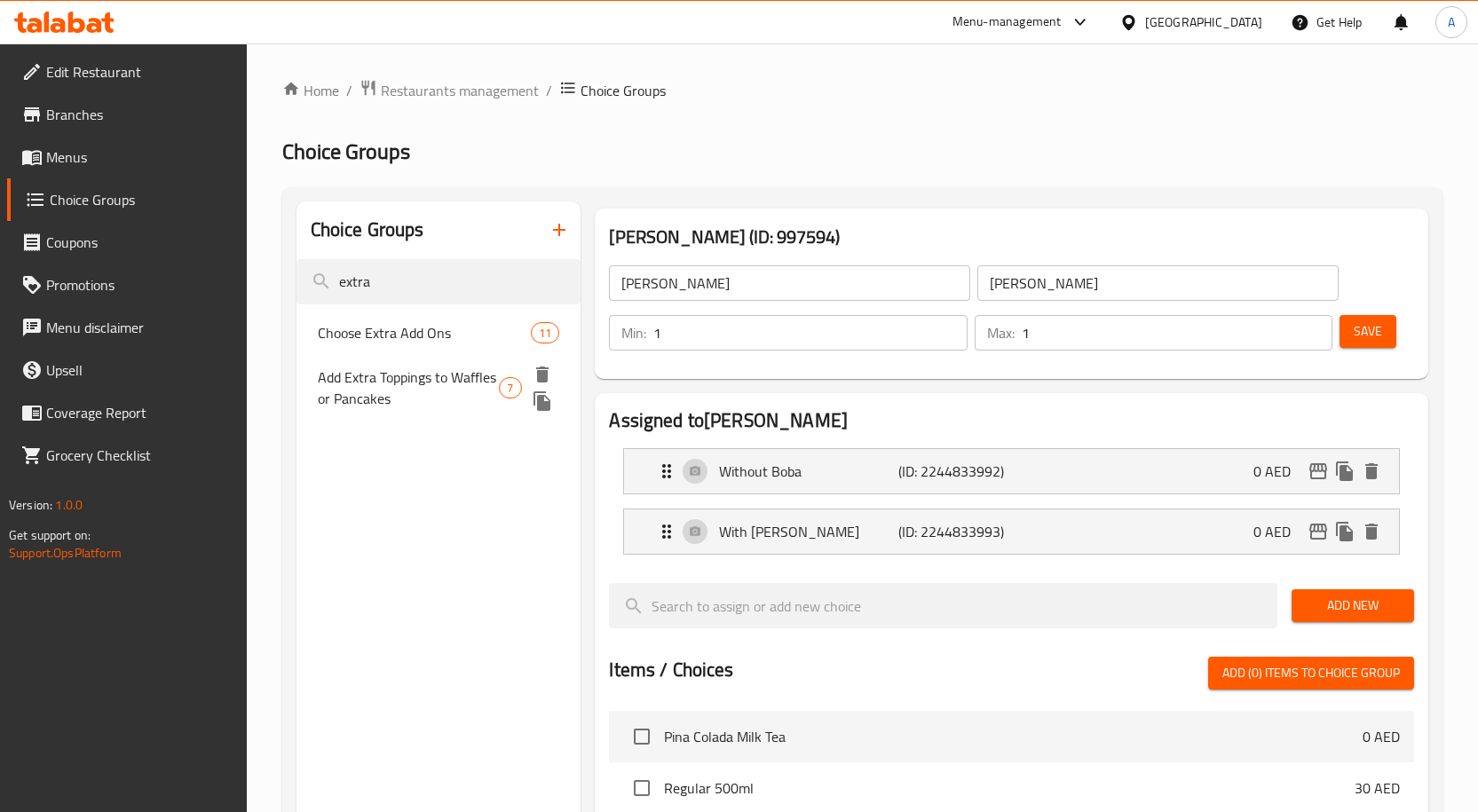
type input "2"
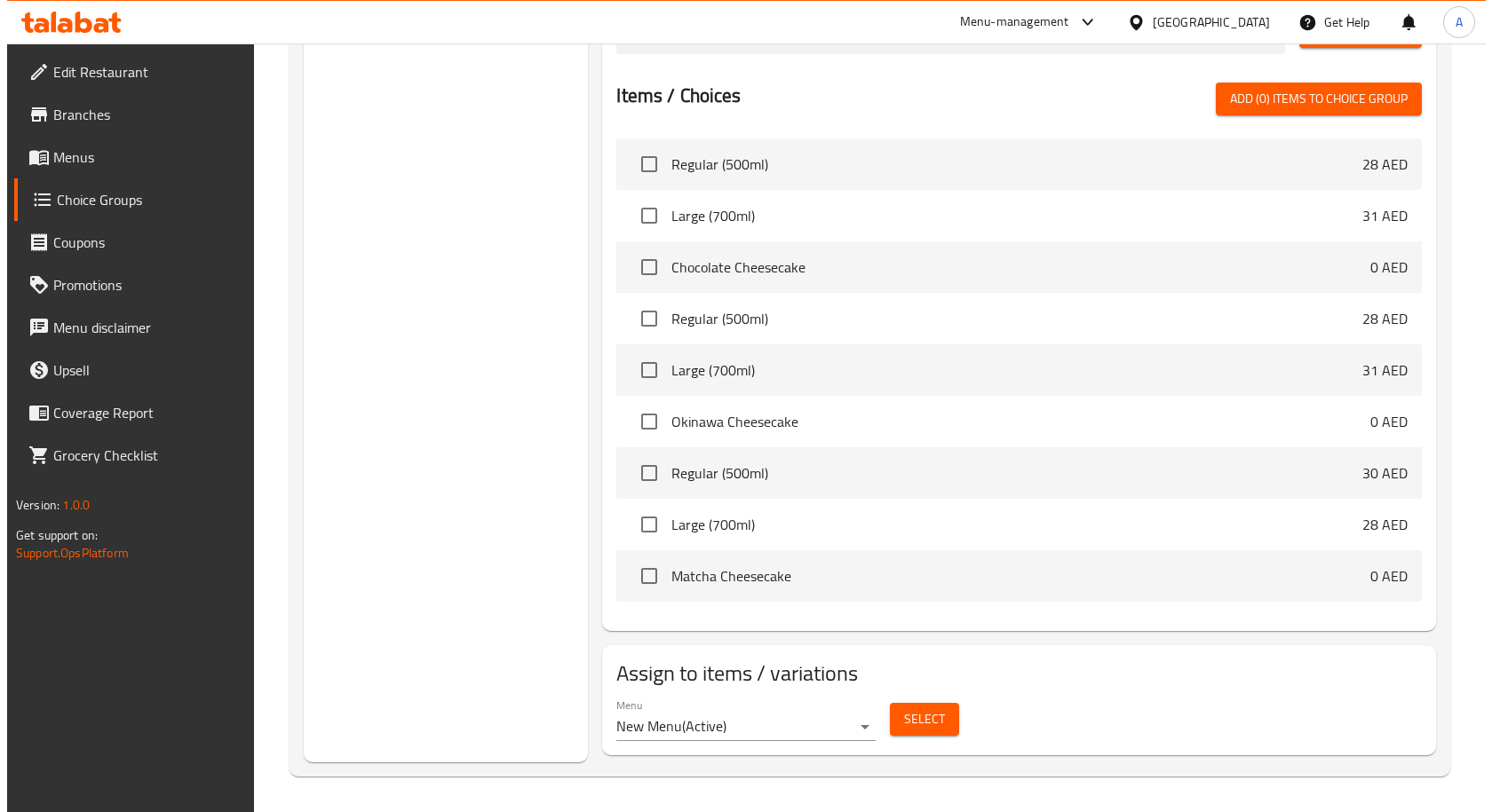
scroll to position [532, 0]
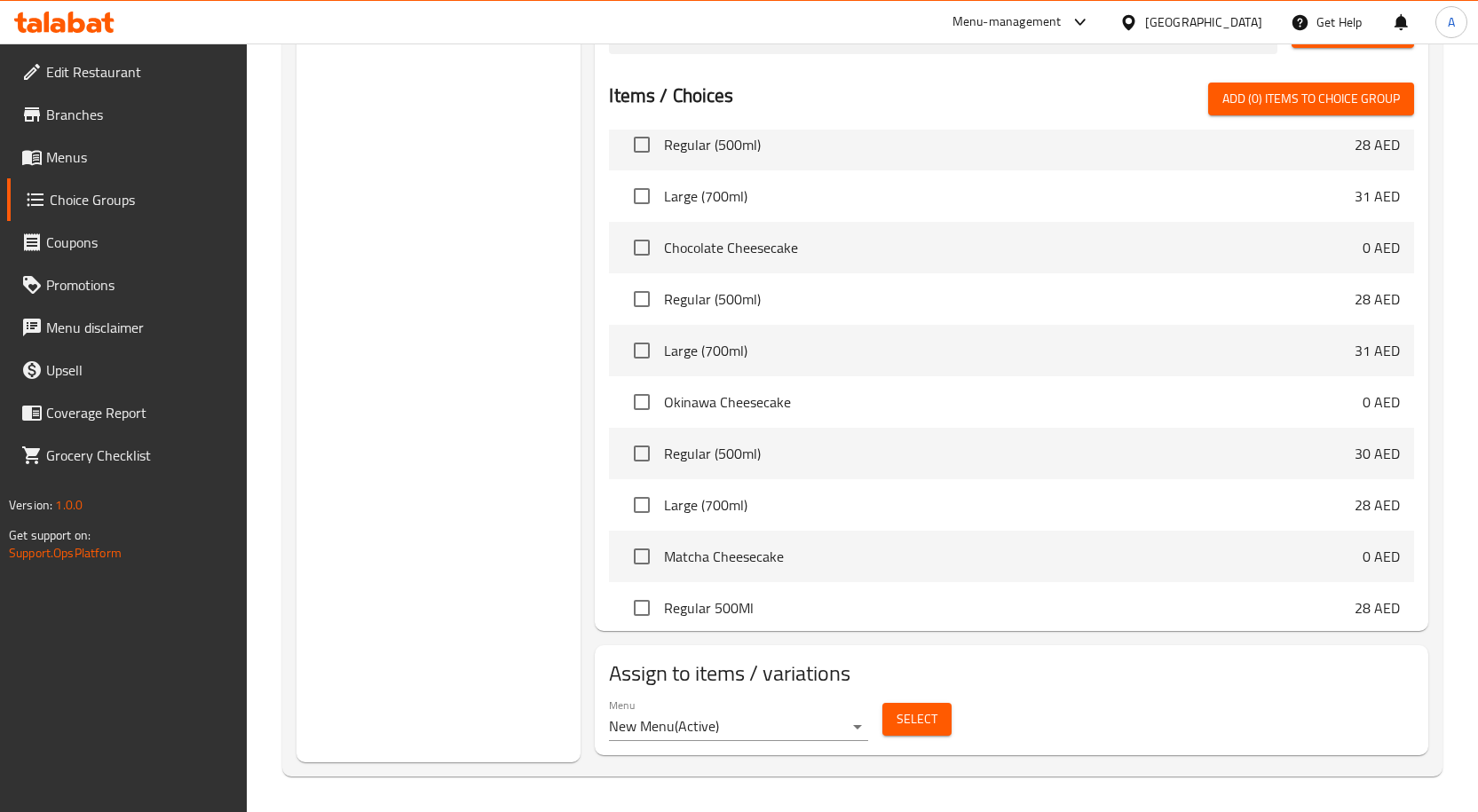
click at [925, 712] on span "Select" at bounding box center [916, 719] width 41 height 22
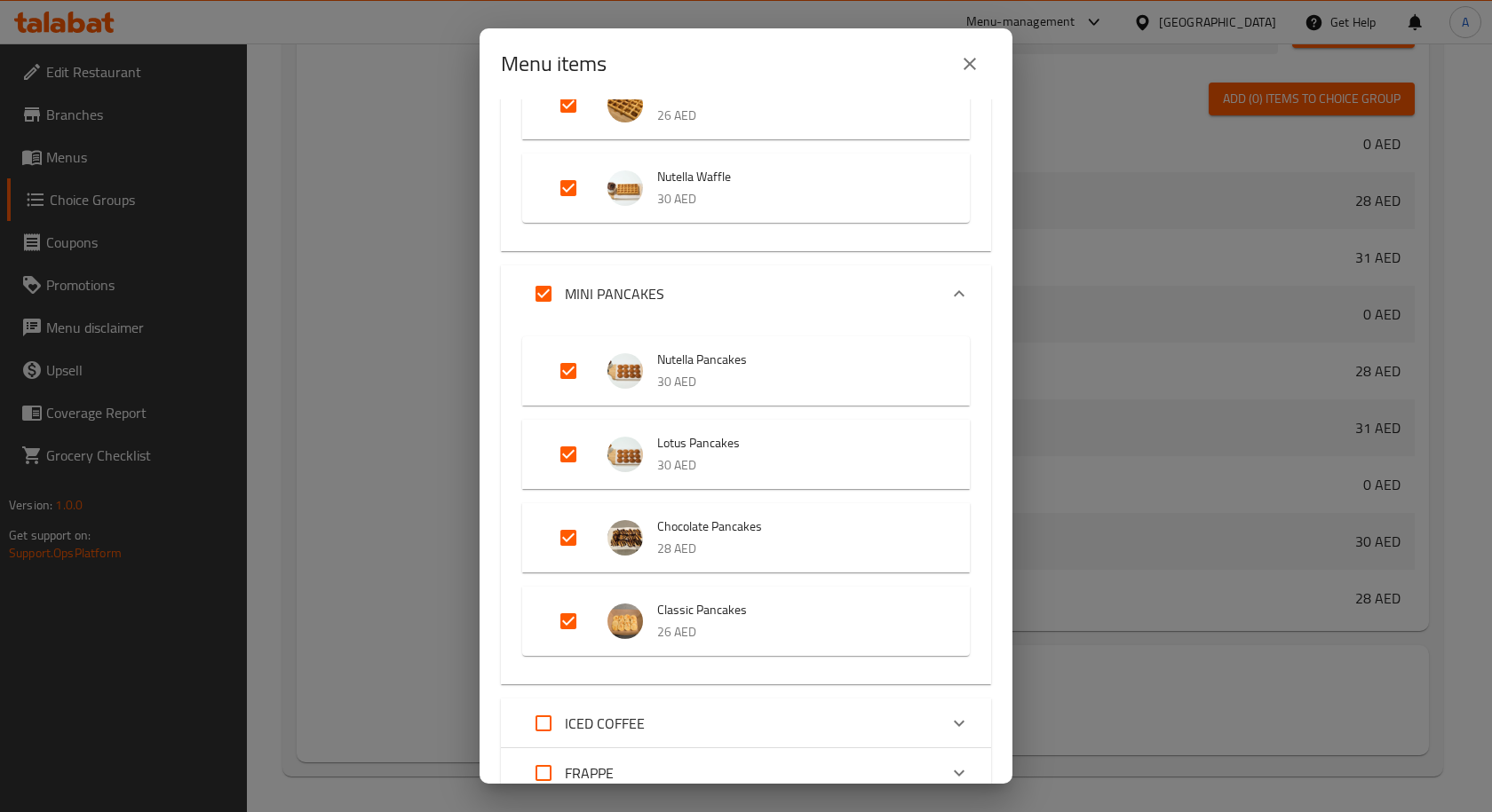
scroll to position [888, 0]
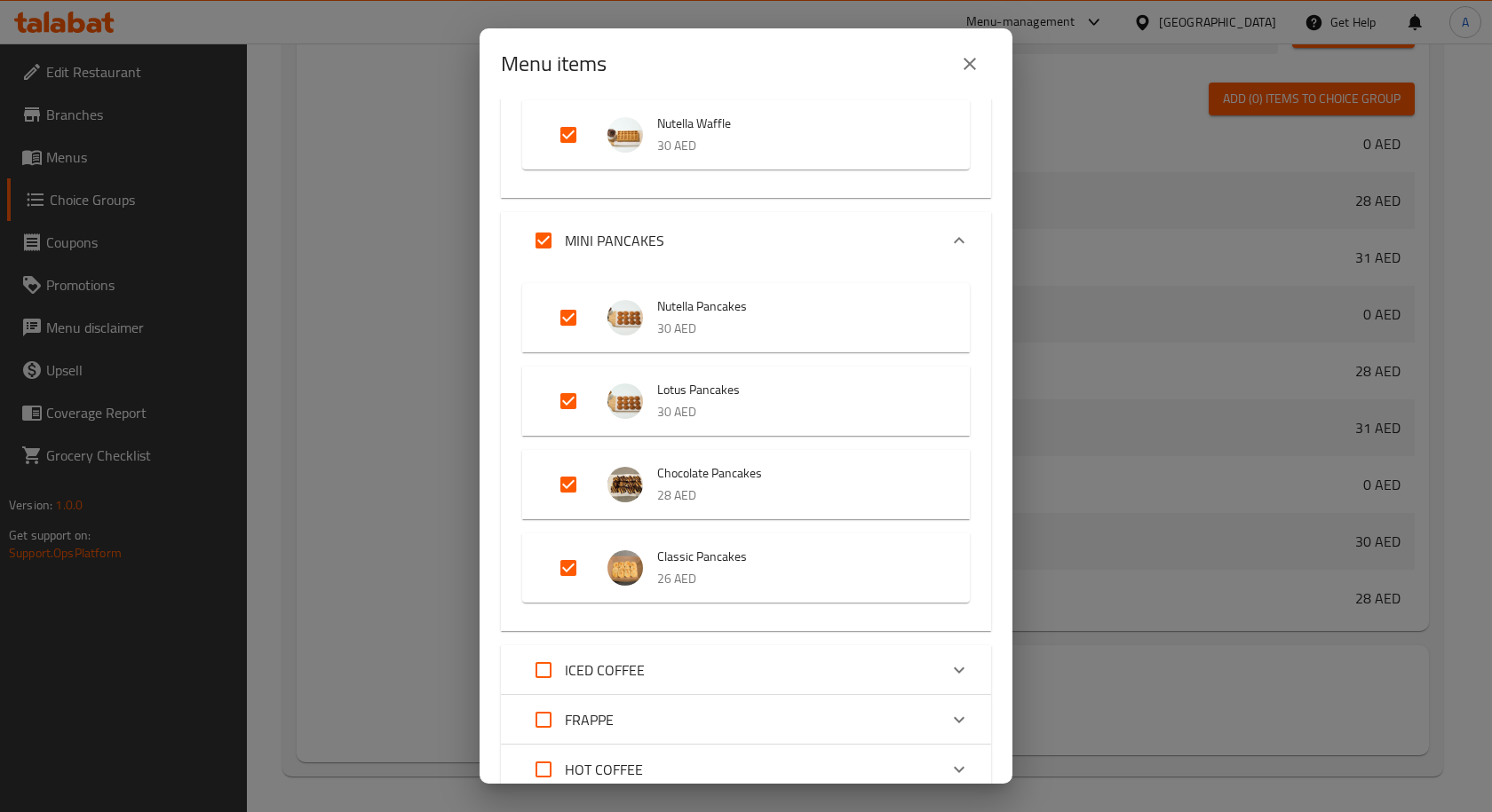
click at [864, 330] on p "30 AED" at bounding box center [795, 328] width 277 height 22
click at [869, 318] on p "30 AED" at bounding box center [795, 328] width 277 height 22
click at [870, 295] on li "Nutella Pancakes 30 AED" at bounding box center [746, 318] width 405 height 63
click at [867, 297] on span "Nutella Pancakes" at bounding box center [795, 306] width 277 height 22
click at [976, 73] on icon "close" at bounding box center [970, 64] width 21 height 21
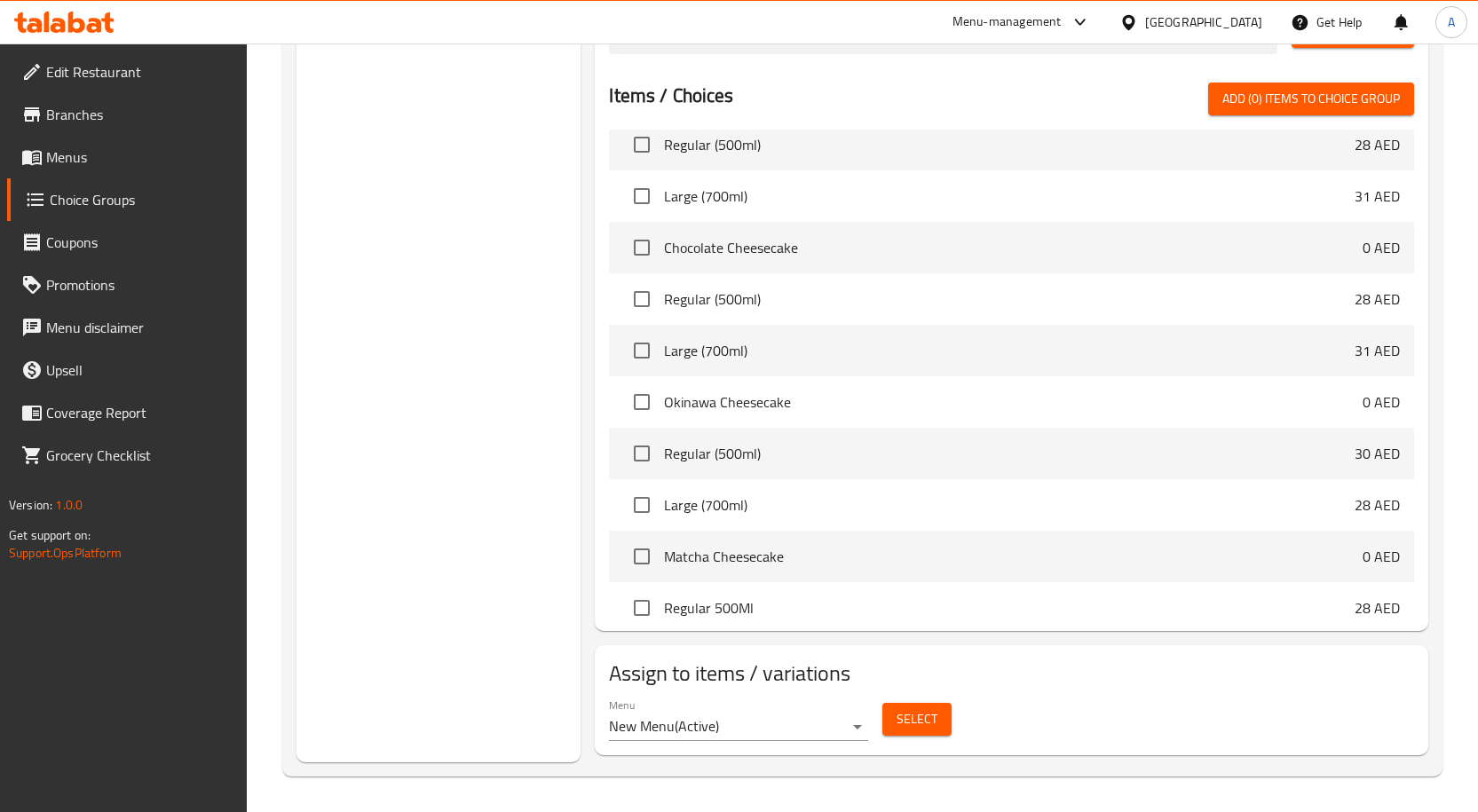
click at [932, 735] on button "Select" at bounding box center [916, 719] width 69 height 33
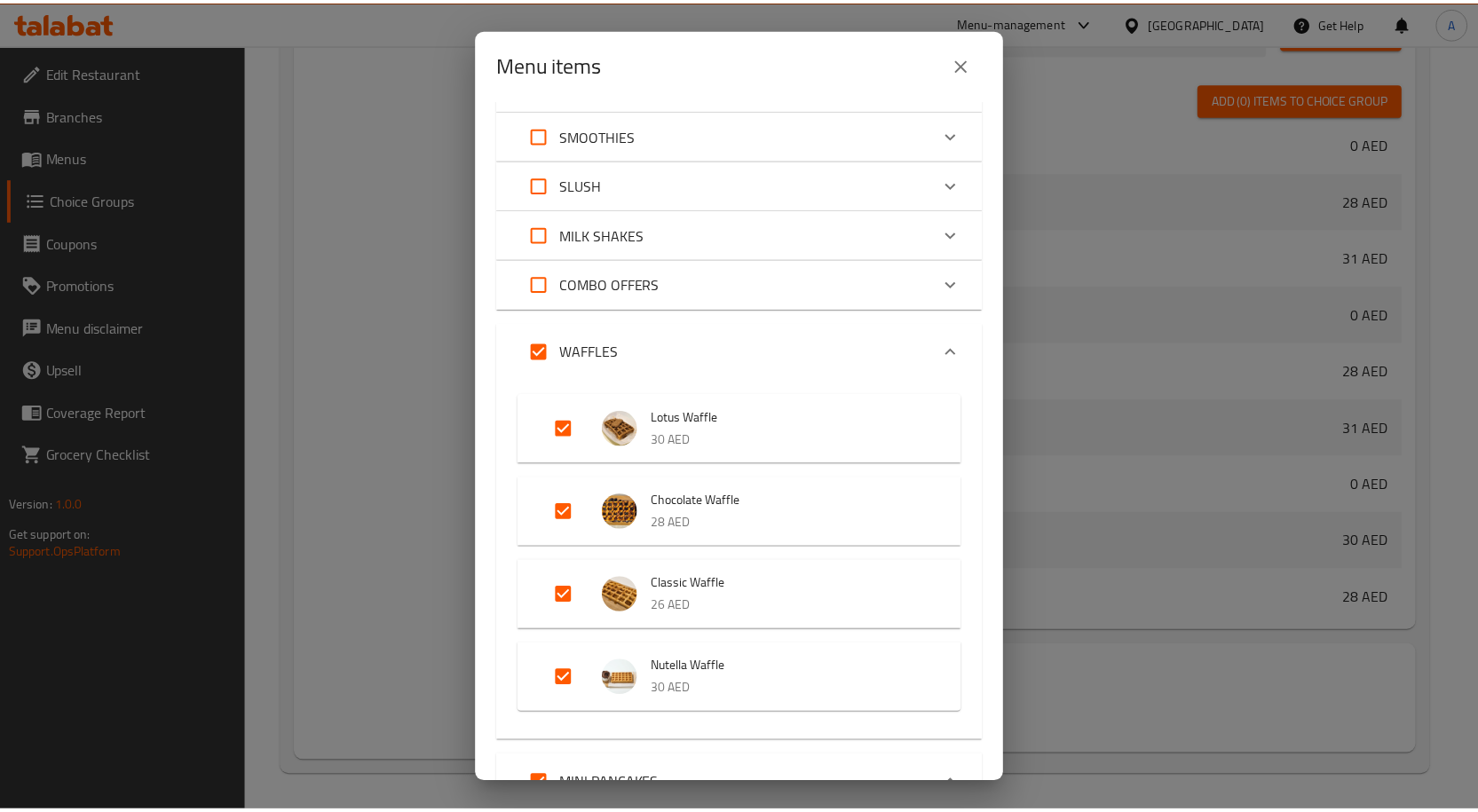
scroll to position [444, 0]
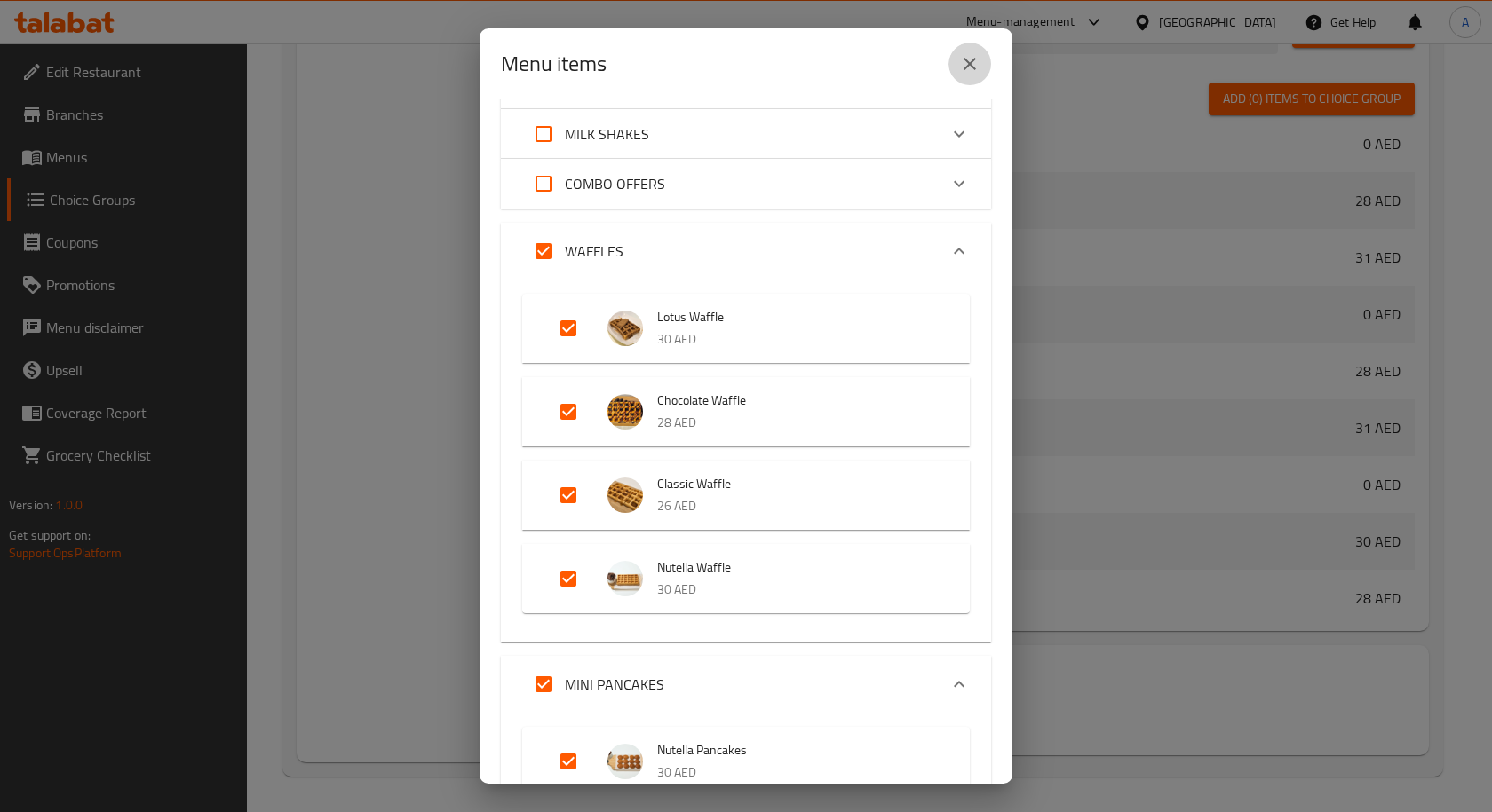
click at [957, 65] on button "close" at bounding box center [969, 64] width 43 height 43
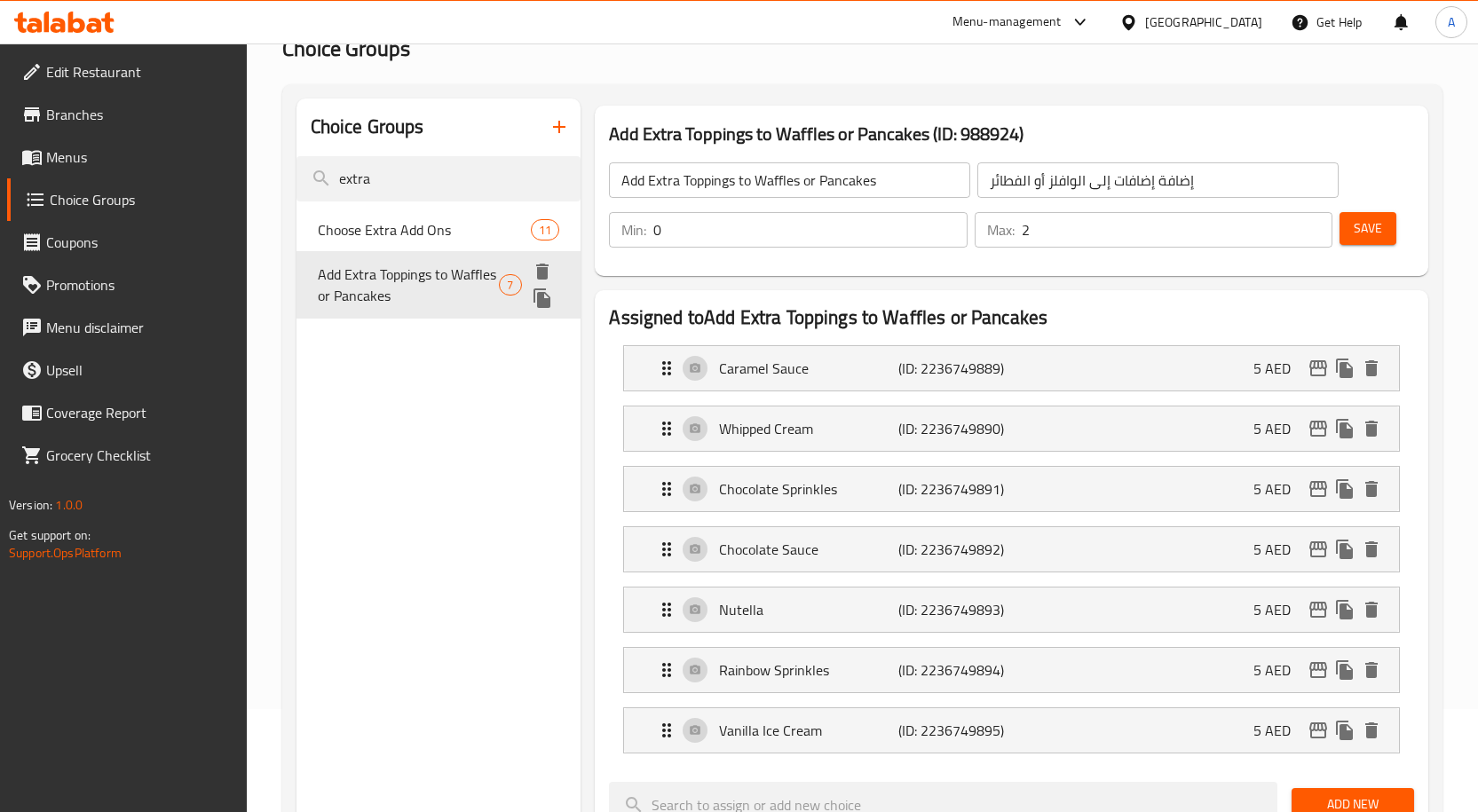
scroll to position [0, 0]
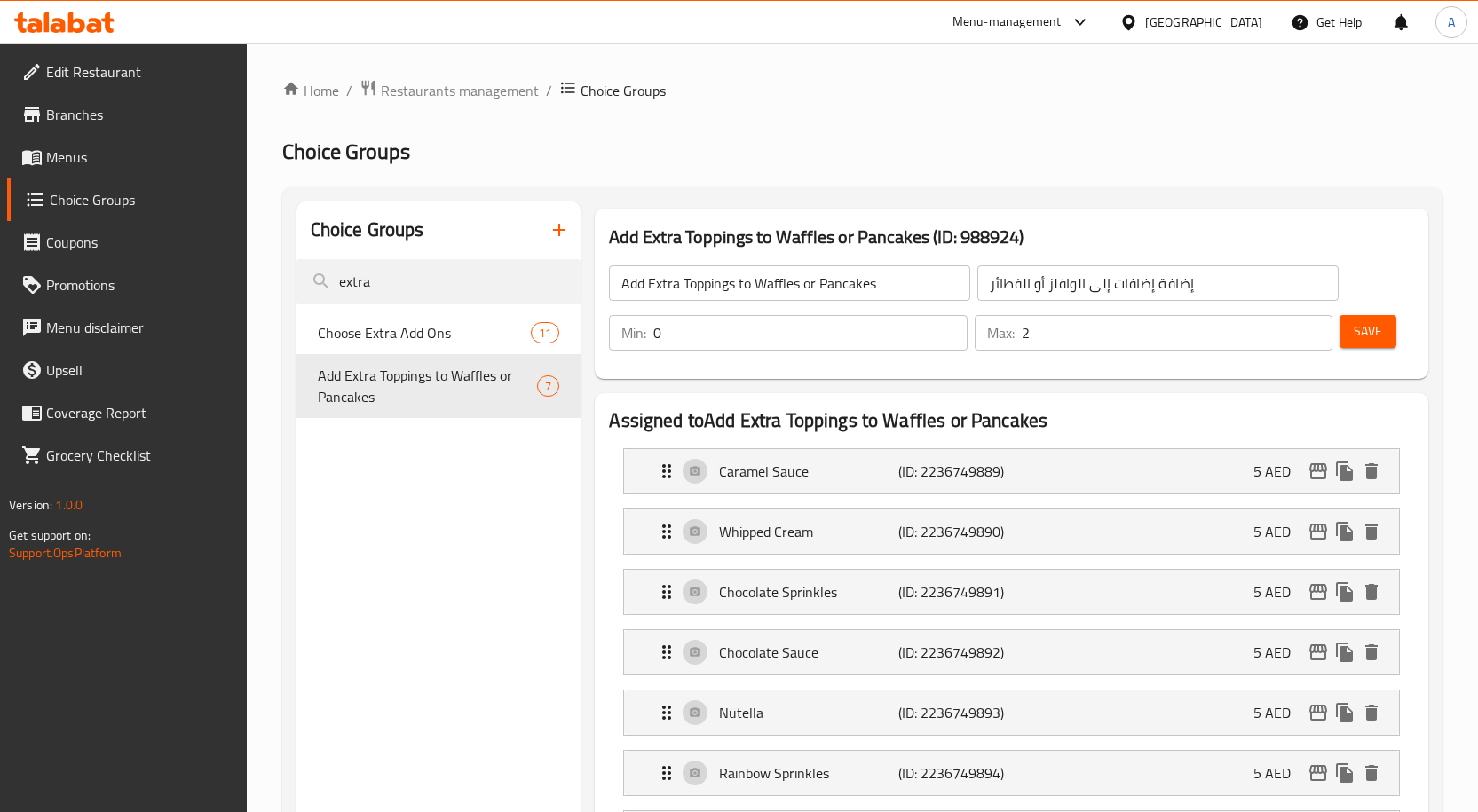
click at [92, 165] on span "Menus" at bounding box center [139, 157] width 187 height 21
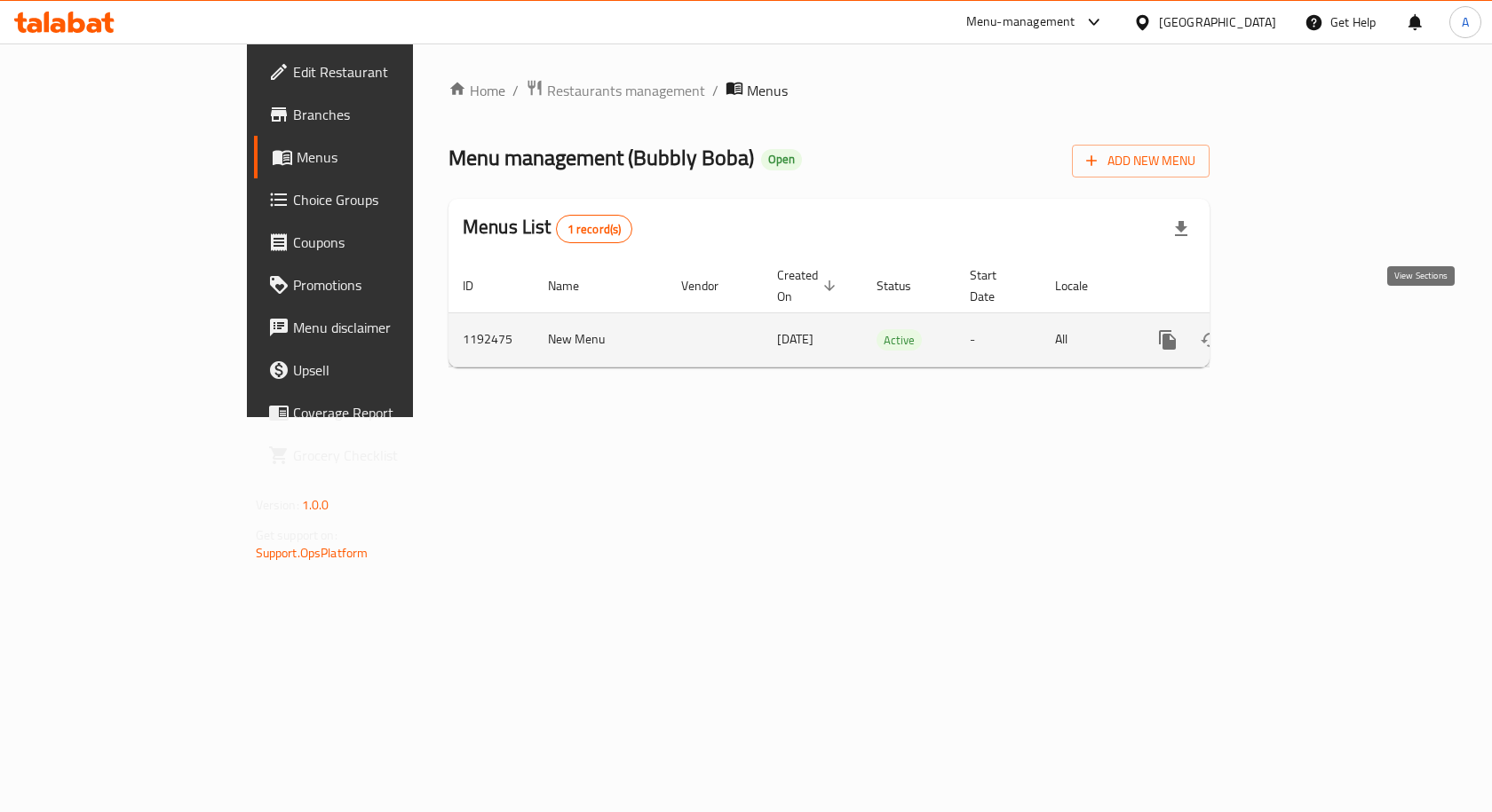
click at [1306, 329] on icon "enhanced table" at bounding box center [1296, 340] width 21 height 21
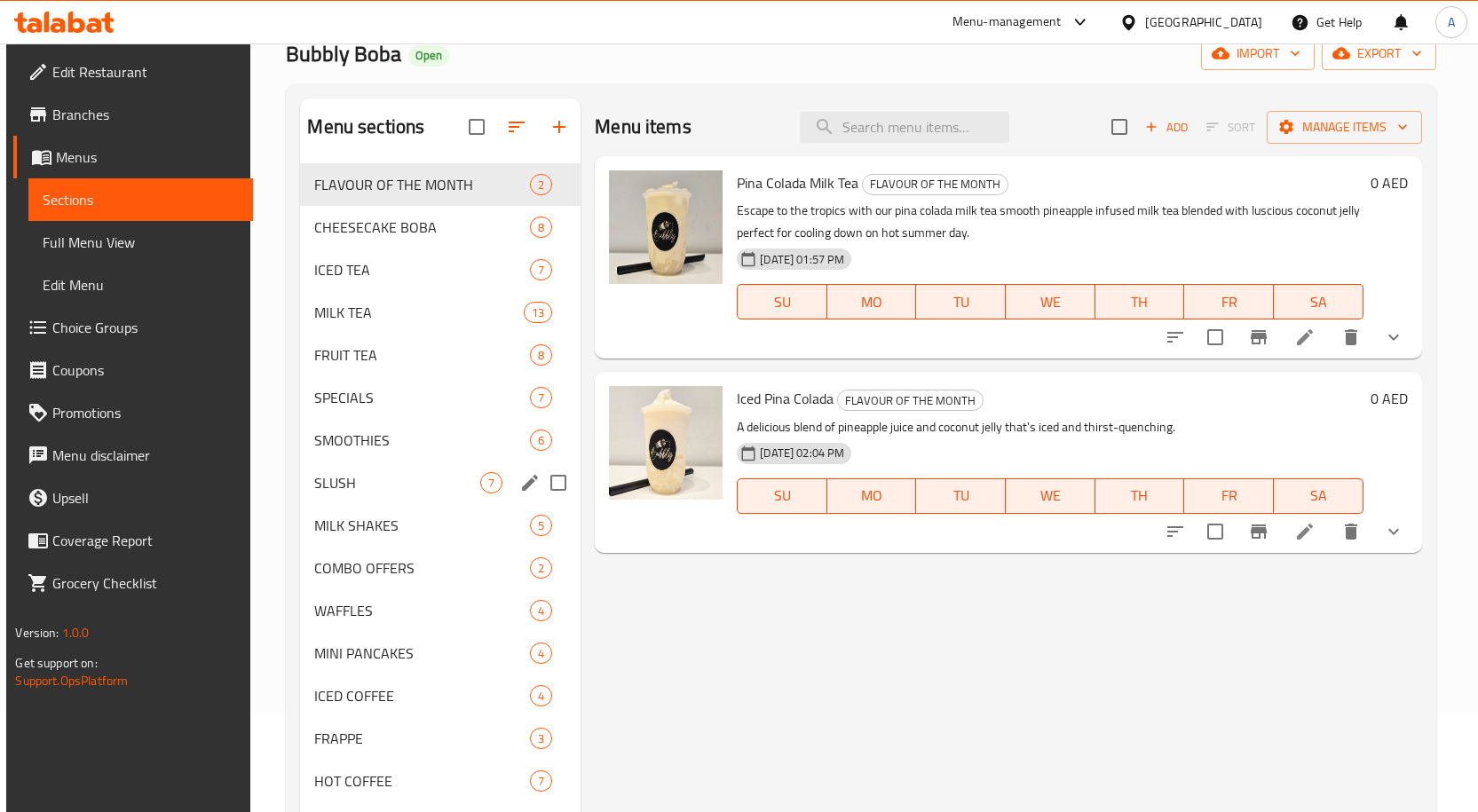
scroll to position [249, 0]
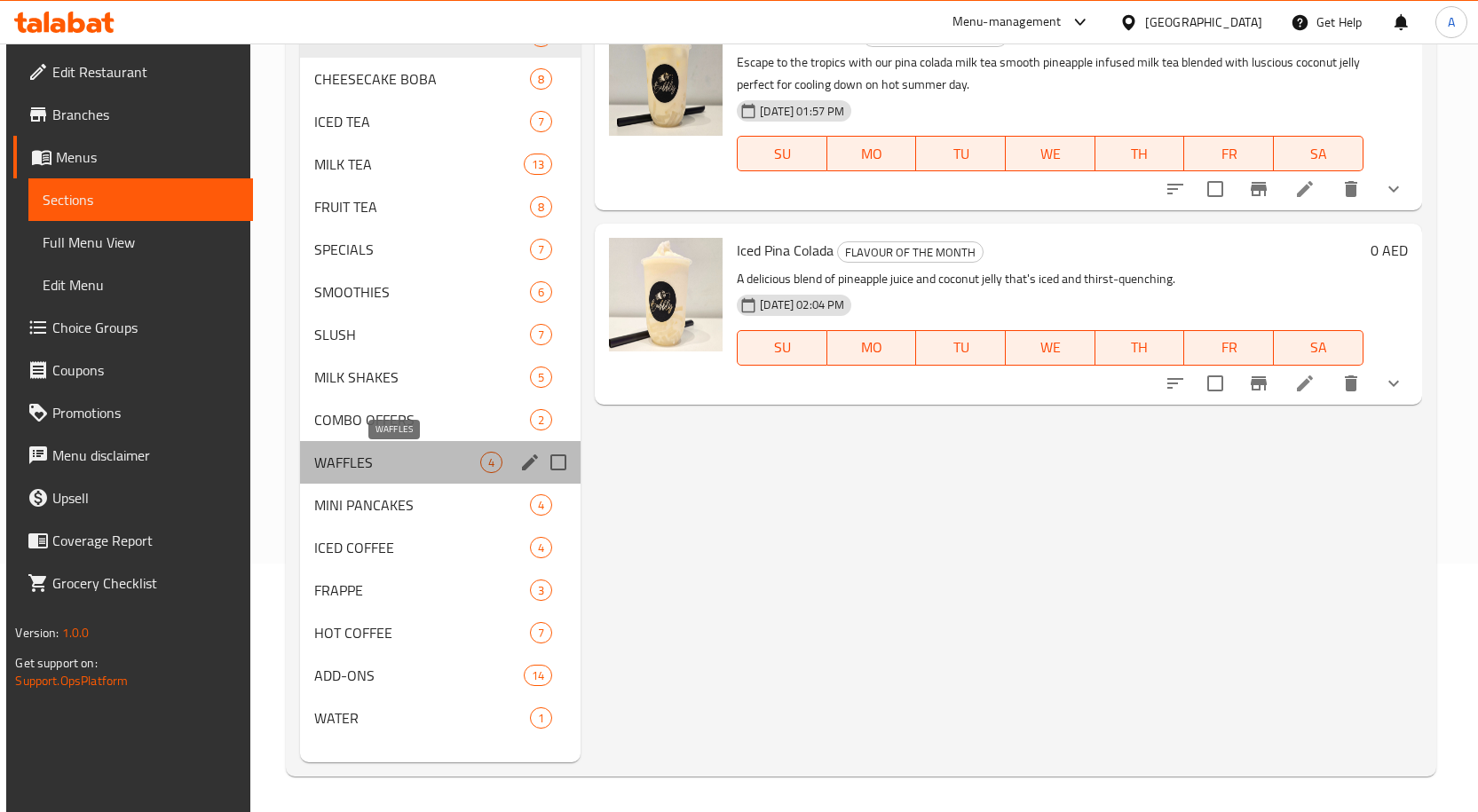
click at [444, 458] on span "WAFFLES" at bounding box center [397, 462] width 166 height 21
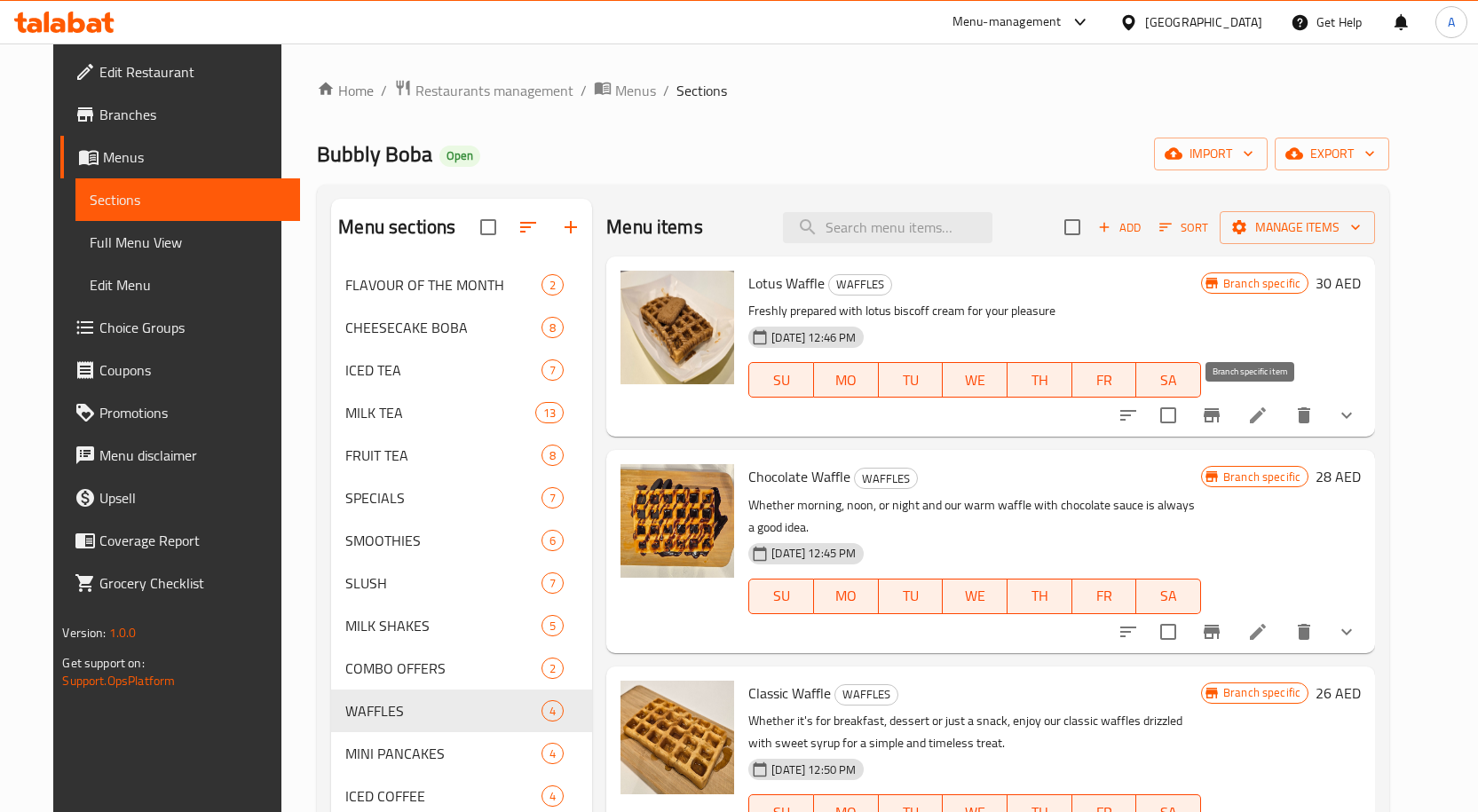
click at [1233, 429] on button "Branch-specific-item" at bounding box center [1211, 415] width 43 height 43
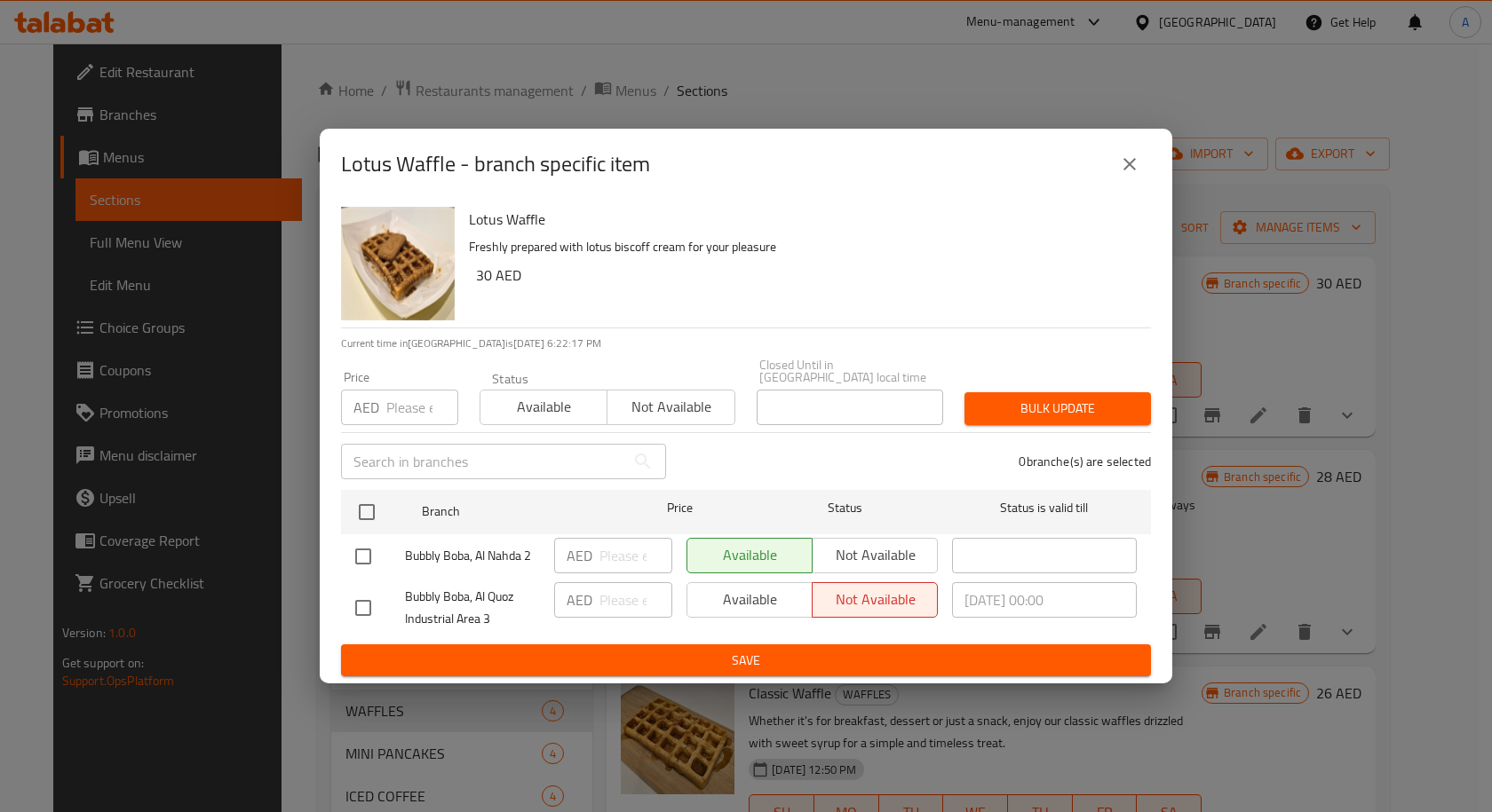
click at [1127, 168] on icon "close" at bounding box center [1129, 164] width 12 height 12
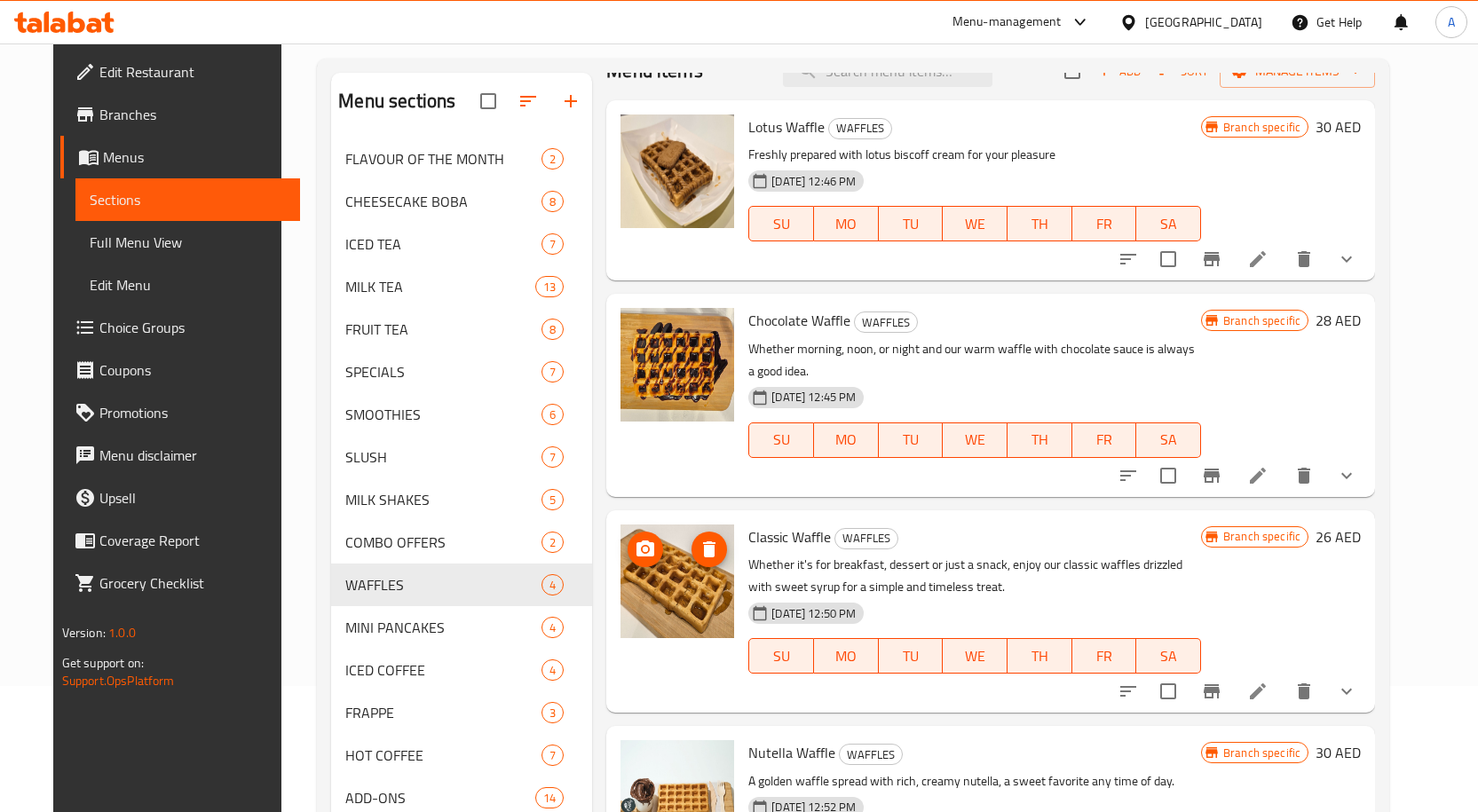
scroll to position [249, 0]
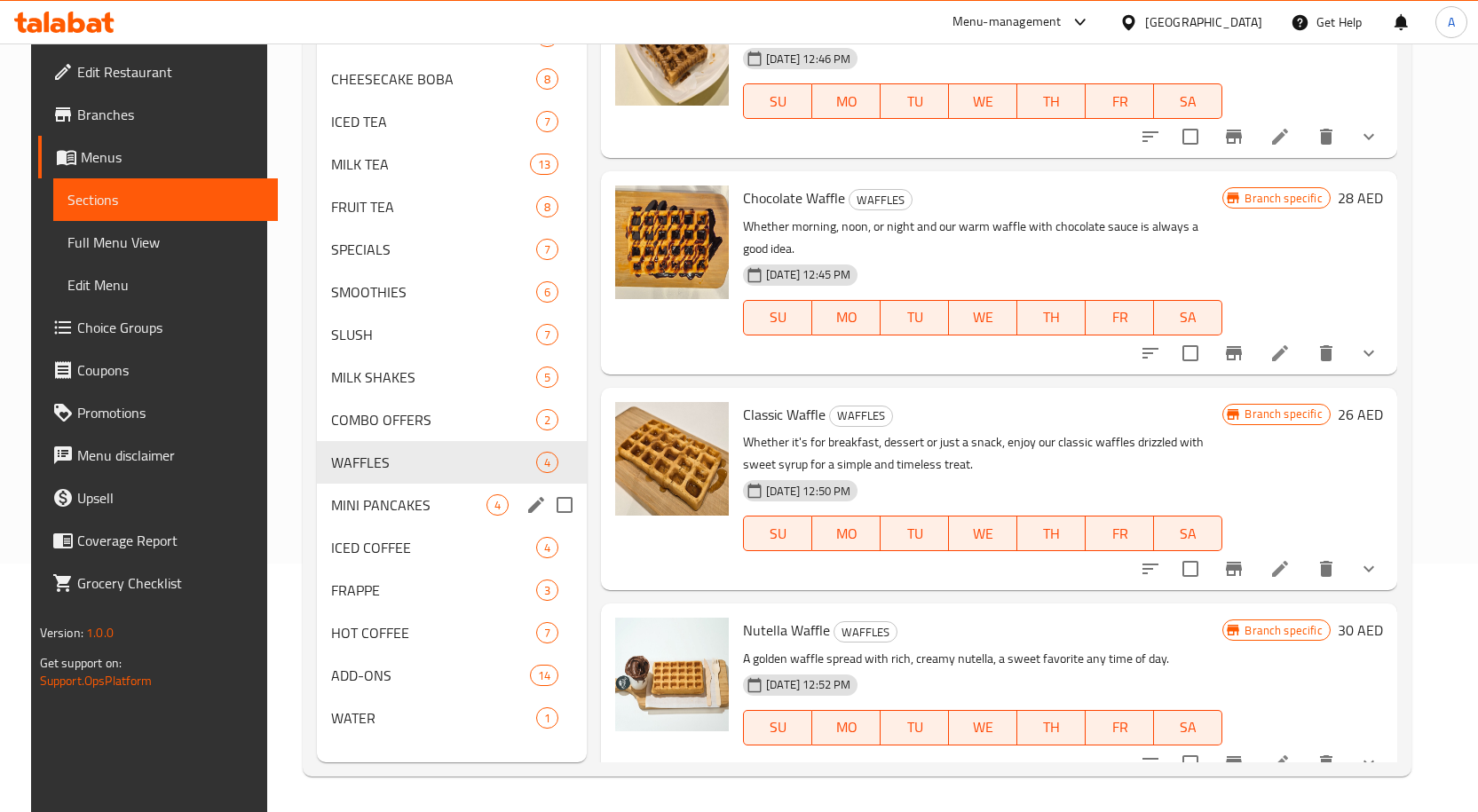
click at [397, 516] on div "MINI PANCAKES 4" at bounding box center [452, 505] width 269 height 43
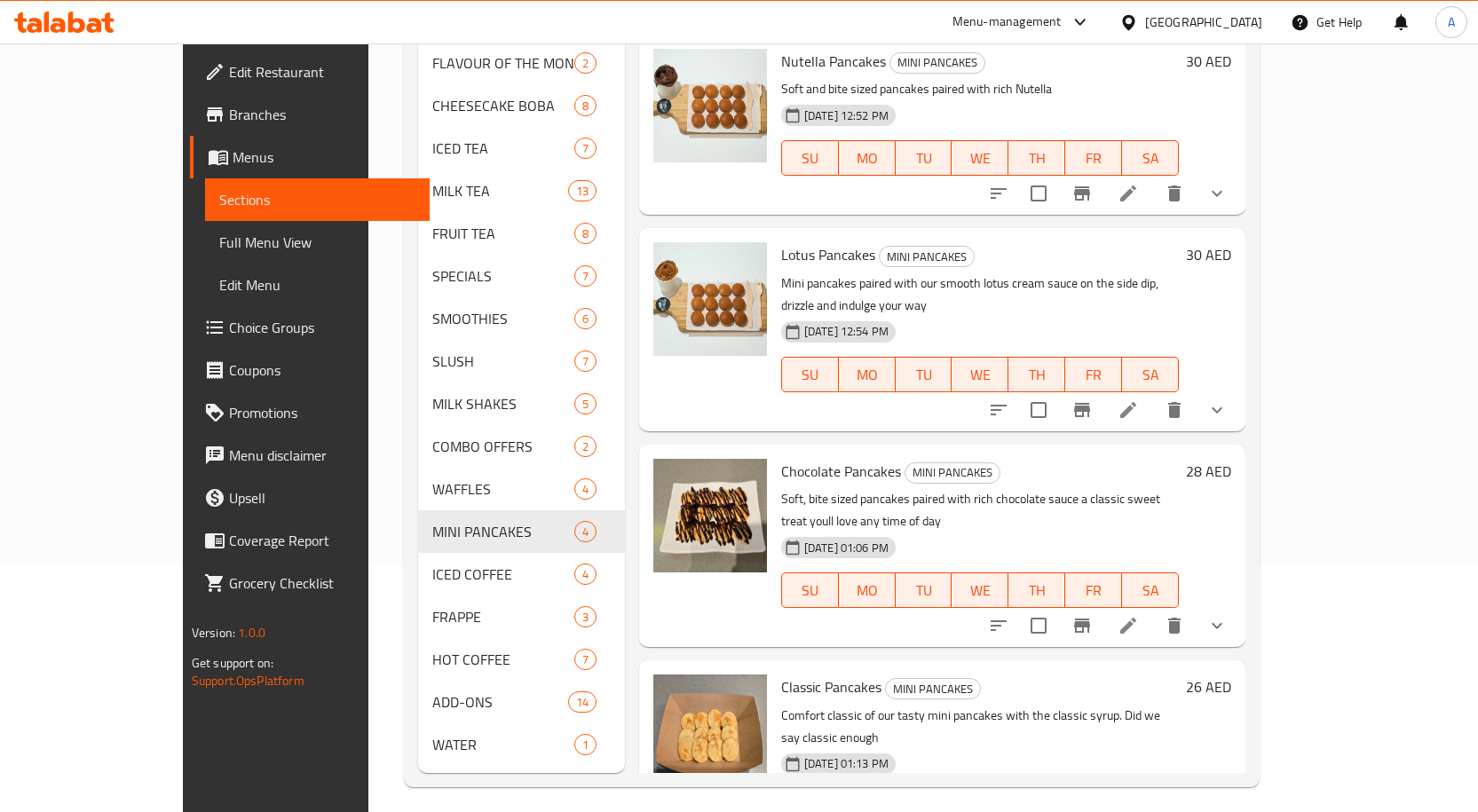
click at [1093, 183] on icon "Branch-specific-item" at bounding box center [1081, 194] width 21 height 21
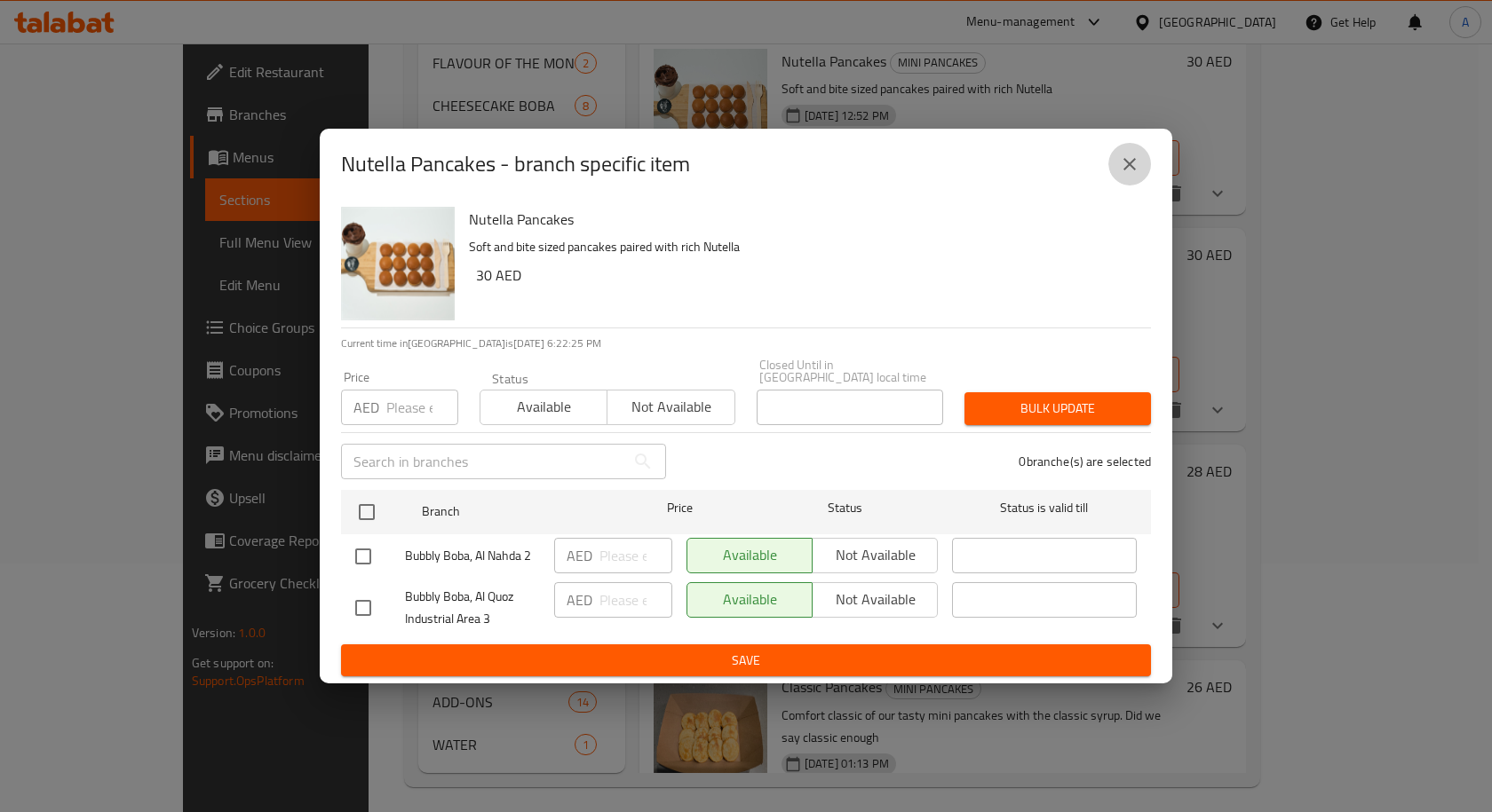
click at [1114, 166] on button "close" at bounding box center [1129, 164] width 43 height 43
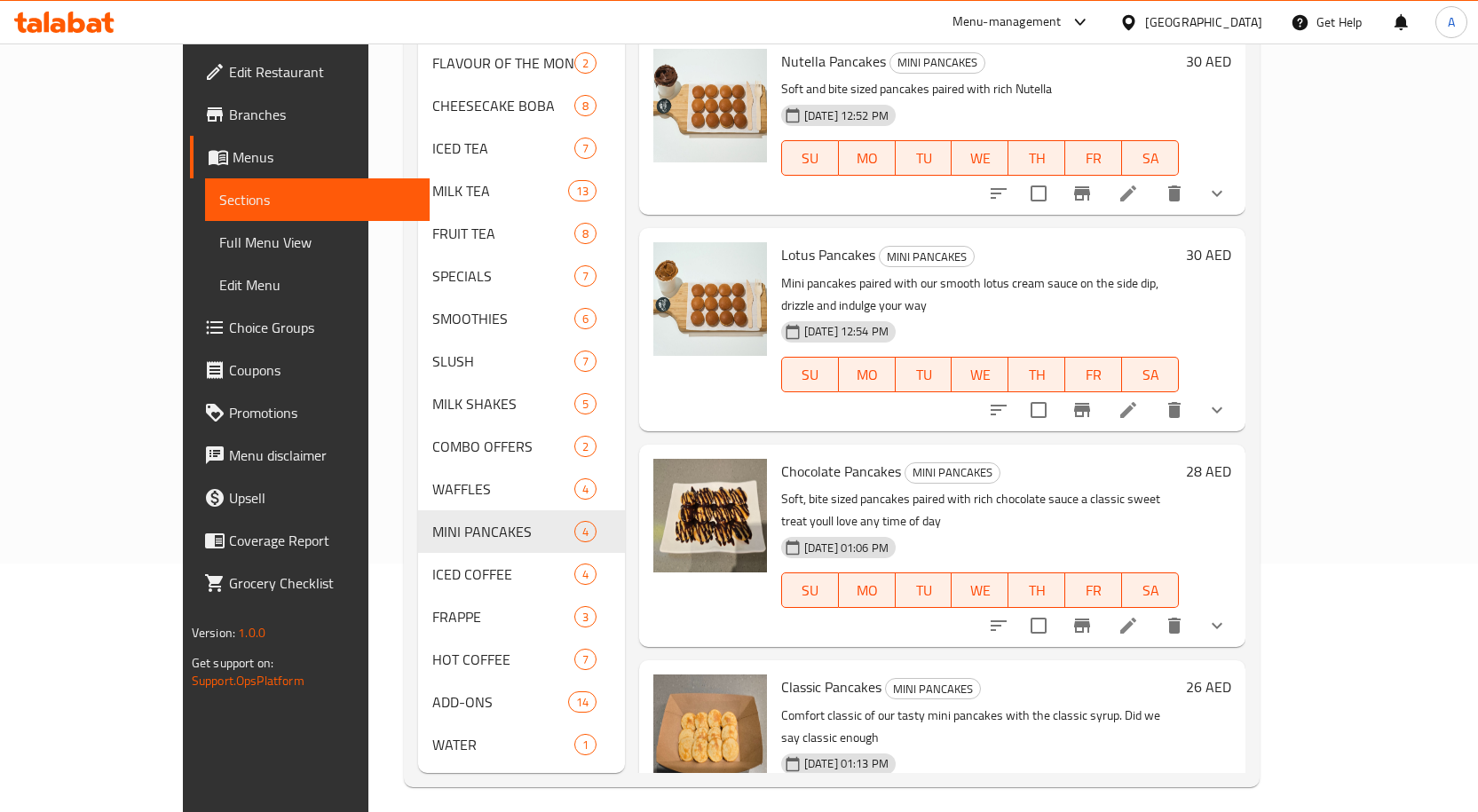
click at [1228, 183] on icon "show more" at bounding box center [1217, 194] width 21 height 21
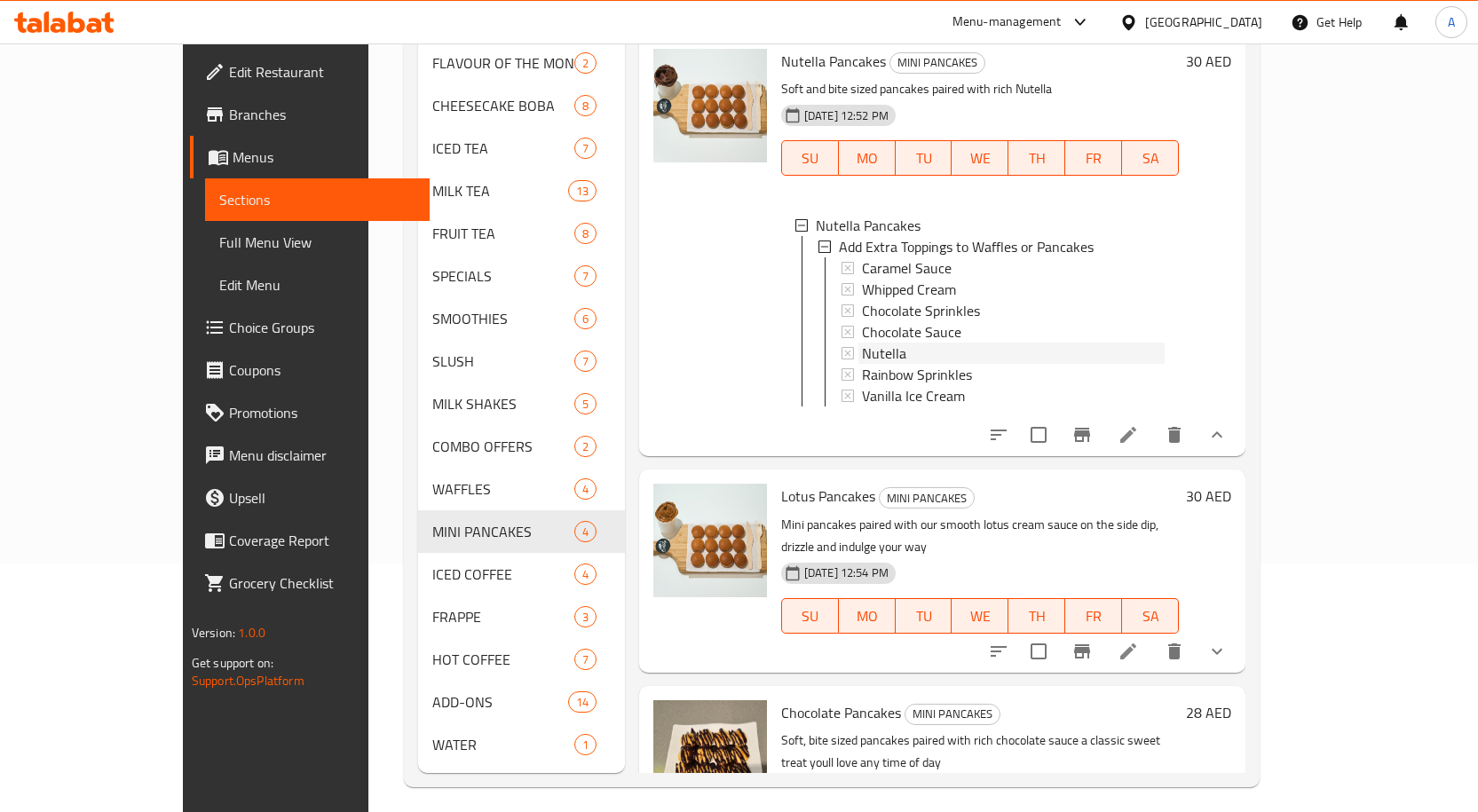
click at [862, 342] on span "Nutella" at bounding box center [884, 353] width 45 height 21
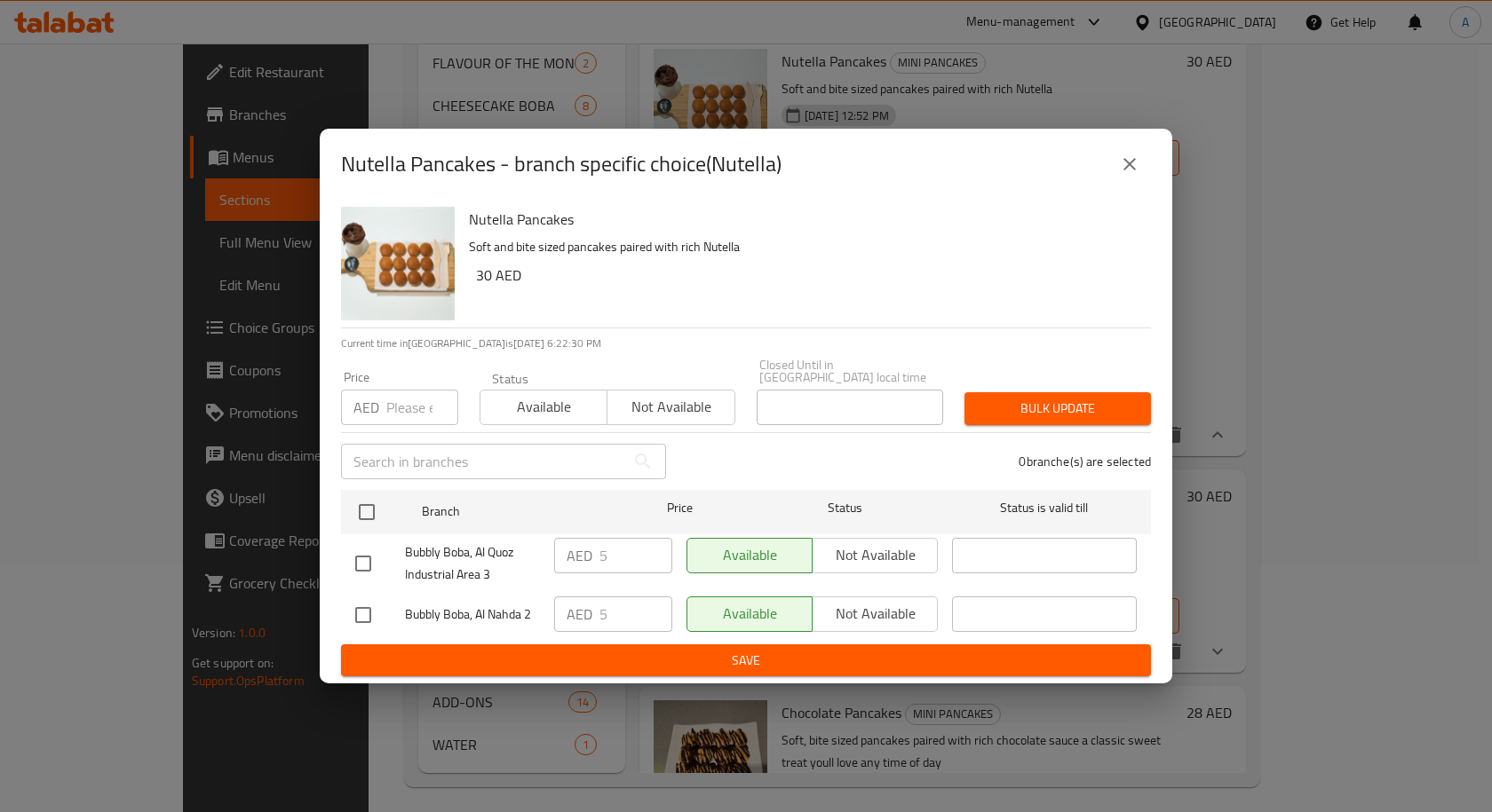
click at [1128, 181] on button "close" at bounding box center [1129, 164] width 43 height 43
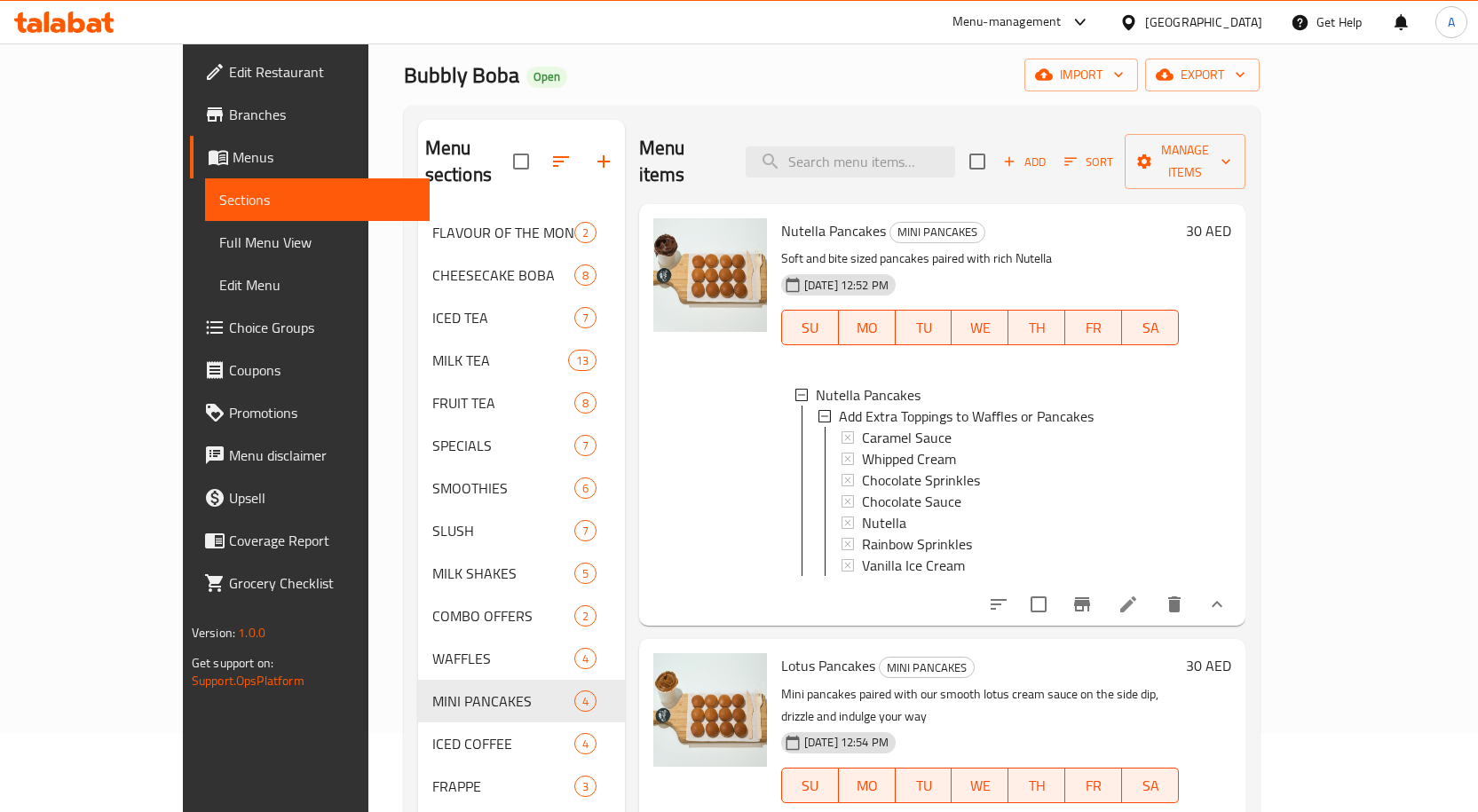
scroll to position [71, 0]
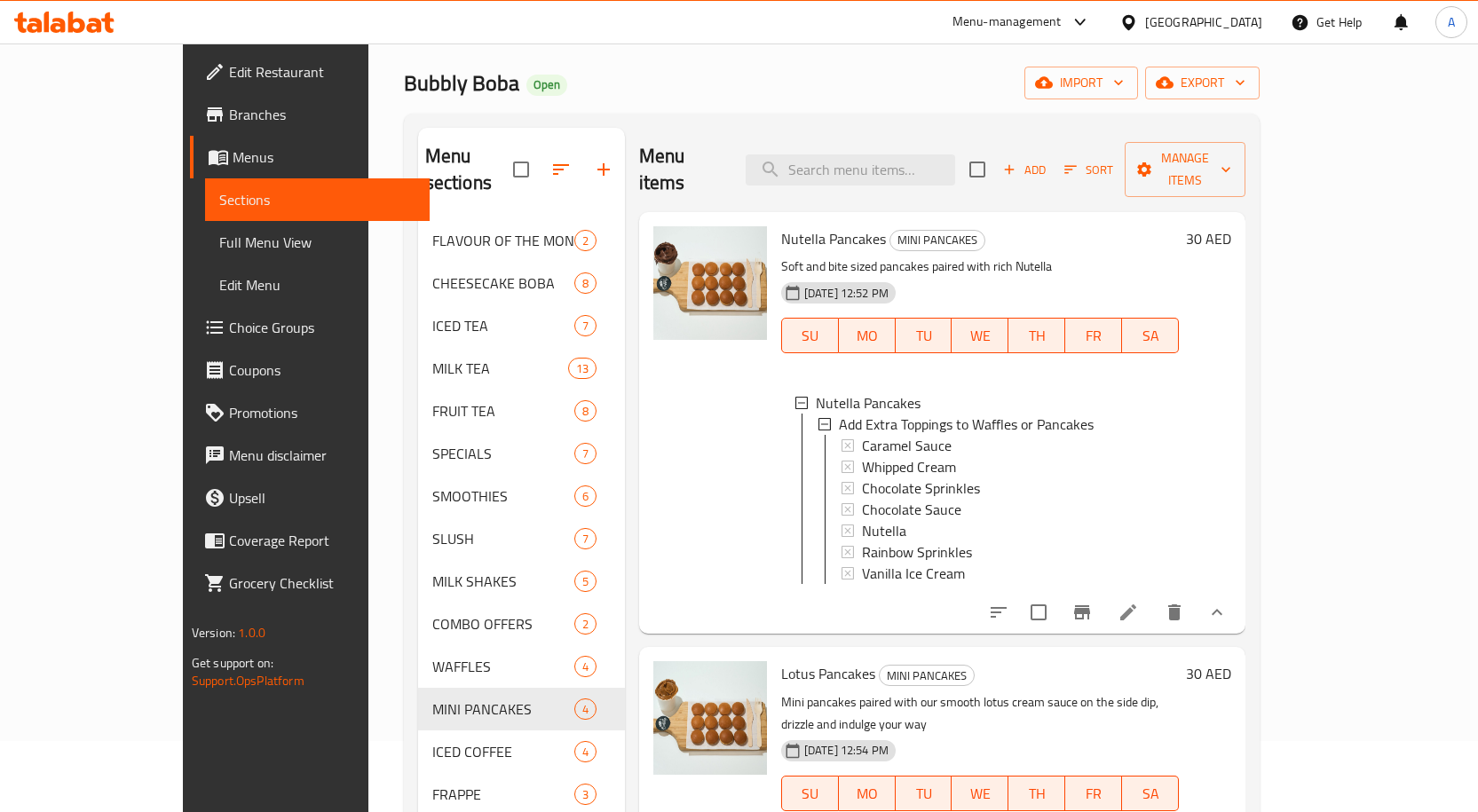
click at [804, 226] on span "Nutella Pancakes" at bounding box center [833, 239] width 104 height 27
copy h6 "Nutella Pancakes"
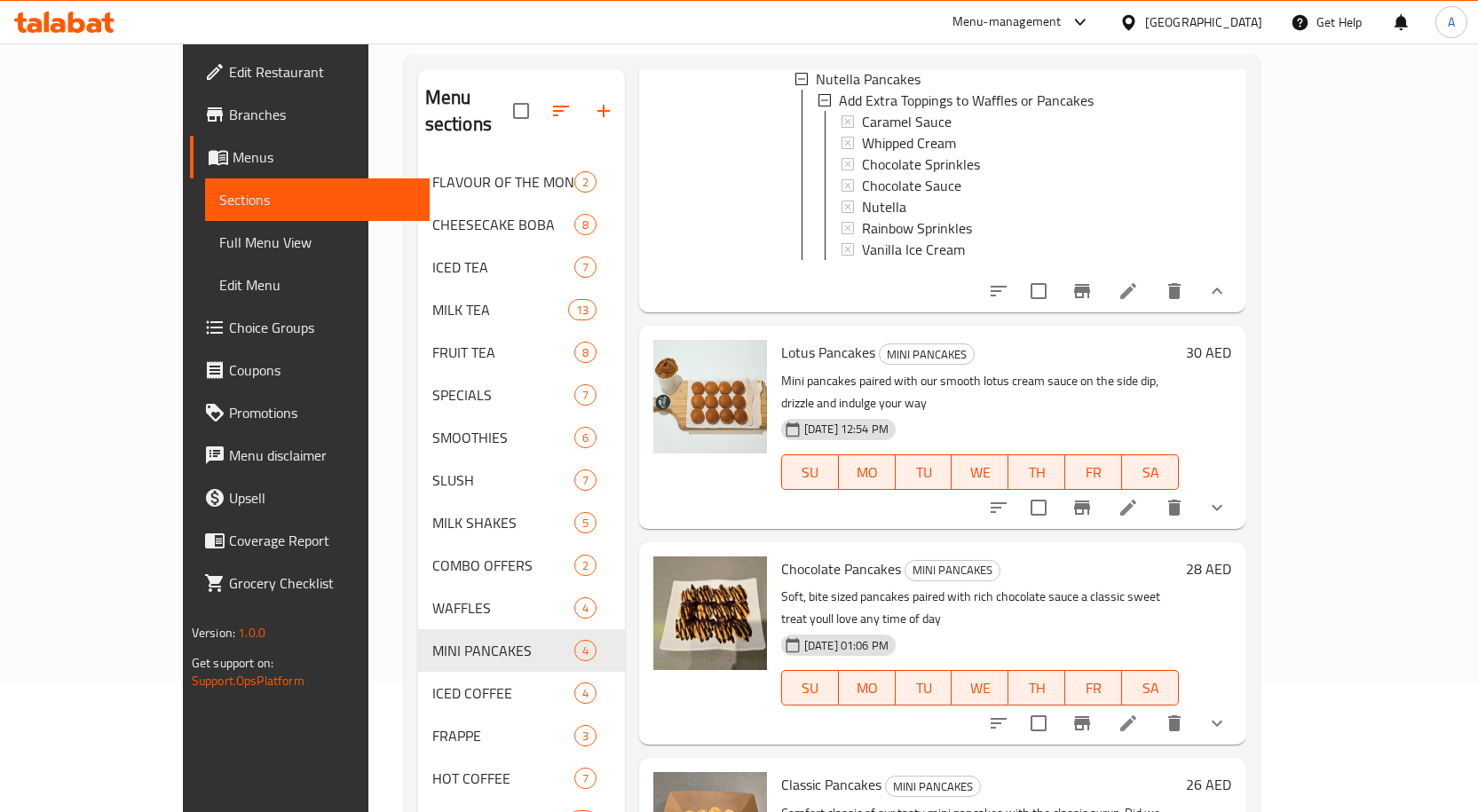
scroll to position [159, 0]
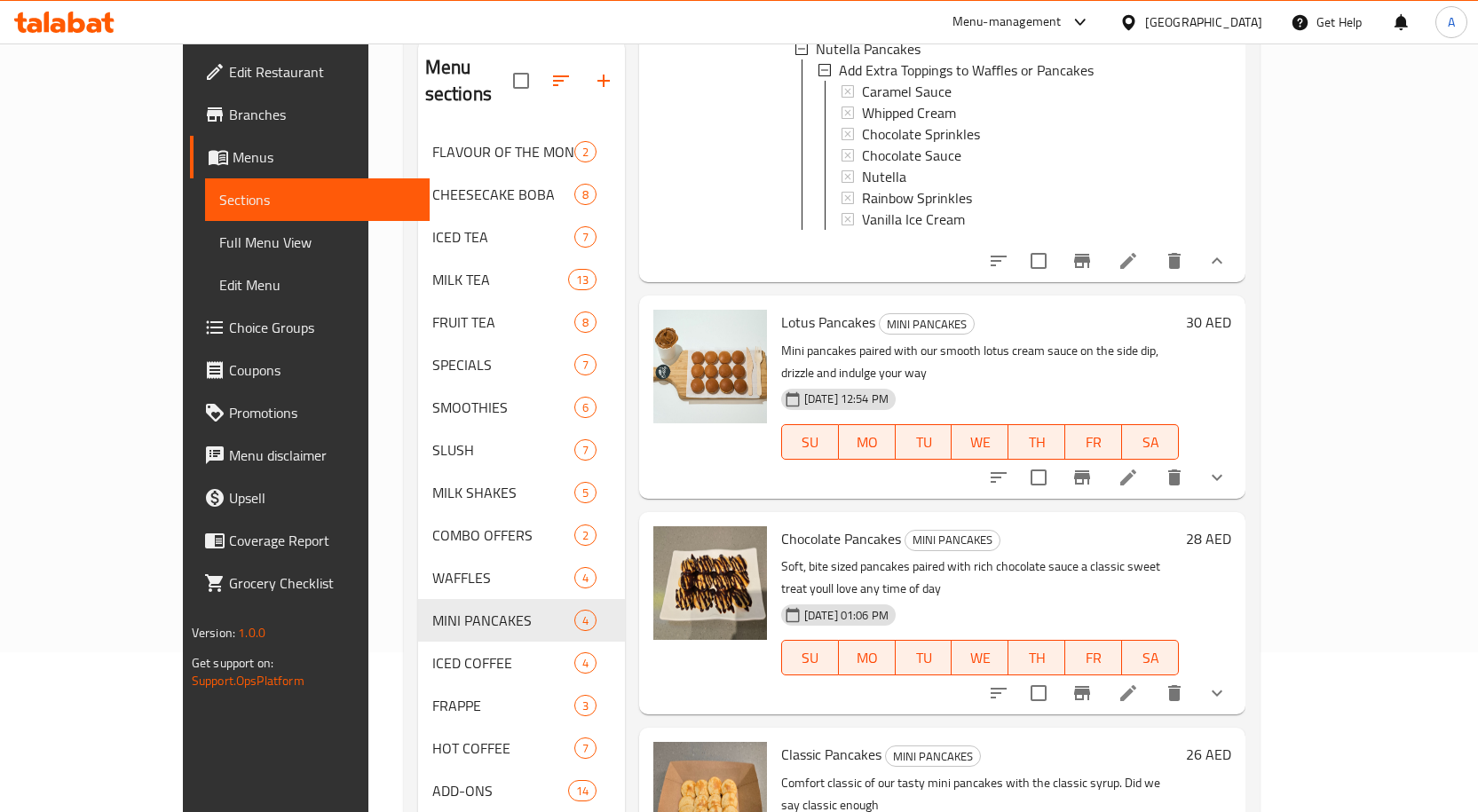
click at [808, 526] on span "Chocolate Pancakes" at bounding box center [841, 539] width 120 height 27
copy h6 "Chocolate Pancakes"
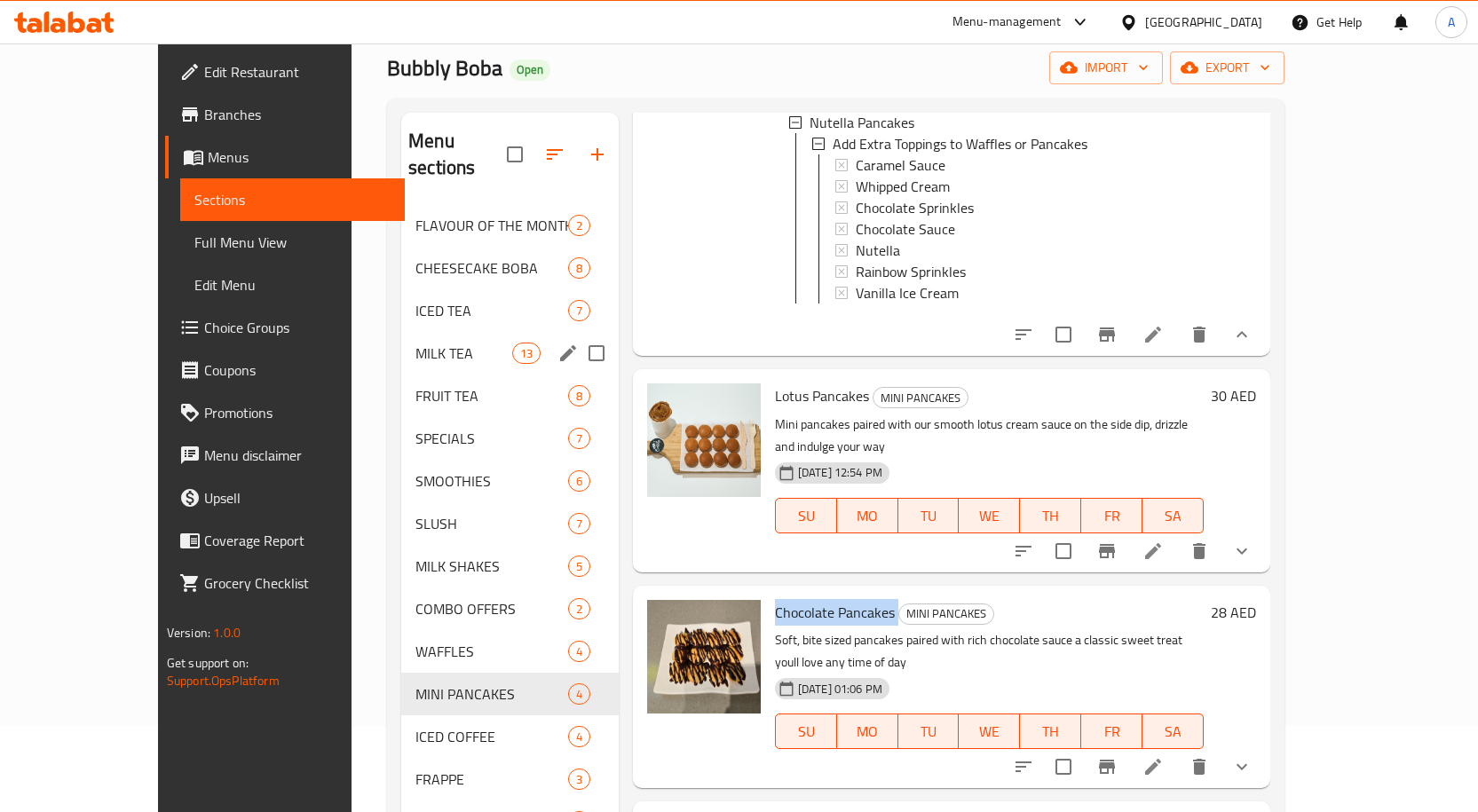
scroll to position [0, 0]
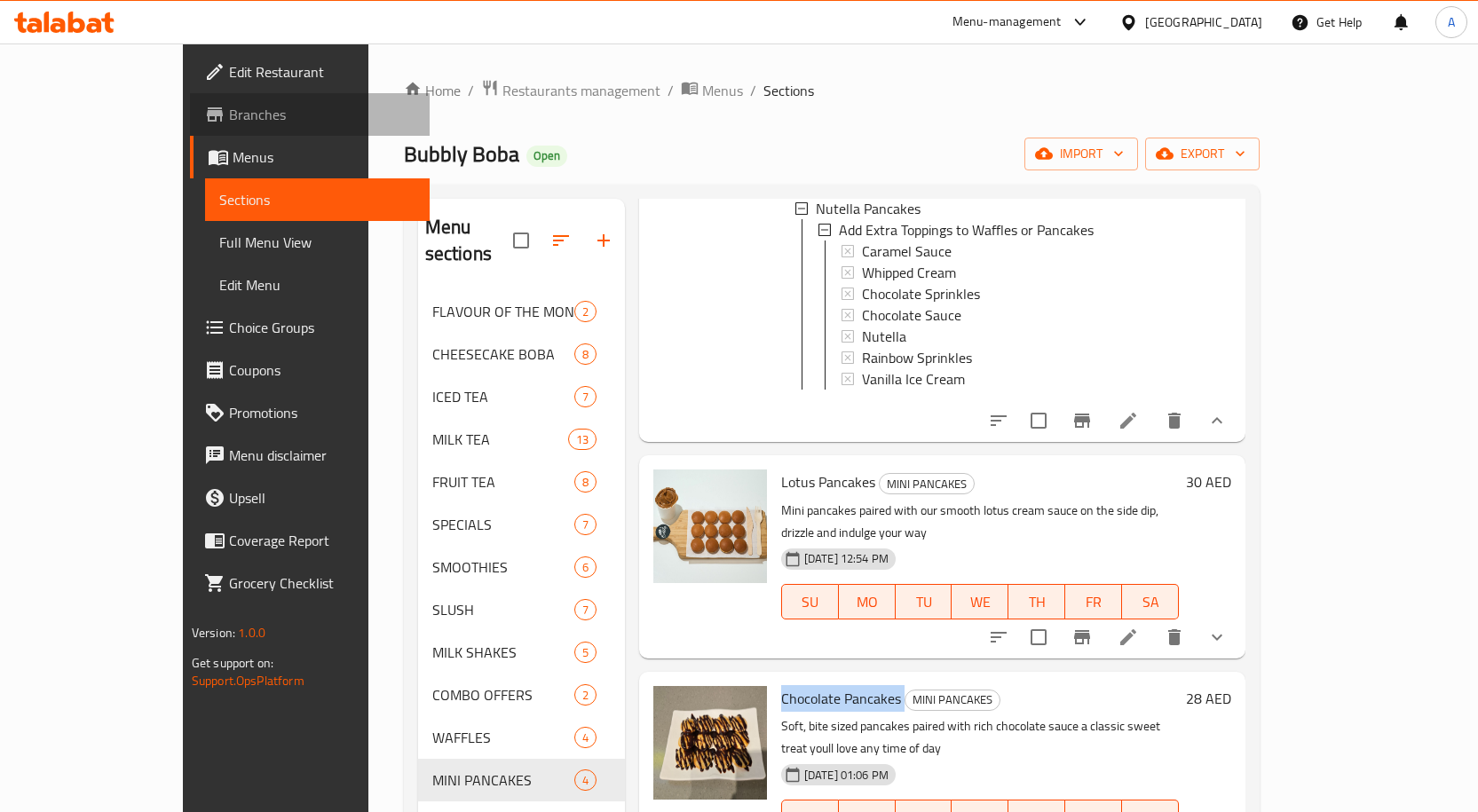
click at [229, 118] on span "Branches" at bounding box center [322, 114] width 187 height 21
